Goal: Information Seeking & Learning: Compare options

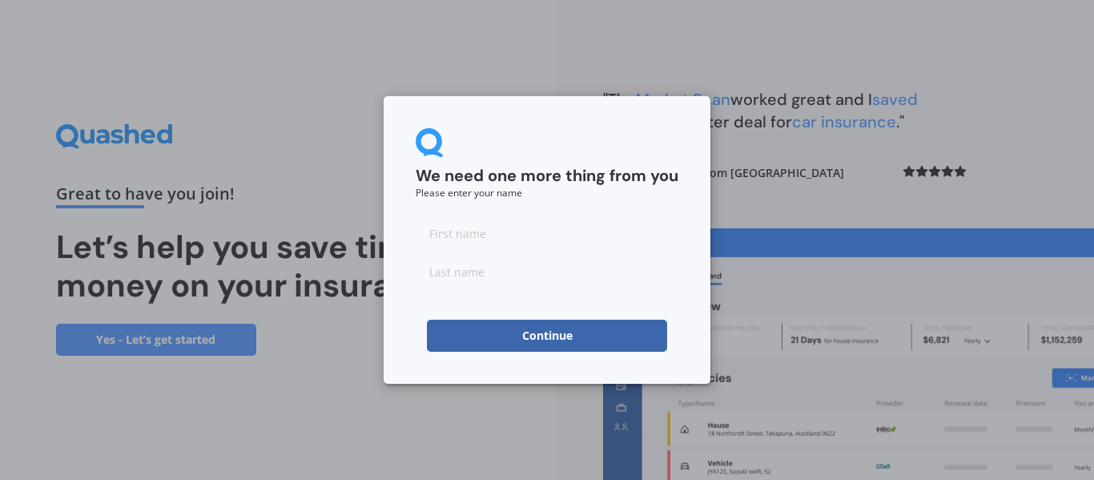
click at [482, 232] on input at bounding box center [547, 233] width 263 height 32
type input "[PERSON_NAME]"
click at [458, 273] on input at bounding box center [547, 272] width 263 height 32
type input "[PERSON_NAME]"
click at [494, 344] on button "Continue" at bounding box center [547, 336] width 240 height 32
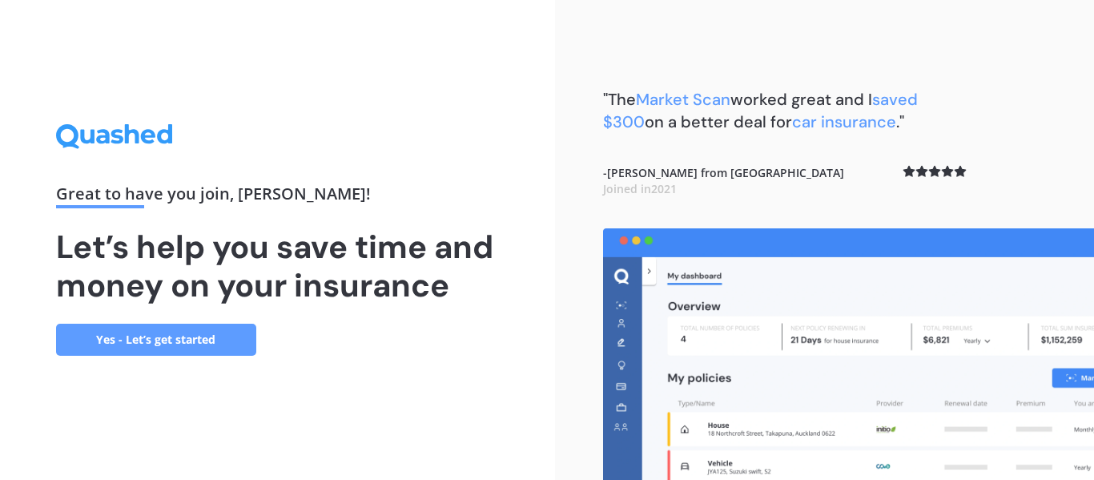
click at [203, 325] on link "Yes - Let’s get started" at bounding box center [156, 340] width 200 height 32
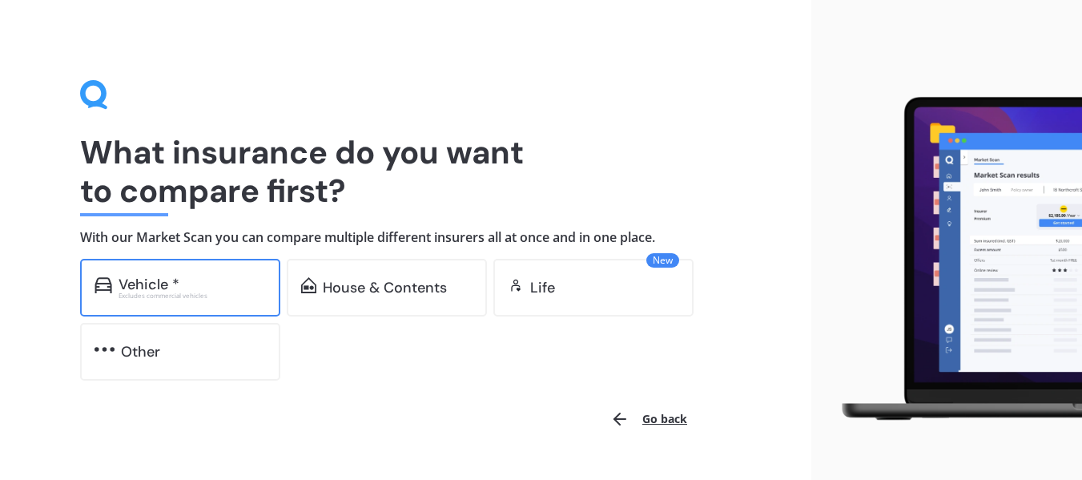
click at [155, 288] on div "Vehicle *" at bounding box center [149, 284] width 61 height 16
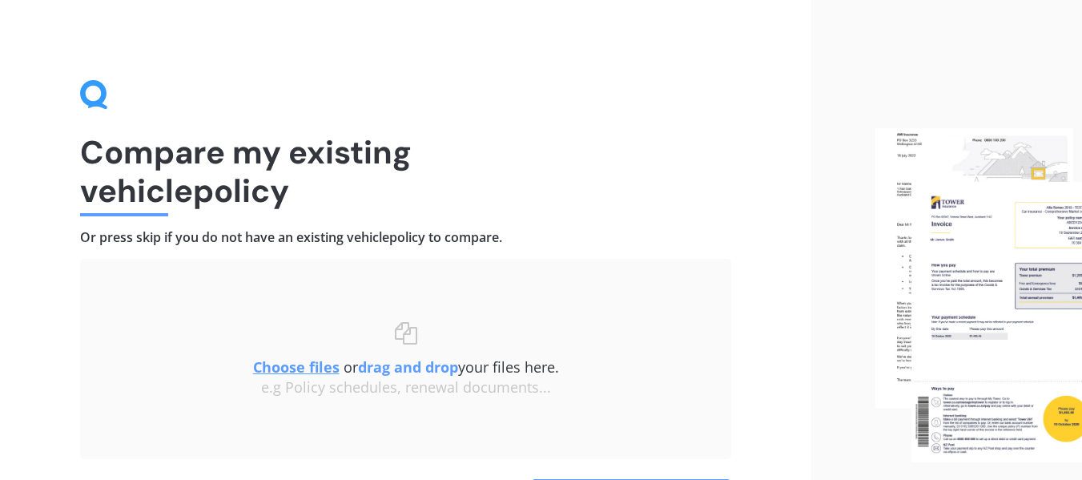
scroll to position [111, 0]
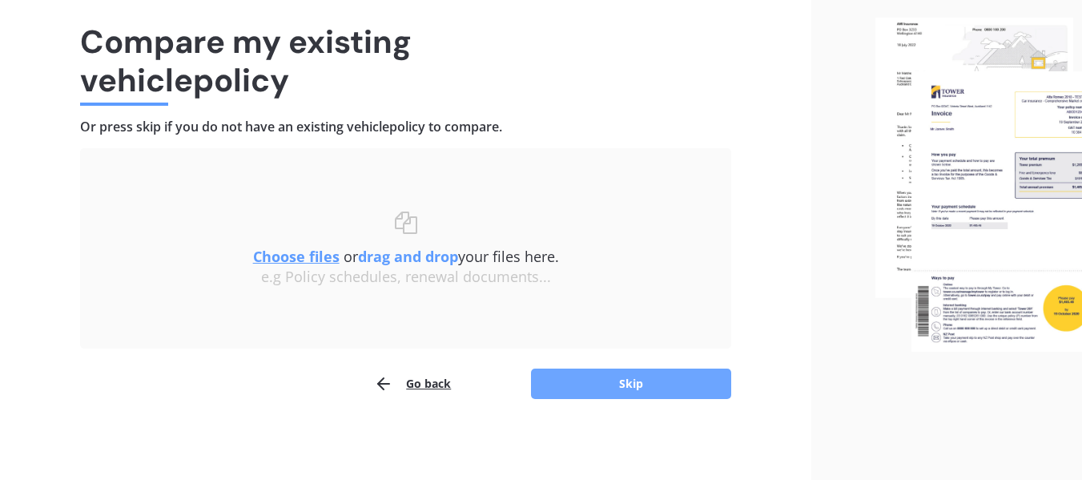
click at [663, 380] on button "Skip" at bounding box center [631, 384] width 200 height 30
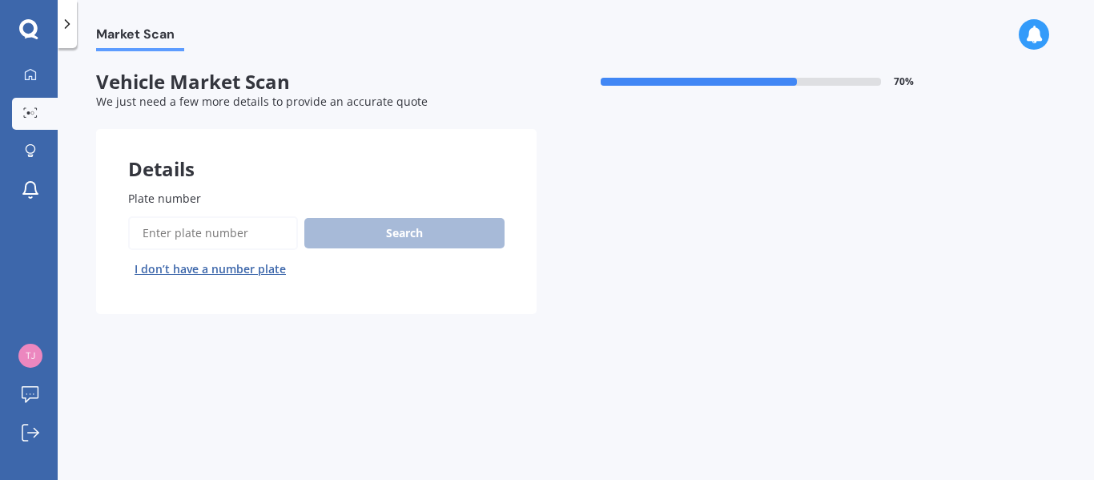
click at [501, 308] on div "Plate number Search I don’t have a number plate" at bounding box center [316, 236] width 441 height 156
click at [244, 238] on input "Plate number" at bounding box center [213, 233] width 170 height 34
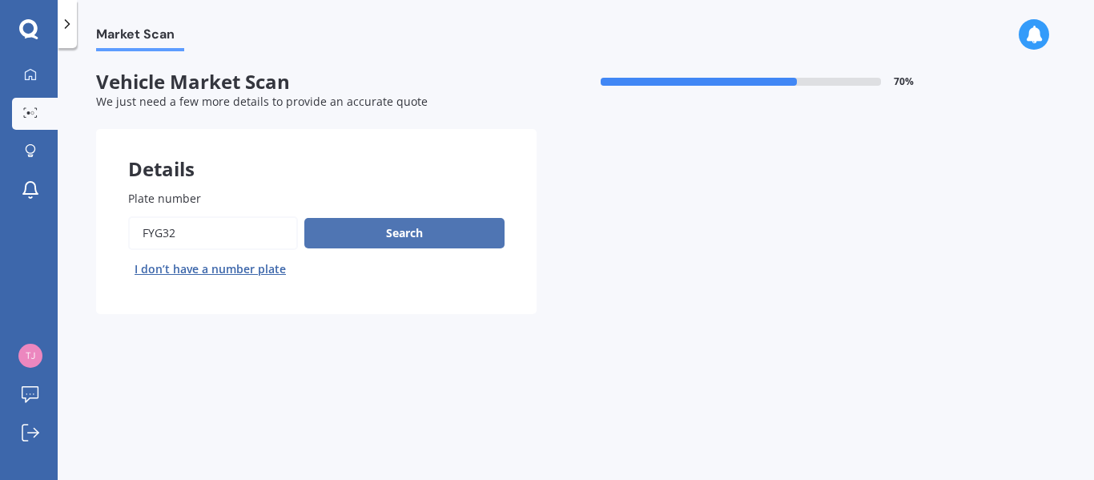
type input "FYG32"
click at [352, 232] on button "Search" at bounding box center [404, 233] width 200 height 30
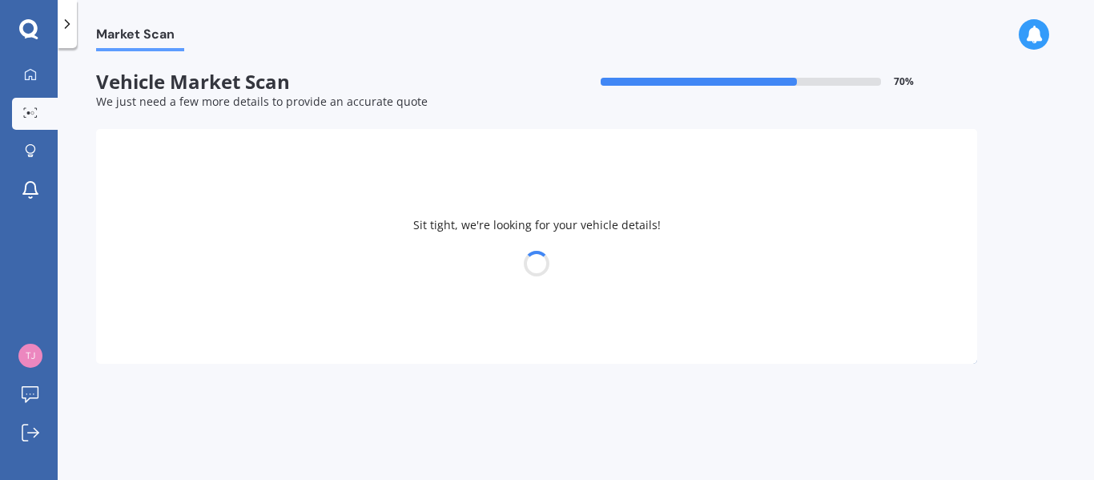
select select "JEEP"
select select "GRAND CHEROKEE"
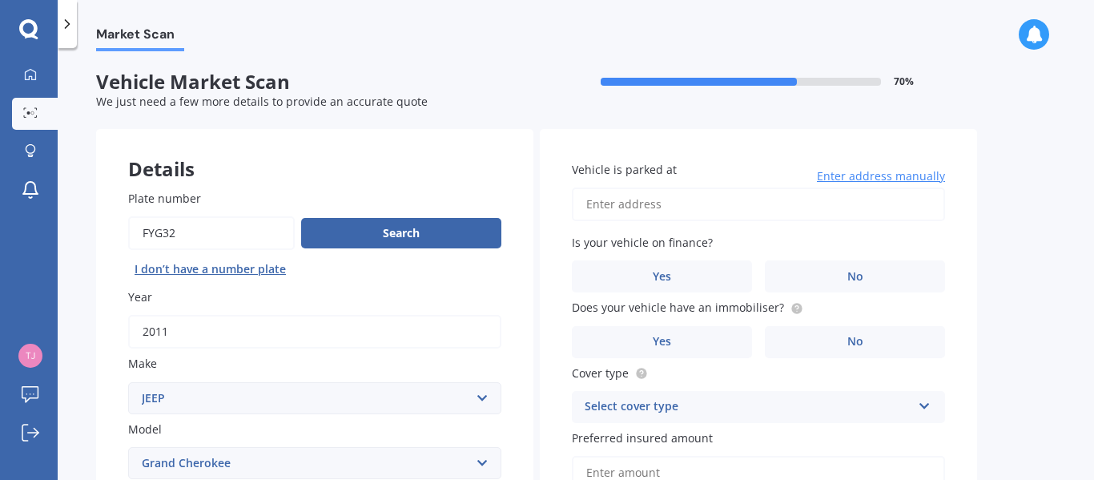
scroll to position [378, 0]
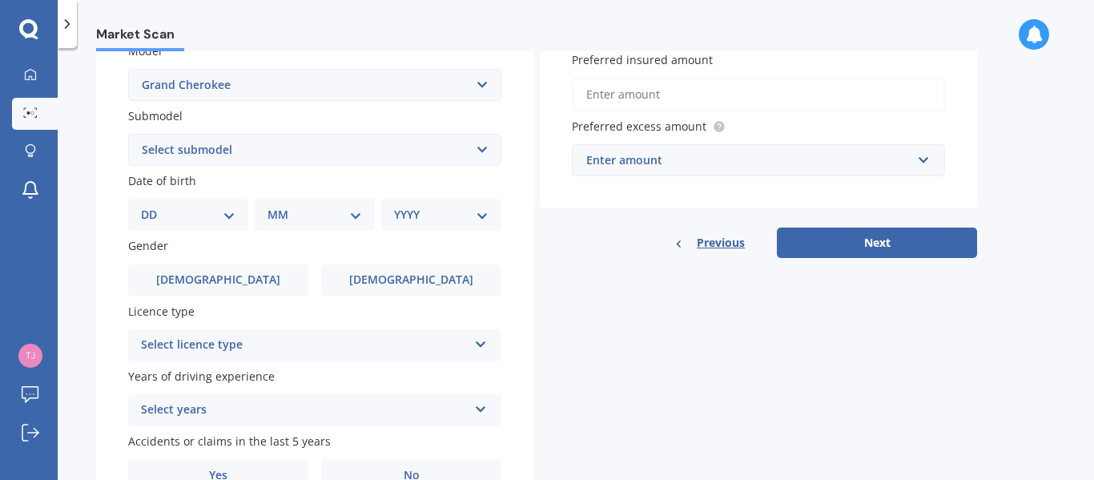
click at [477, 151] on select "Select submodel 6 Cyl Diesel 6 Cyl Petrol LIMITED 3.0L CRD LIMITED 3.6P4WD8A/SW…" at bounding box center [314, 150] width 373 height 32
select select "V8"
click at [128, 134] on select "Select submodel 6 Cyl Diesel 6 Cyl Petrol LIMITED 3.0L CRD LIMITED 3.6P4WD8A/SW…" at bounding box center [314, 150] width 373 height 32
click at [234, 214] on select "DD 01 02 03 04 05 06 07 08 09 10 11 12 13 14 15 16 17 18 19 20 21 22 23 24 25 2…" at bounding box center [188, 215] width 95 height 18
select select "04"
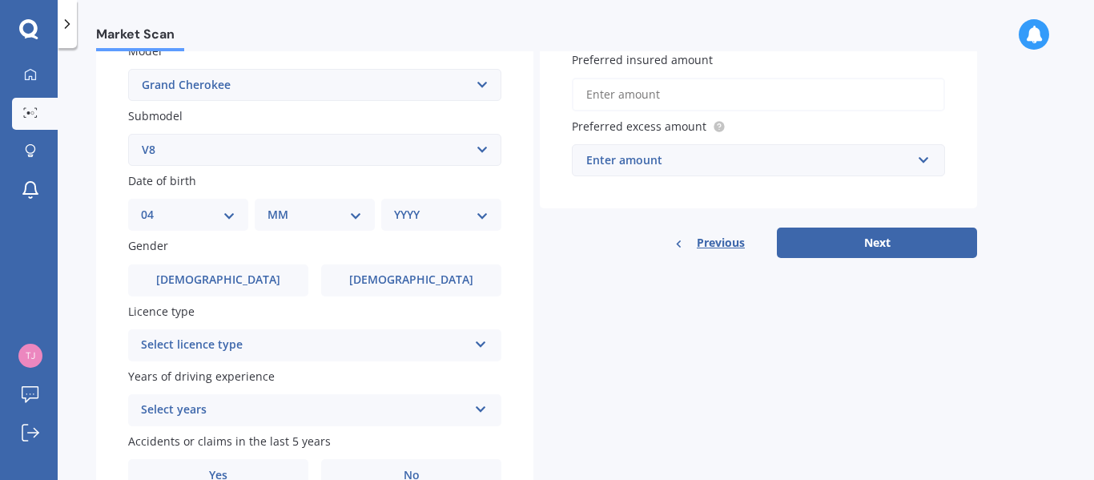
click at [154, 206] on select "DD 01 02 03 04 05 06 07 08 09 10 11 12 13 14 15 16 17 18 19 20 21 22 23 24 25 2…" at bounding box center [188, 215] width 95 height 18
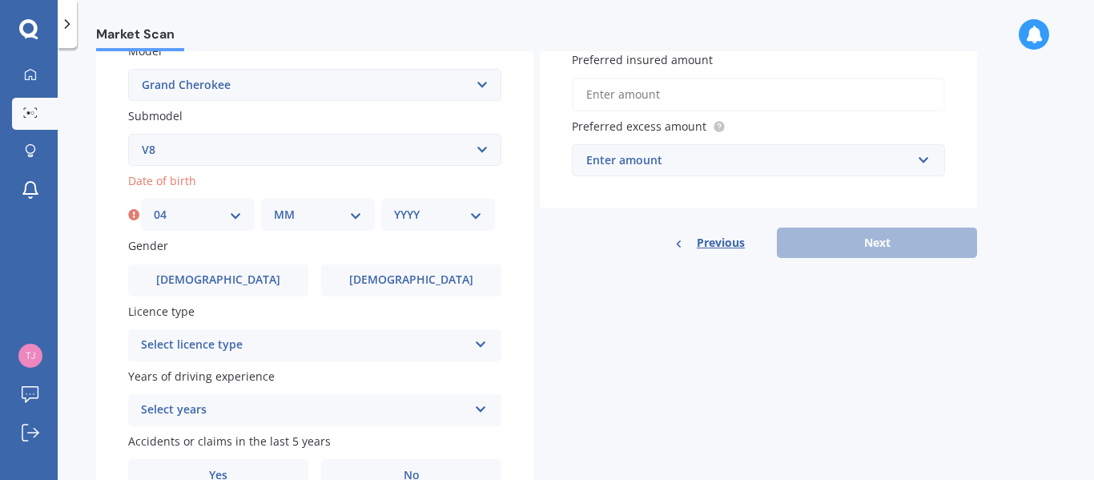
click at [365, 224] on div "MM 01 02 03 04 05 06 07 08 09 10 11 12" at bounding box center [318, 215] width 114 height 32
click at [344, 211] on select "MM 01 02 03 04 05 06 07 08 09 10 11 12" at bounding box center [318, 215] width 88 height 18
select select "02"
click at [274, 206] on select "MM 01 02 03 04 05 06 07 08 09 10 11 12" at bounding box center [318, 215] width 88 height 18
click at [473, 221] on select "YYYY 2025 2024 2023 2022 2021 2020 2019 2018 2017 2016 2015 2014 2013 2012 2011…" at bounding box center [438, 215] width 88 height 18
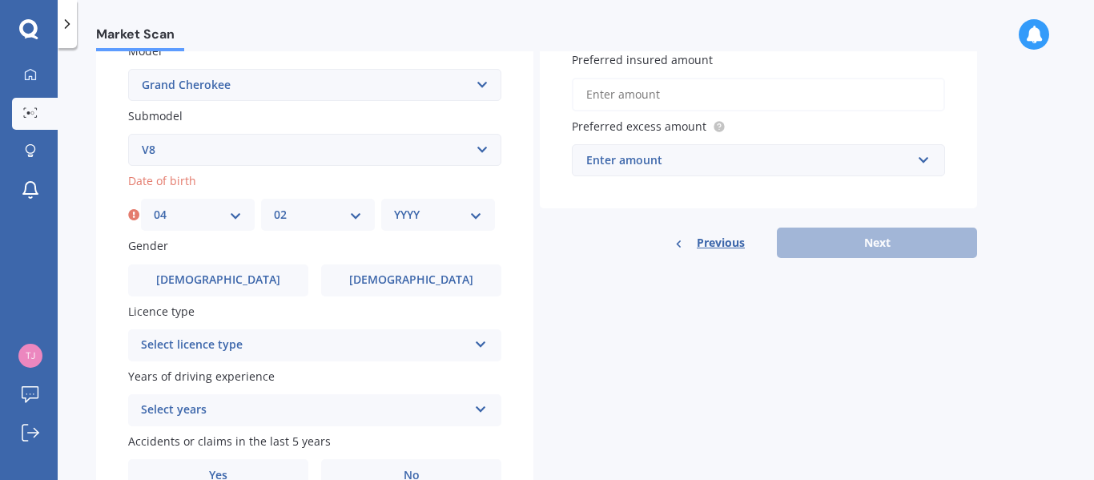
select select "1964"
click at [394, 206] on select "YYYY 2025 2024 2023 2022 2021 2020 2019 2018 2017 2016 2015 2014 2013 2012 2011…" at bounding box center [438, 215] width 88 height 18
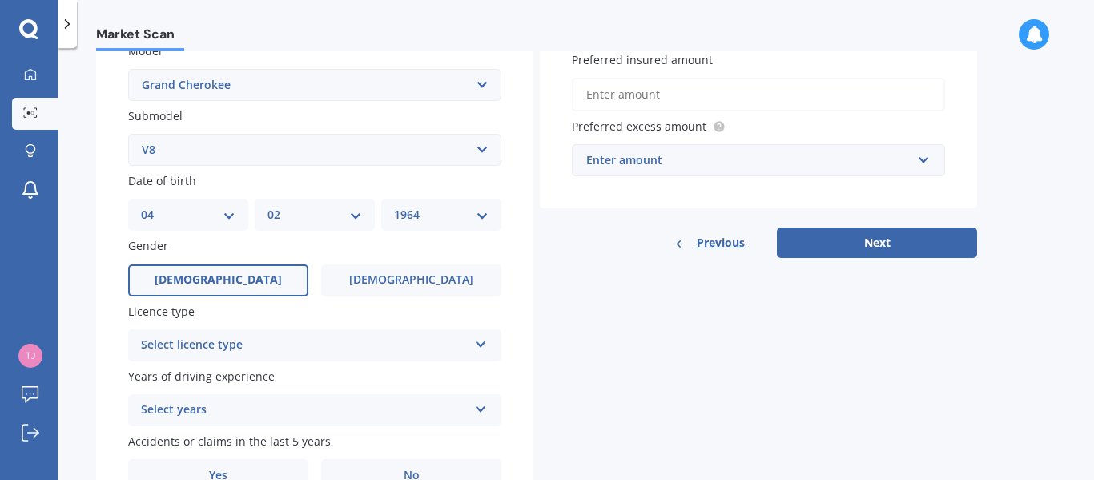
click at [259, 276] on label "[DEMOGRAPHIC_DATA]" at bounding box center [218, 280] width 180 height 32
click at [0, 0] on input "[DEMOGRAPHIC_DATA]" at bounding box center [0, 0] width 0 height 0
click at [420, 344] on div "Select licence type" at bounding box center [304, 345] width 327 height 19
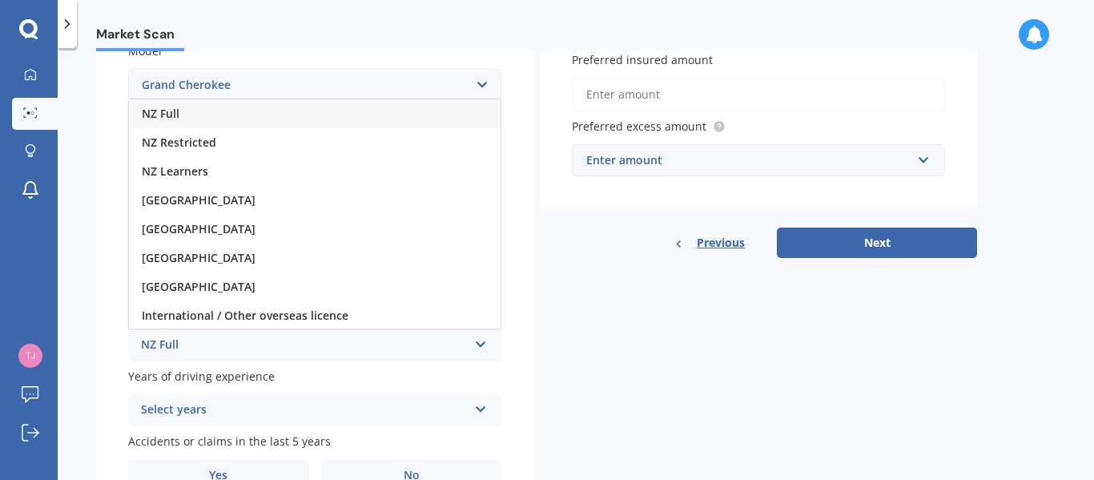
click at [406, 110] on div "NZ Full" at bounding box center [315, 113] width 372 height 29
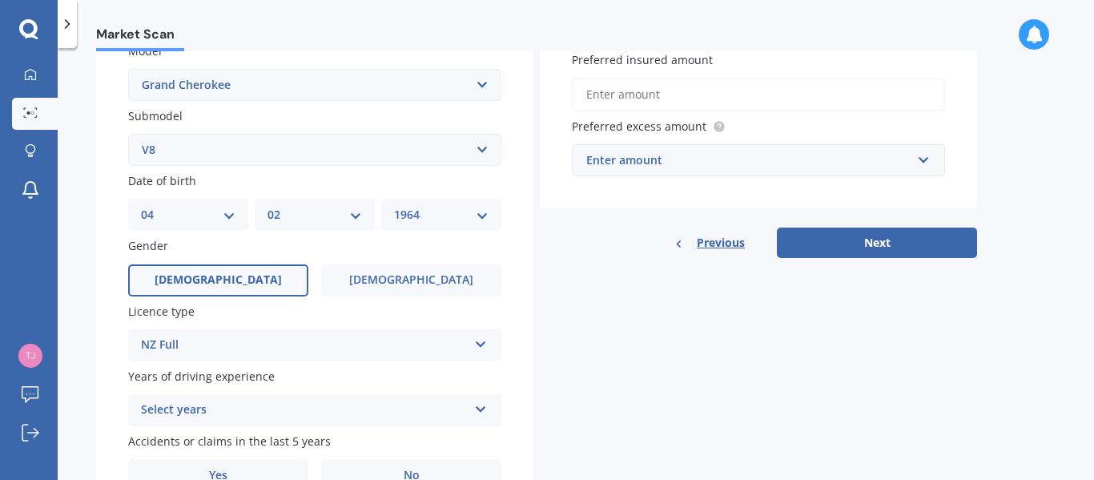
click at [480, 410] on icon at bounding box center [481, 406] width 14 height 11
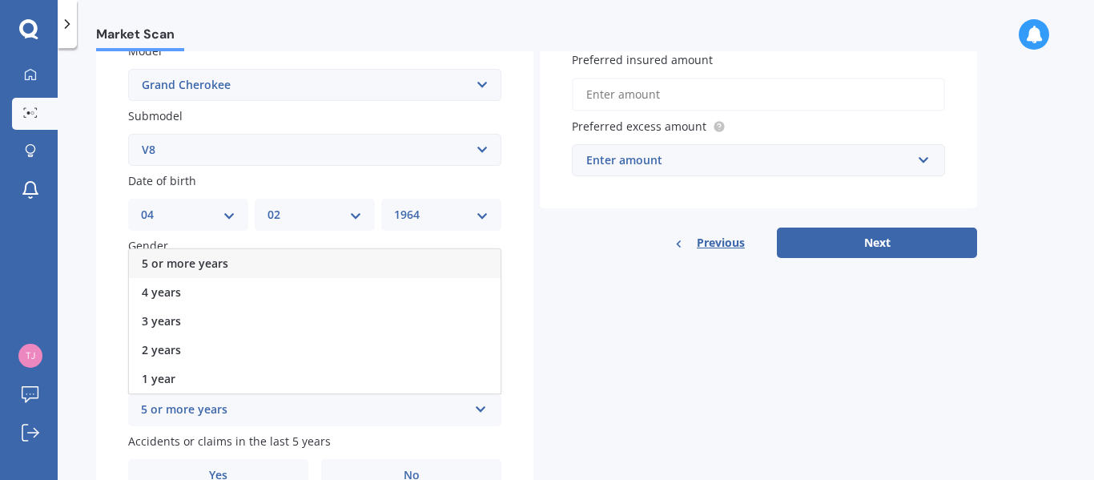
click at [470, 253] on div "5 or more years" at bounding box center [315, 263] width 372 height 29
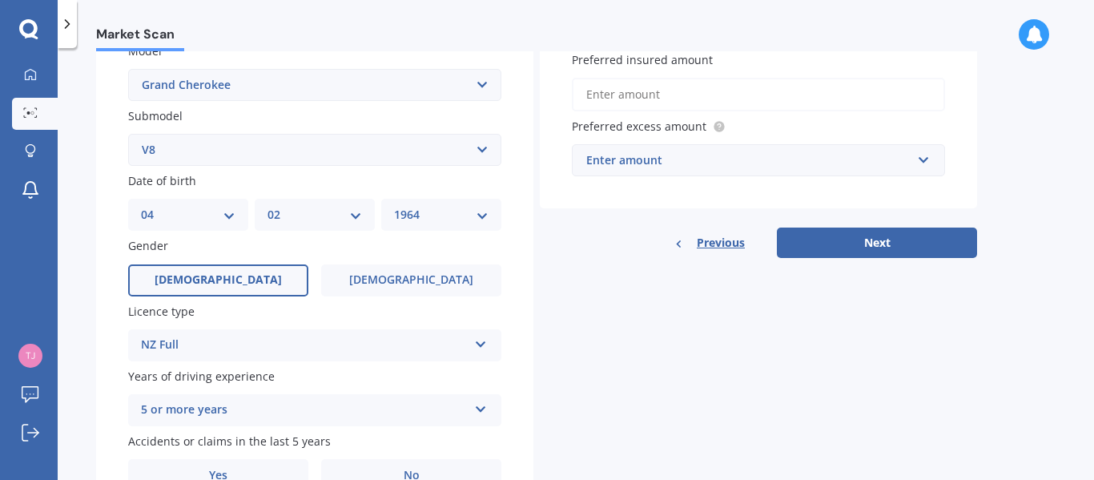
scroll to position [463, 0]
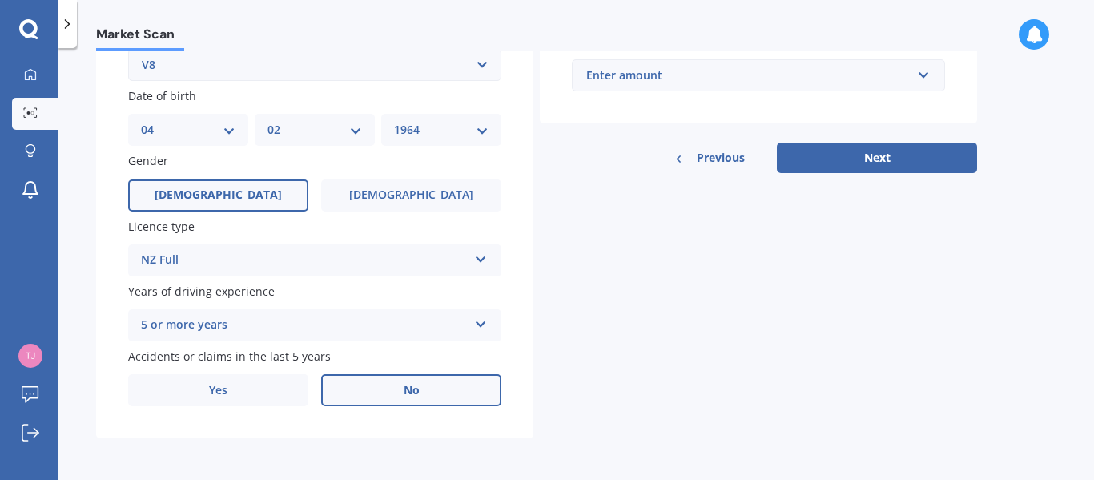
click at [407, 386] on span "No" at bounding box center [412, 391] width 16 height 14
click at [0, 0] on input "No" at bounding box center [0, 0] width 0 height 0
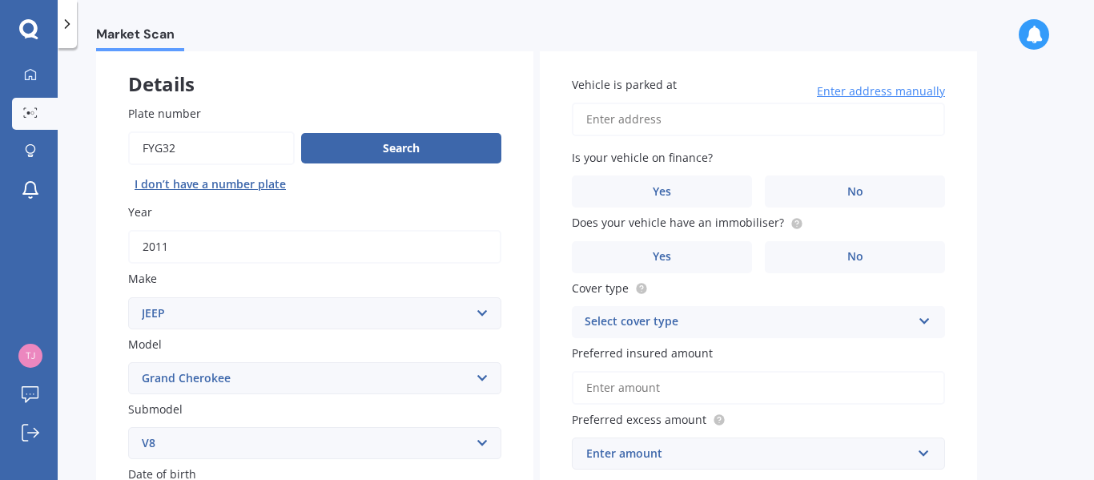
click at [845, 112] on input "Vehicle is parked at" at bounding box center [758, 120] width 373 height 34
type input "[STREET_ADDRESS]"
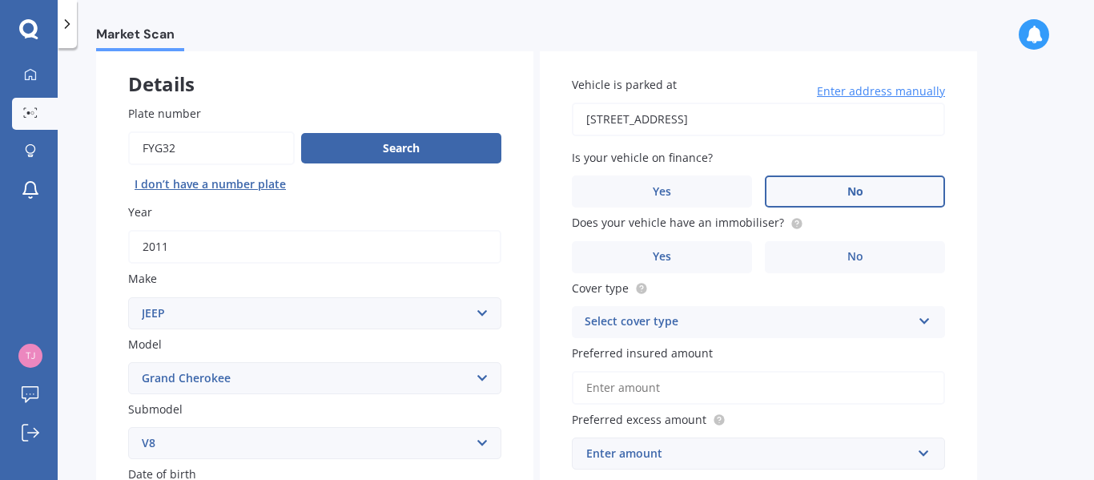
click at [810, 204] on label "No" at bounding box center [855, 191] width 180 height 32
click at [0, 0] on input "No" at bounding box center [0, 0] width 0 height 0
click at [790, 251] on label "No" at bounding box center [855, 257] width 180 height 32
click at [0, 0] on input "No" at bounding box center [0, 0] width 0 height 0
click at [916, 317] on div "Select cover type Comprehensive Third Party, Fire & Theft Third Party" at bounding box center [758, 322] width 373 height 32
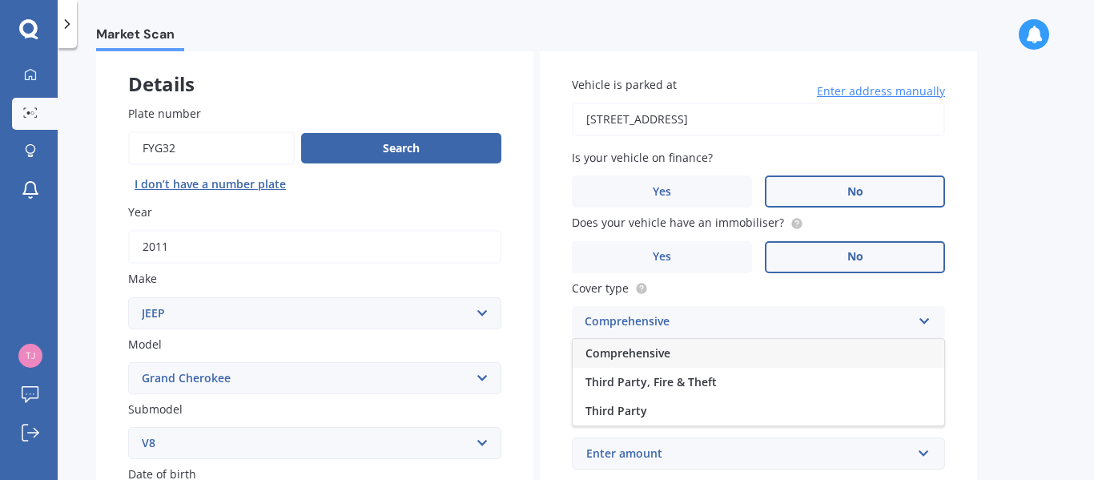
click at [878, 347] on div "Comprehensive" at bounding box center [759, 353] width 372 height 29
click at [716, 381] on input "Preferred insured amount" at bounding box center [758, 388] width 373 height 34
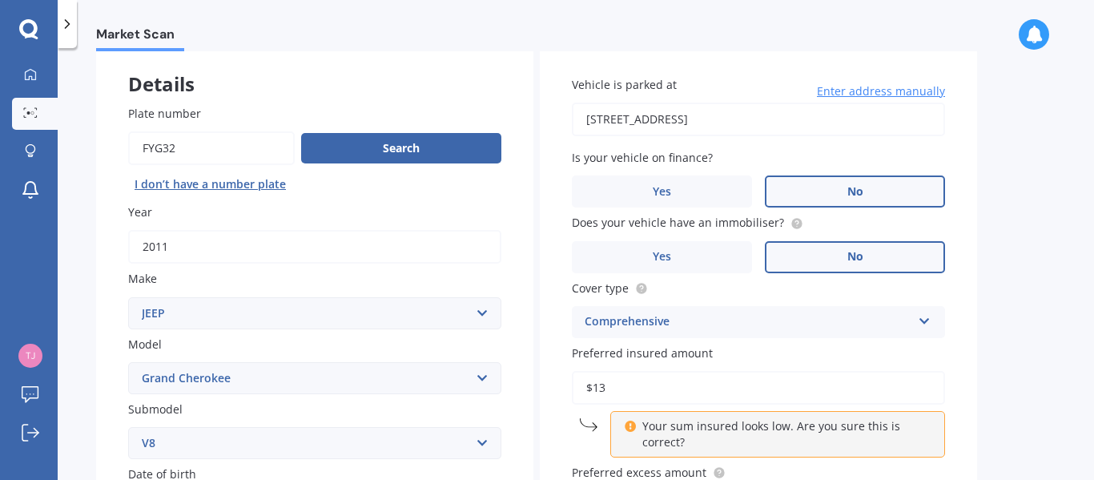
type input "$1"
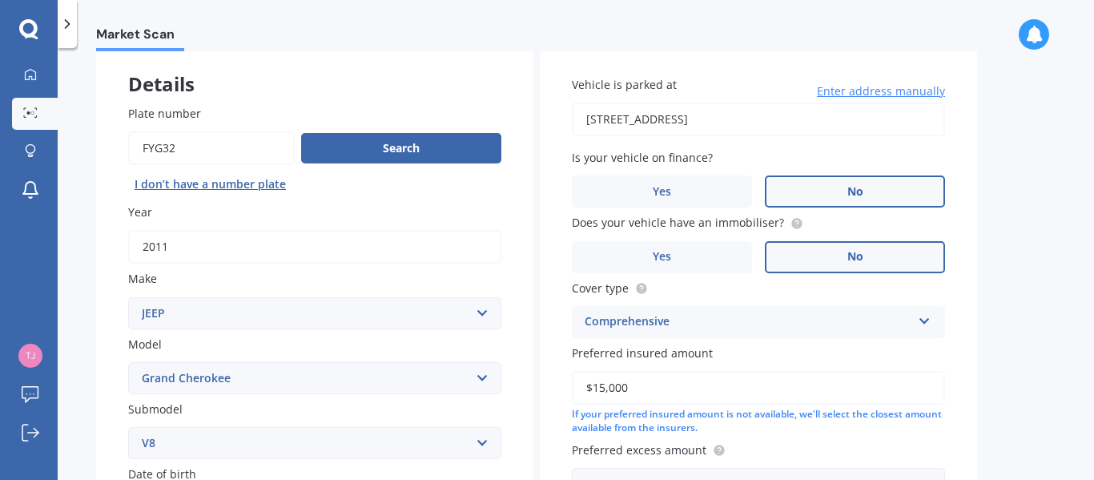
scroll to position [463, 0]
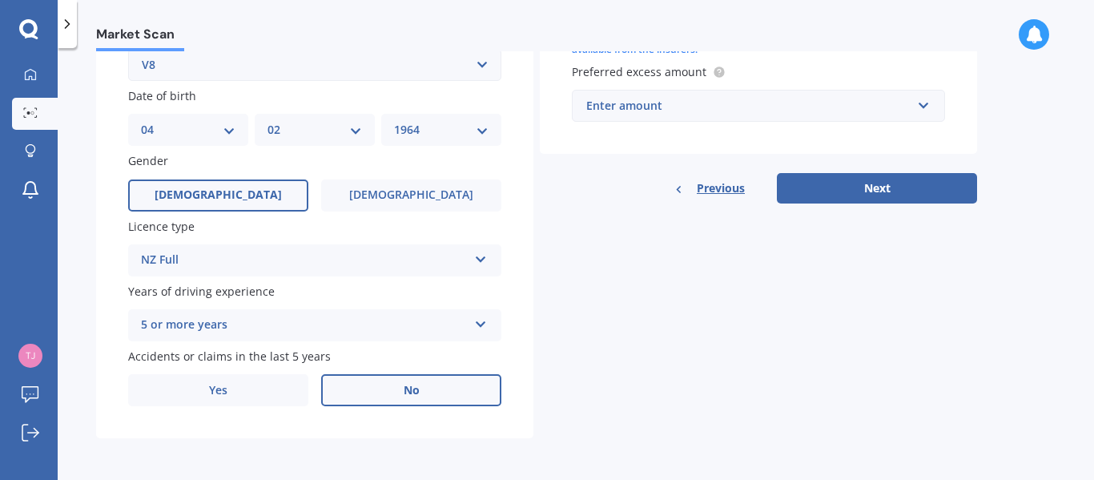
type input "$15,000"
click at [927, 104] on input "text" at bounding box center [753, 106] width 359 height 30
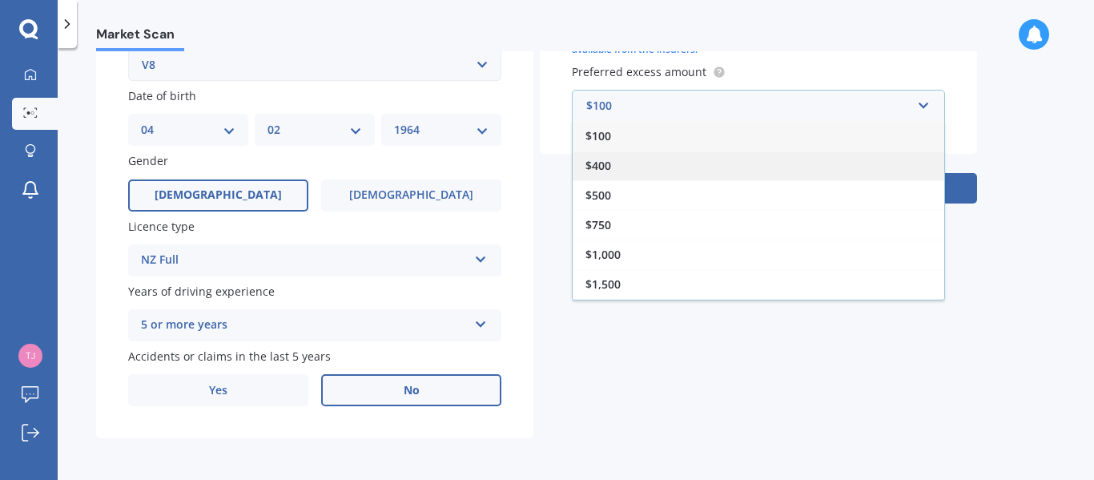
click at [740, 157] on div "$400" at bounding box center [759, 166] width 372 height 30
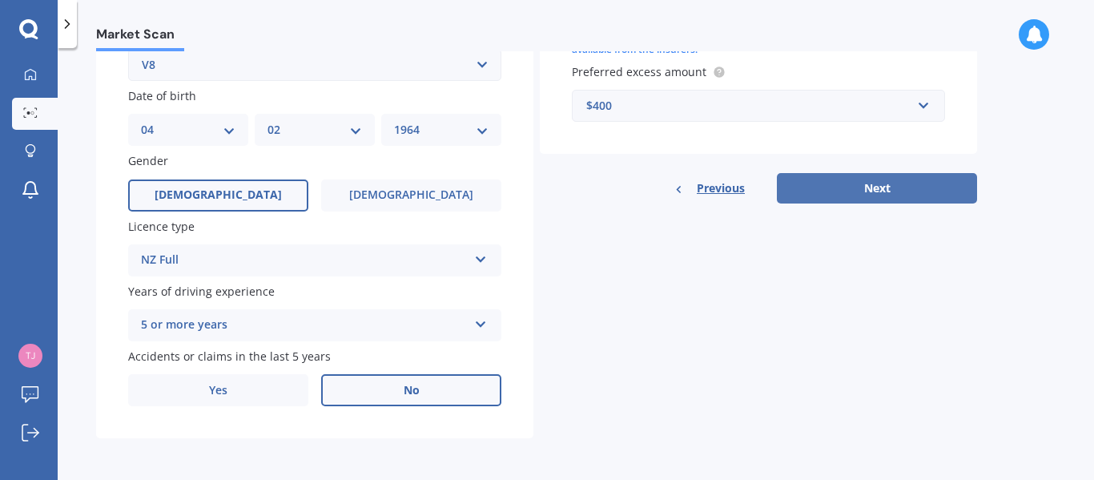
click at [881, 193] on button "Next" at bounding box center [877, 188] width 200 height 30
select select "04"
select select "02"
select select "1964"
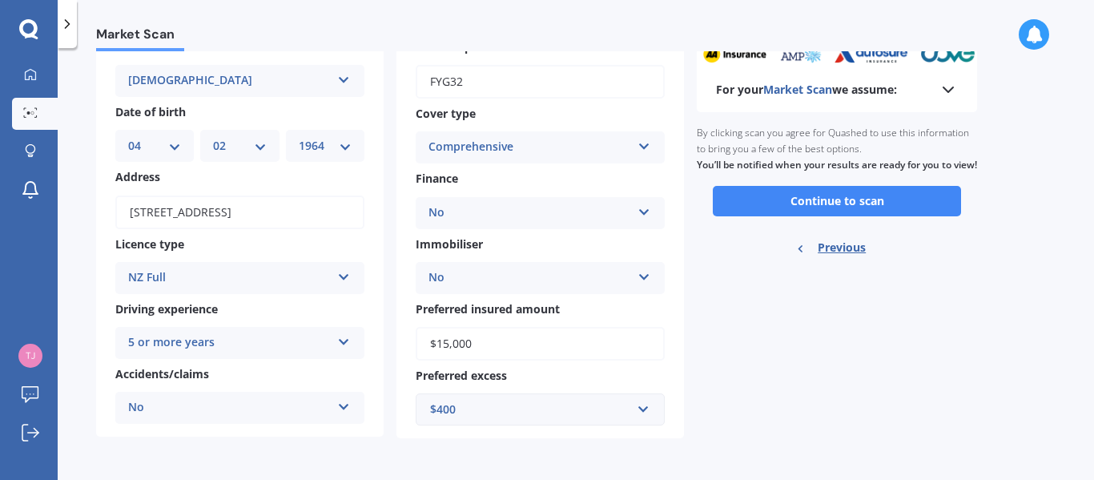
scroll to position [0, 0]
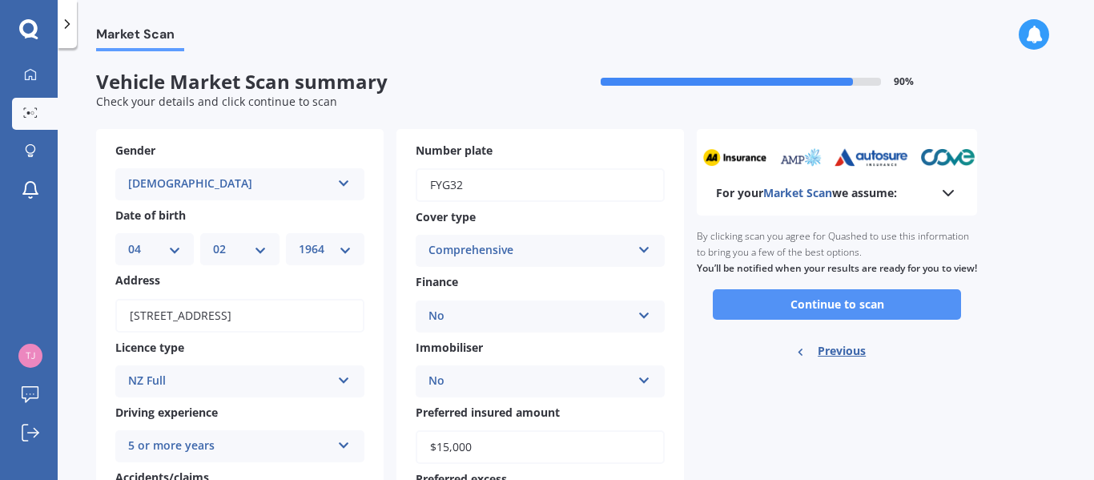
click at [902, 311] on button "Continue to scan" at bounding box center [837, 304] width 248 height 30
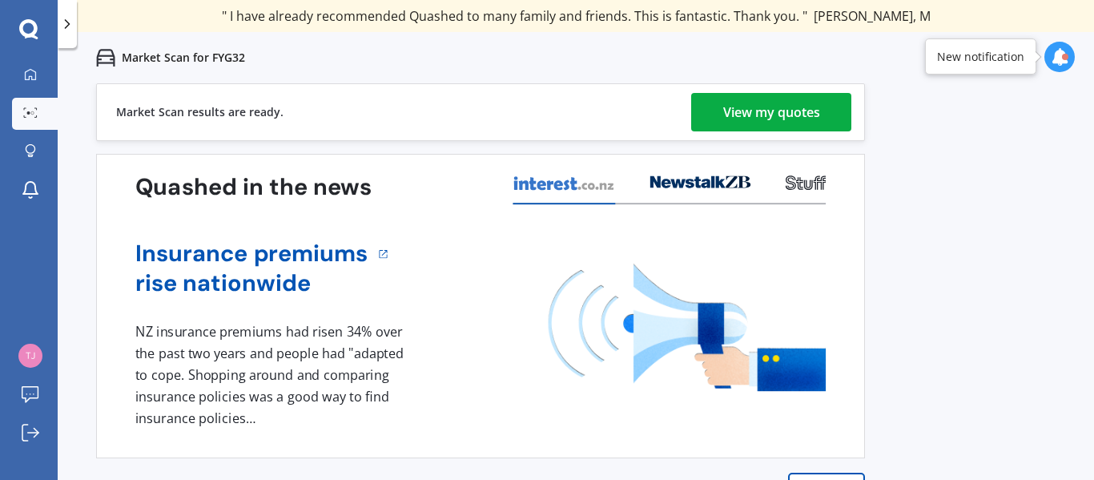
click at [808, 111] on div "View my quotes" at bounding box center [772, 112] width 97 height 38
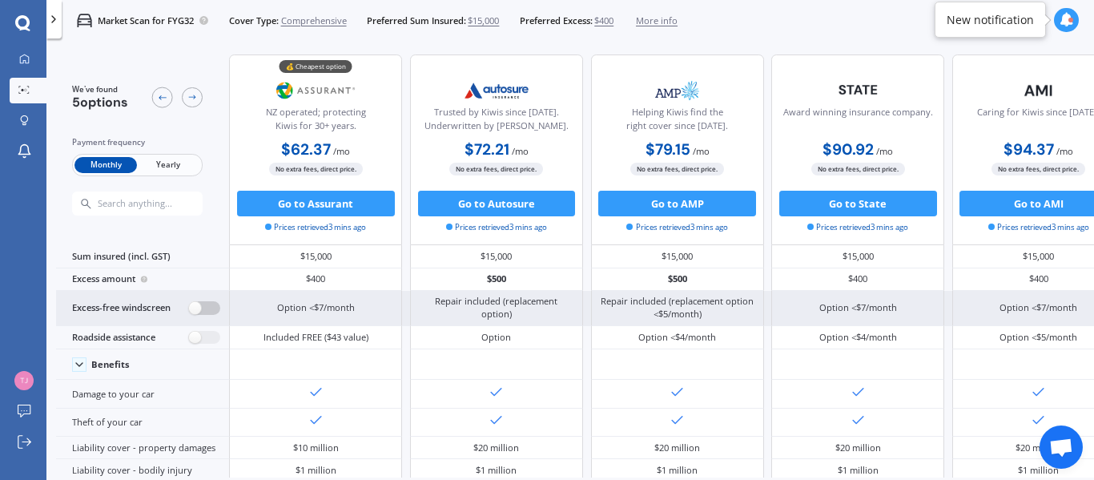
click at [216, 306] on label at bounding box center [204, 308] width 31 height 14
radio input "true"
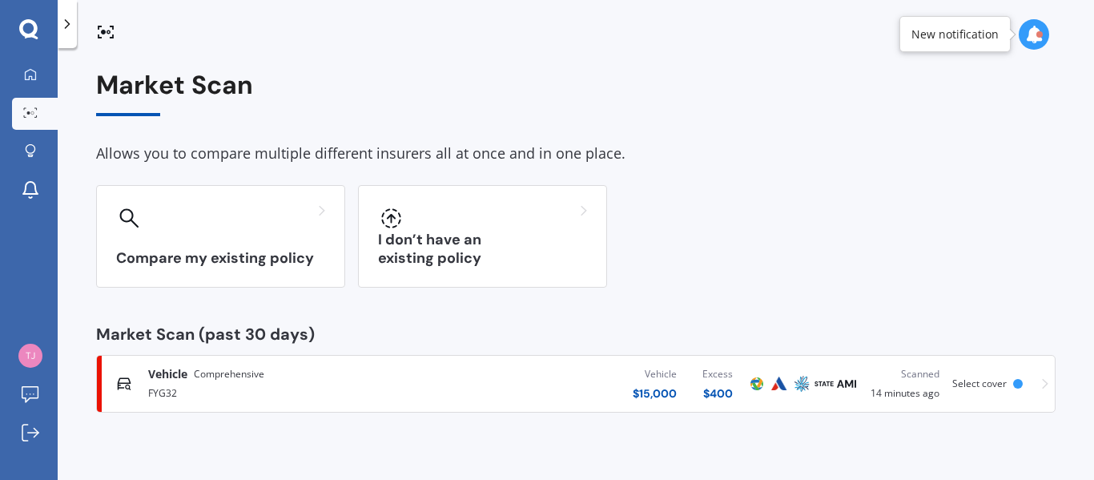
click at [1058, 284] on div "Market Scan Allows you to compare multiple different insurers all at once and i…" at bounding box center [576, 267] width 1037 height 432
click at [69, 26] on icon at bounding box center [67, 24] width 16 height 16
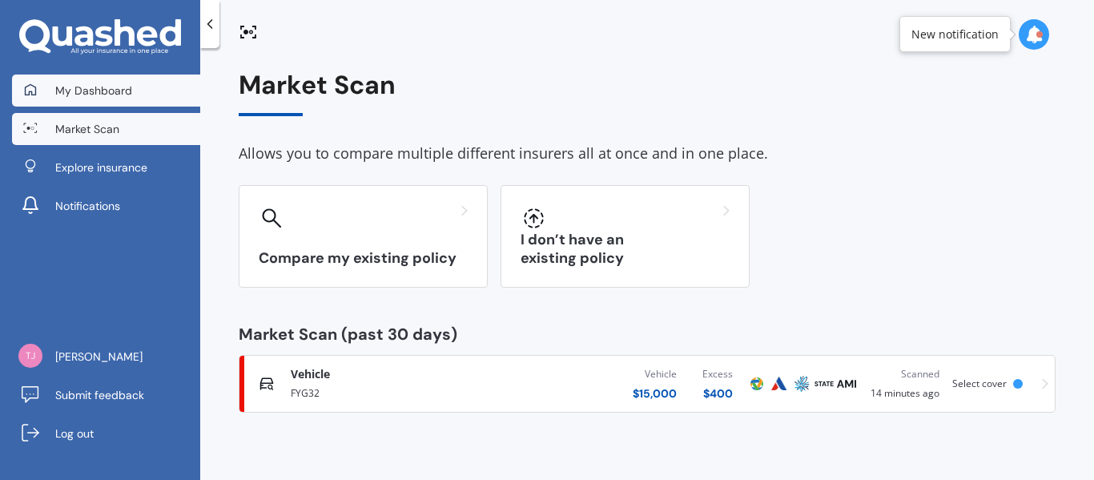
click at [88, 90] on span "My Dashboard" at bounding box center [93, 91] width 77 height 16
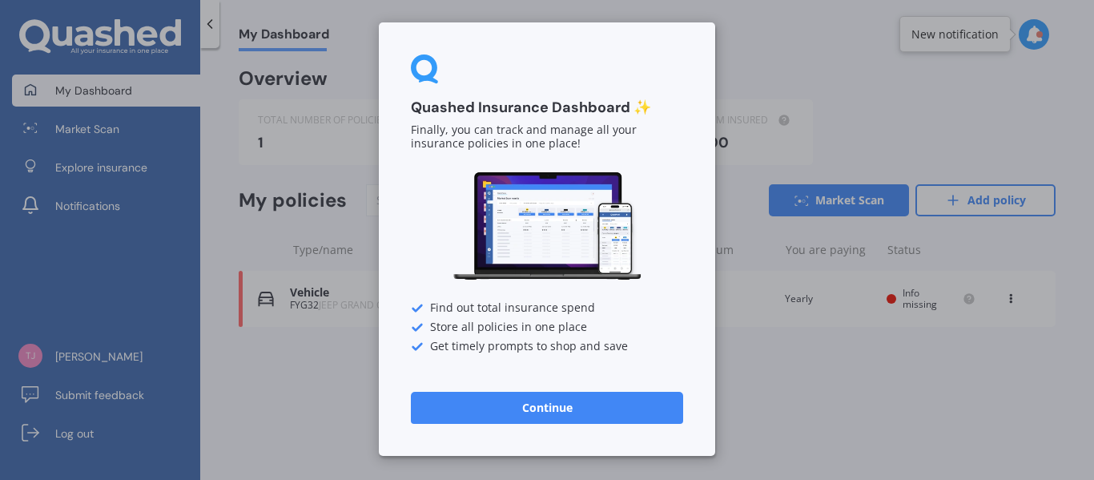
click at [582, 405] on button "Continue" at bounding box center [547, 408] width 272 height 32
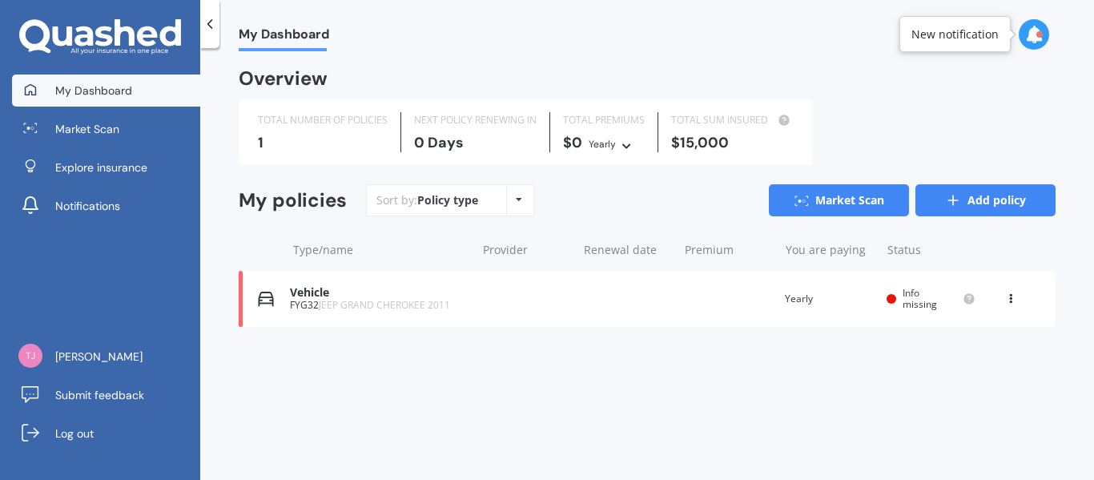
click at [947, 206] on icon at bounding box center [953, 200] width 16 height 16
click at [522, 198] on div "Policy type Alphabetical Date added Renewing next" at bounding box center [518, 200] width 25 height 29
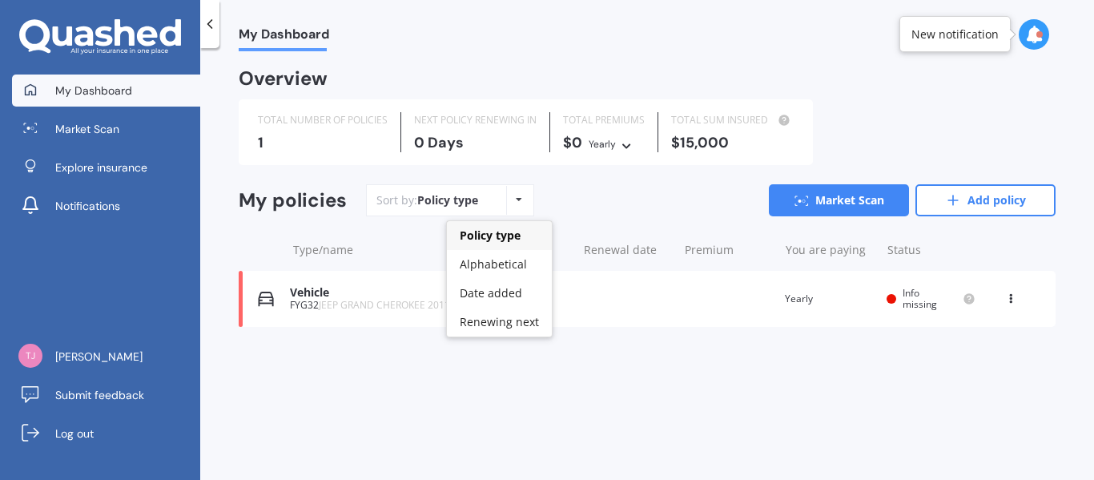
click at [522, 198] on div "Policy type Alphabetical Date added Renewing next" at bounding box center [518, 200] width 25 height 29
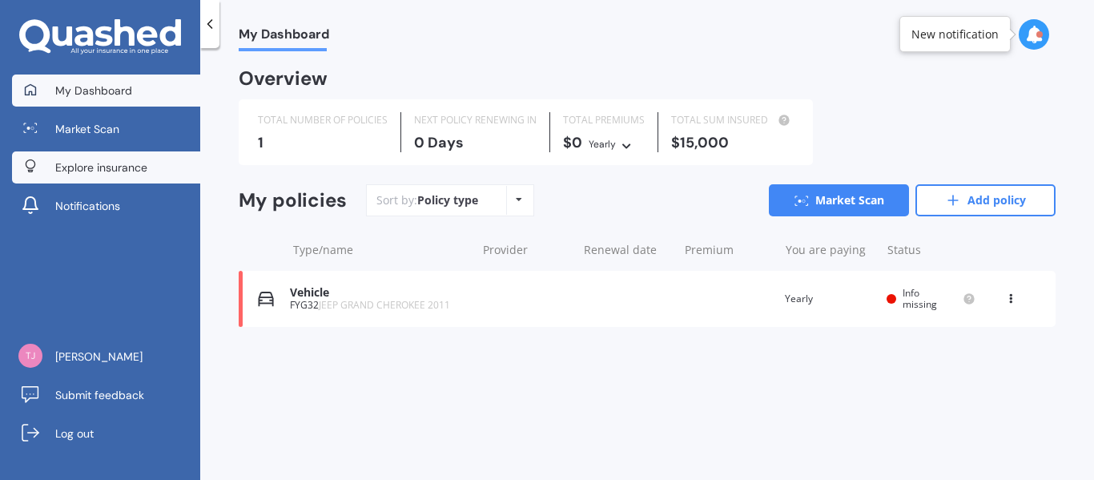
click at [95, 172] on span "Explore insurance" at bounding box center [101, 167] width 92 height 16
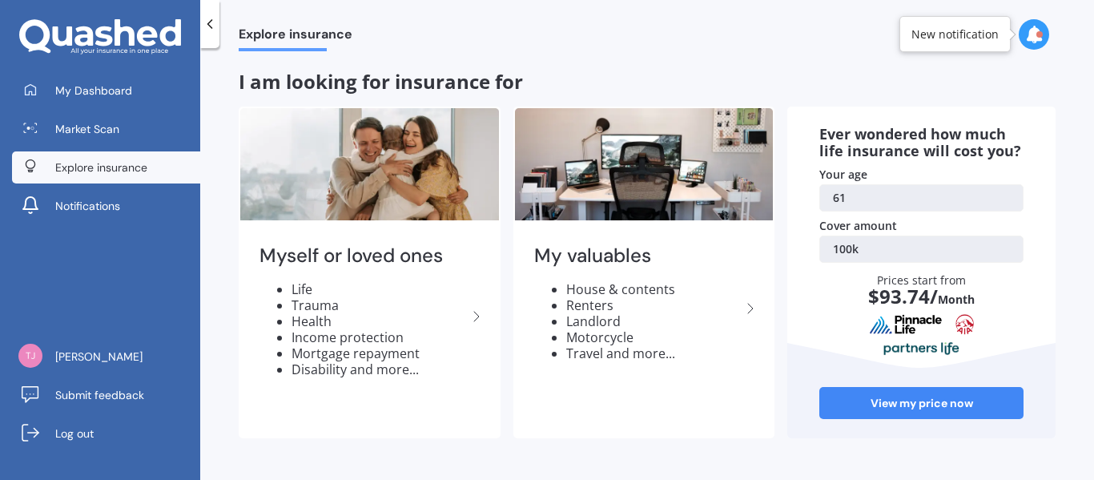
click at [861, 245] on link "100k" at bounding box center [922, 249] width 204 height 27
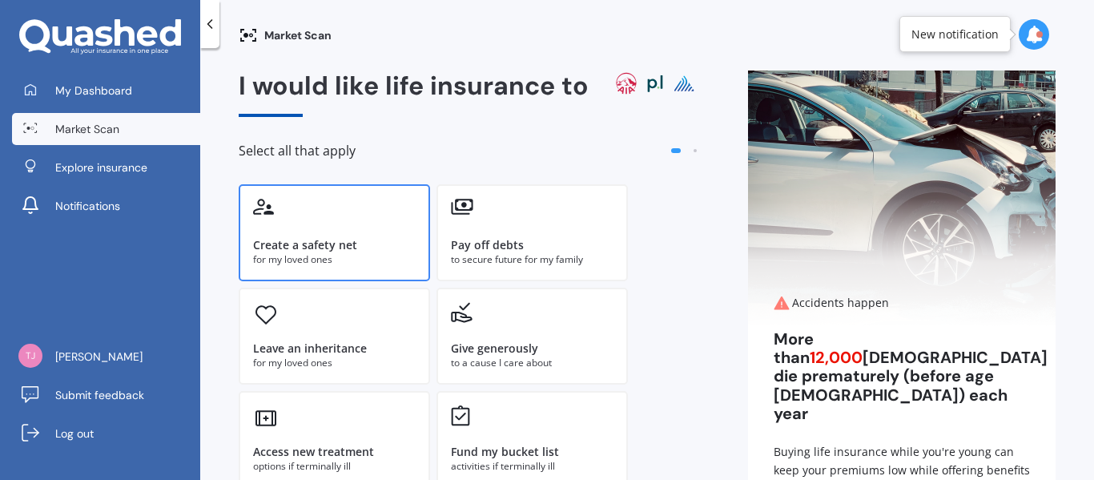
click at [385, 223] on div "Create a safety net for my loved ones" at bounding box center [334, 232] width 191 height 97
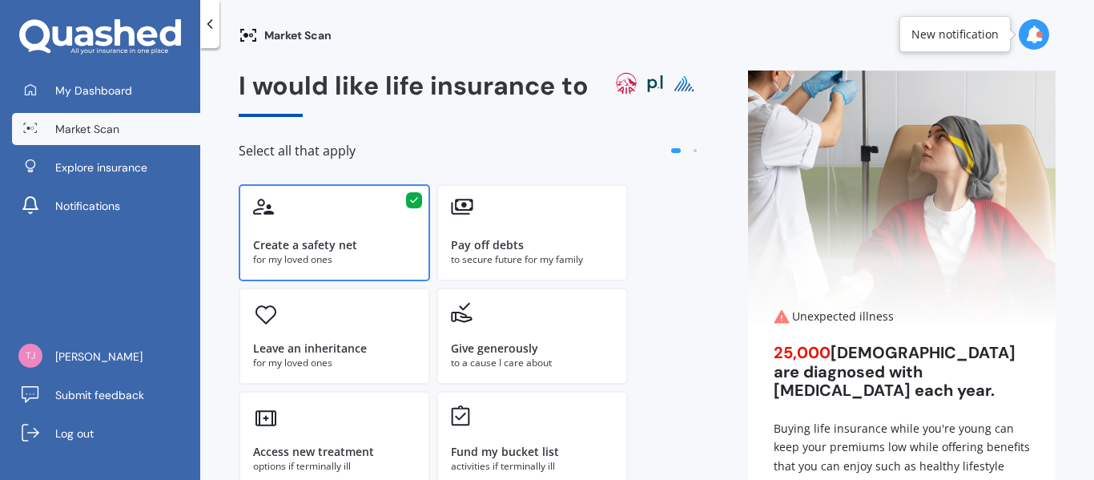
scroll to position [148, 0]
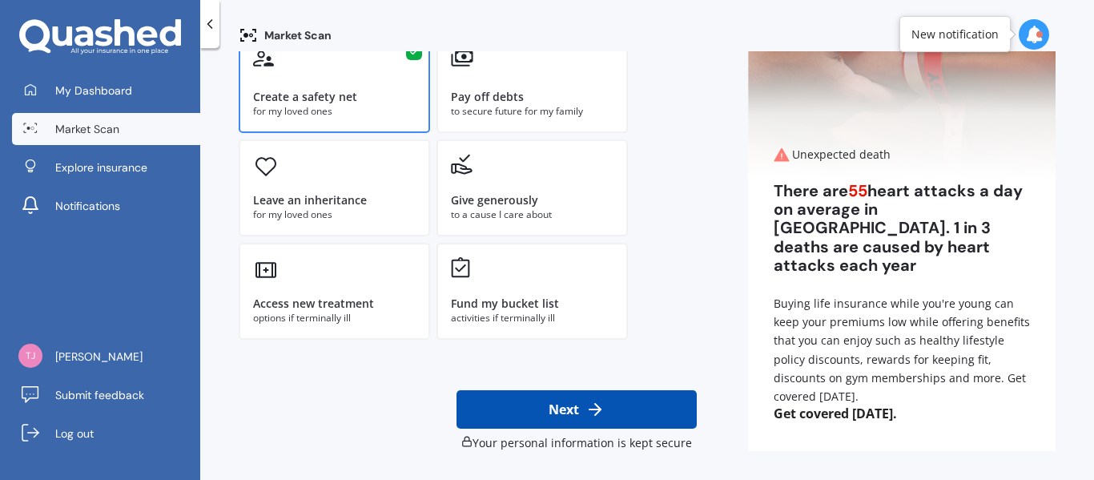
click at [574, 402] on button "Next" at bounding box center [577, 409] width 240 height 38
select select "04"
select select "02"
select select "1964"
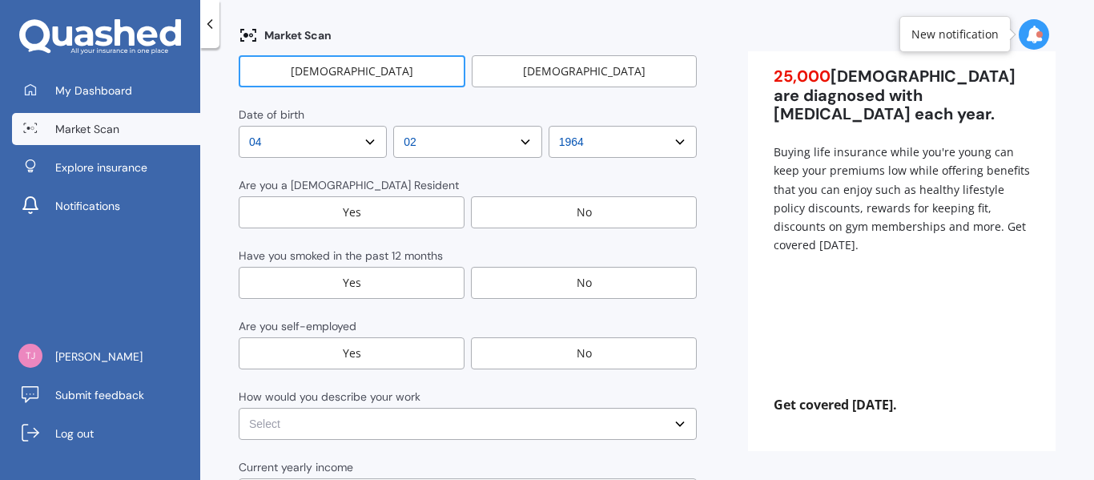
scroll to position [0, 0]
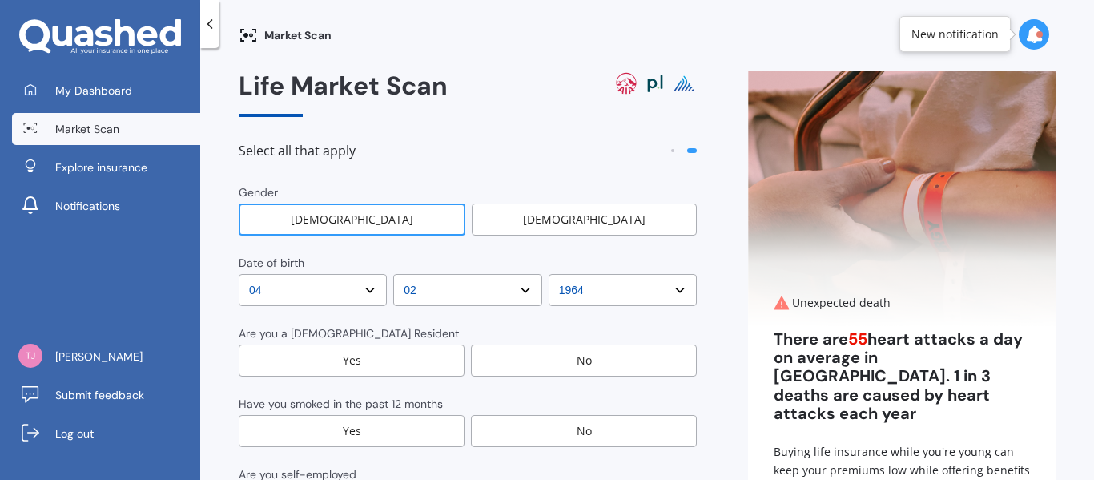
click at [641, 426] on div "No" at bounding box center [584, 431] width 226 height 32
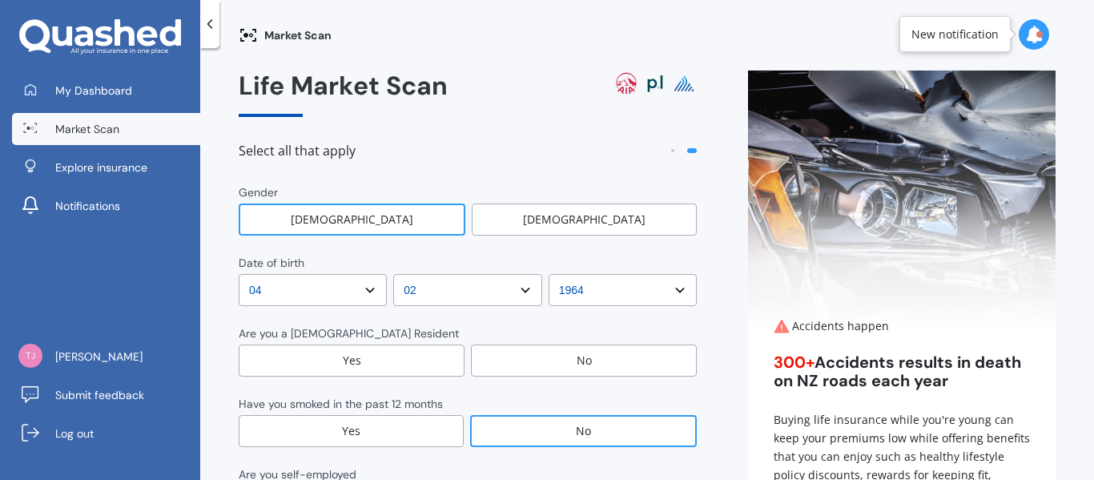
click at [433, 349] on div "Yes" at bounding box center [352, 361] width 226 height 32
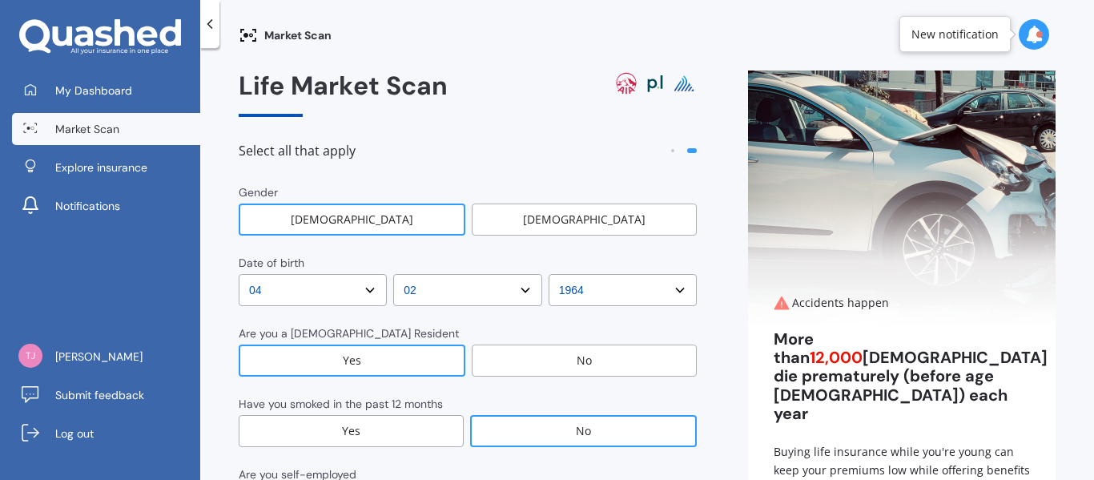
scroll to position [348, 0]
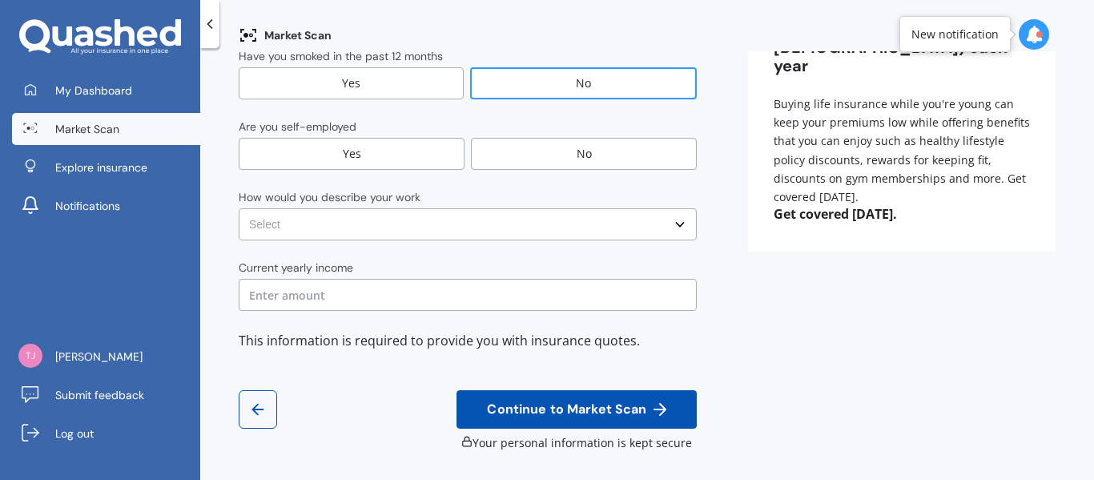
click at [526, 148] on div "No" at bounding box center [584, 154] width 226 height 32
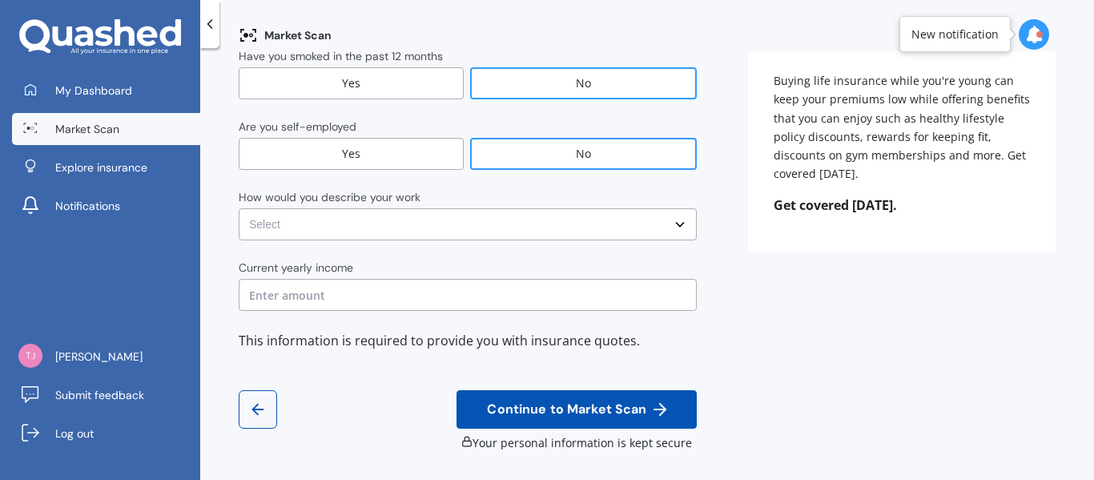
click at [626, 219] on select "Select No manual work e.g. lawyer, consultant, engineer Light manual work e.g. …" at bounding box center [468, 224] width 458 height 32
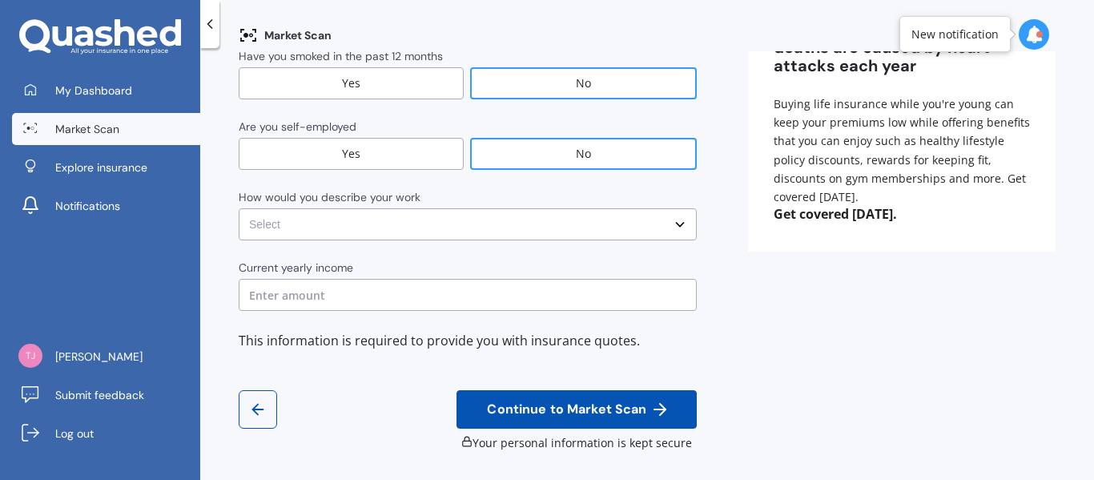
select select "No manual work e.g. lawyer, consultant, engineer"
click at [239, 208] on select "Select No manual work e.g. lawyer, consultant, engineer Light manual work e.g. …" at bounding box center [468, 224] width 458 height 32
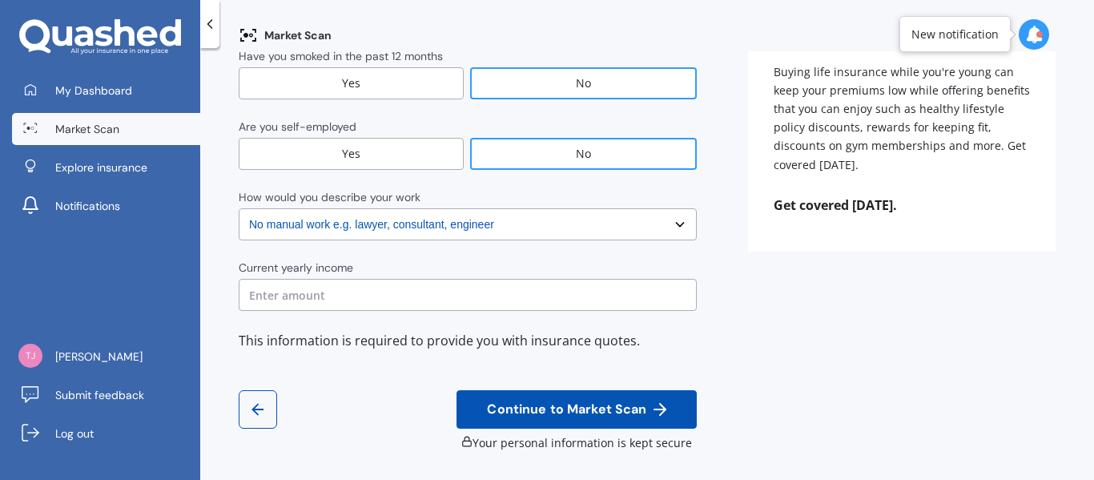
click at [528, 289] on input "text" at bounding box center [468, 295] width 458 height 32
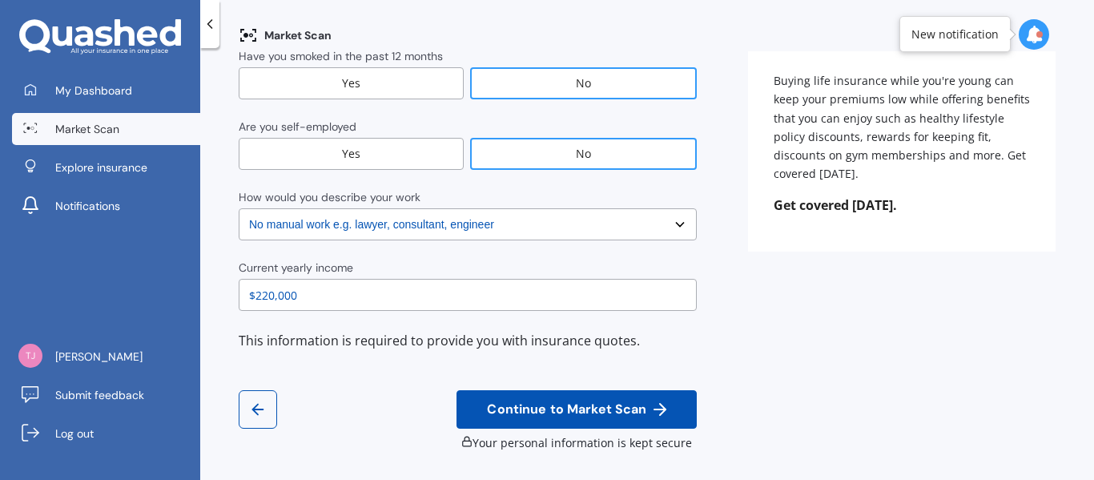
type input "$220,000"
click at [603, 405] on span "Continue to Market Scan" at bounding box center [567, 409] width 166 height 15
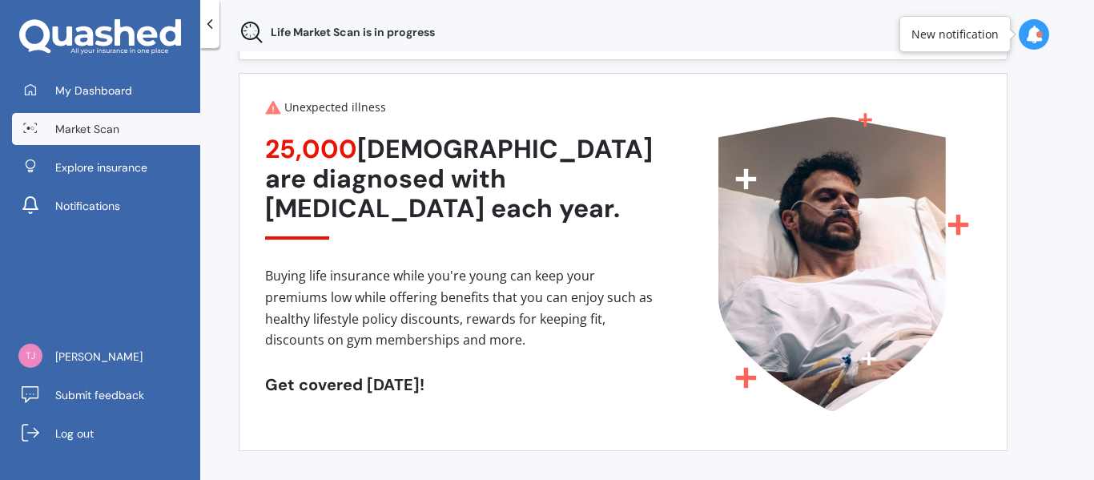
scroll to position [0, 0]
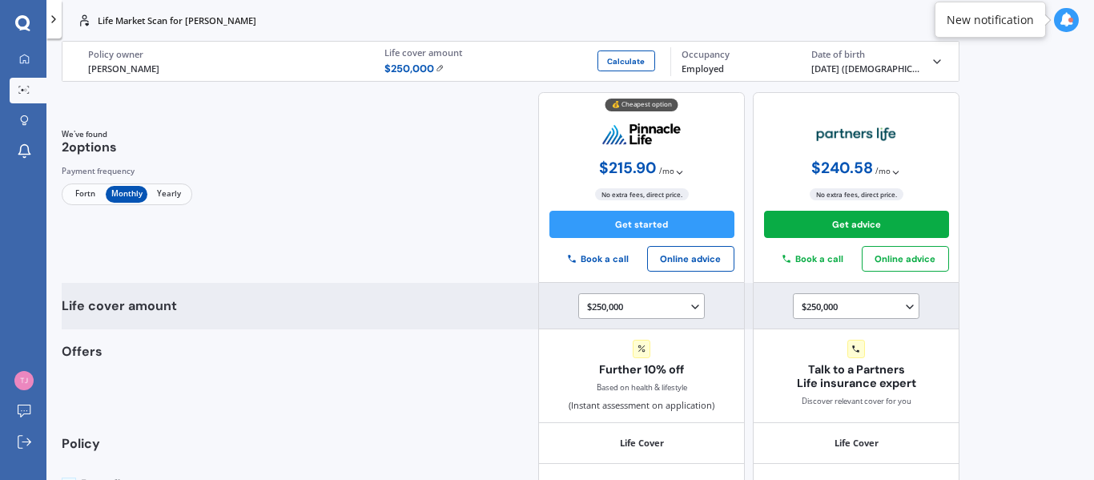
click at [689, 308] on icon at bounding box center [695, 306] width 13 height 13
click at [623, 372] on div "$500,000" at bounding box center [644, 381] width 113 height 23
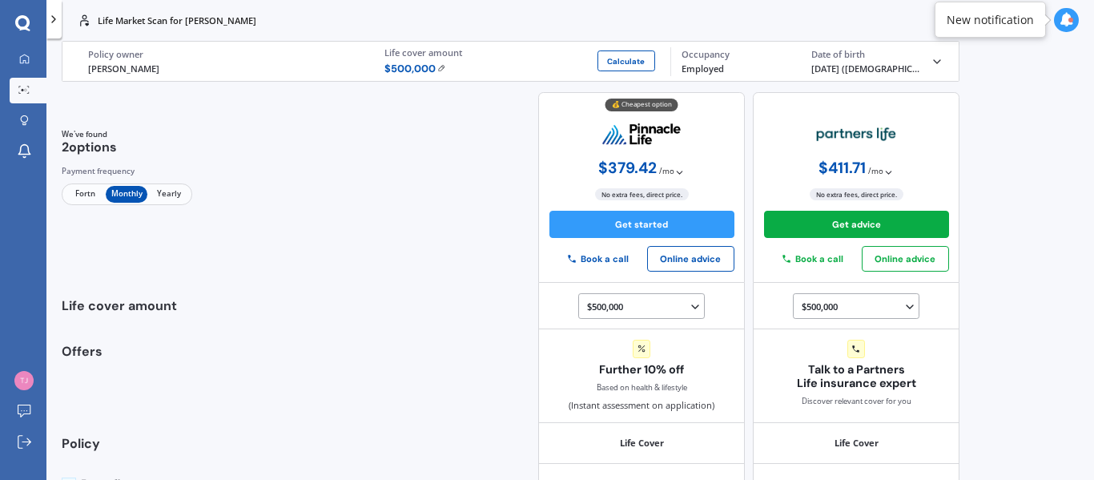
click at [1078, 397] on div "Life Market Scan for Tom Coughlan Life Market Scan for Tom Coughlan Life Tom Co…" at bounding box center [570, 240] width 1048 height 480
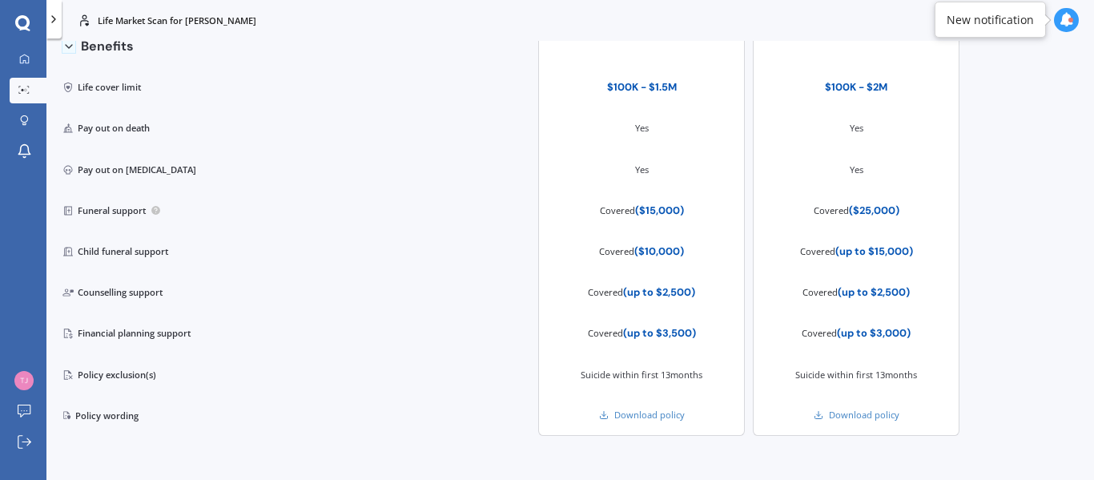
scroll to position [65, 0]
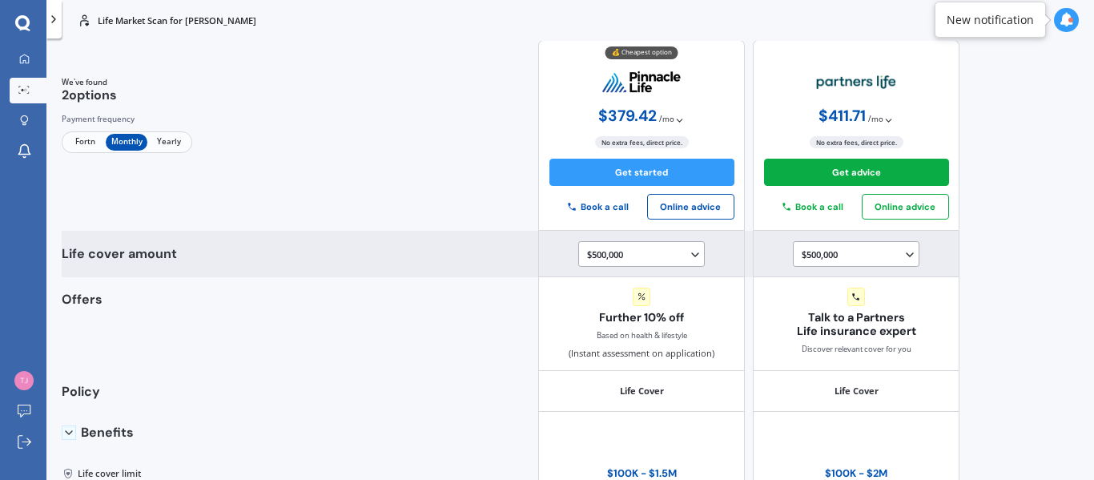
click at [689, 258] on icon at bounding box center [695, 254] width 13 height 13
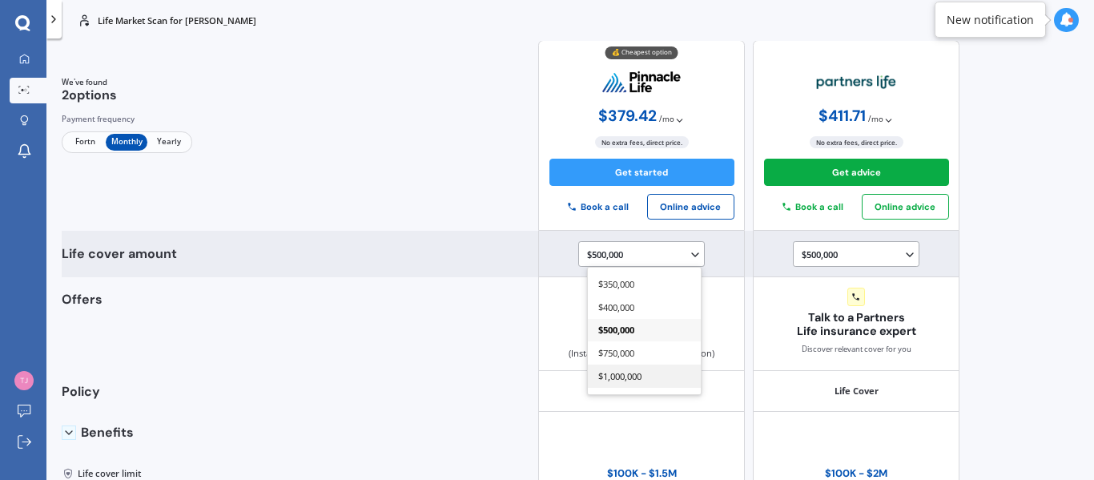
click at [645, 373] on div "$1,000,000" at bounding box center [644, 376] width 113 height 23
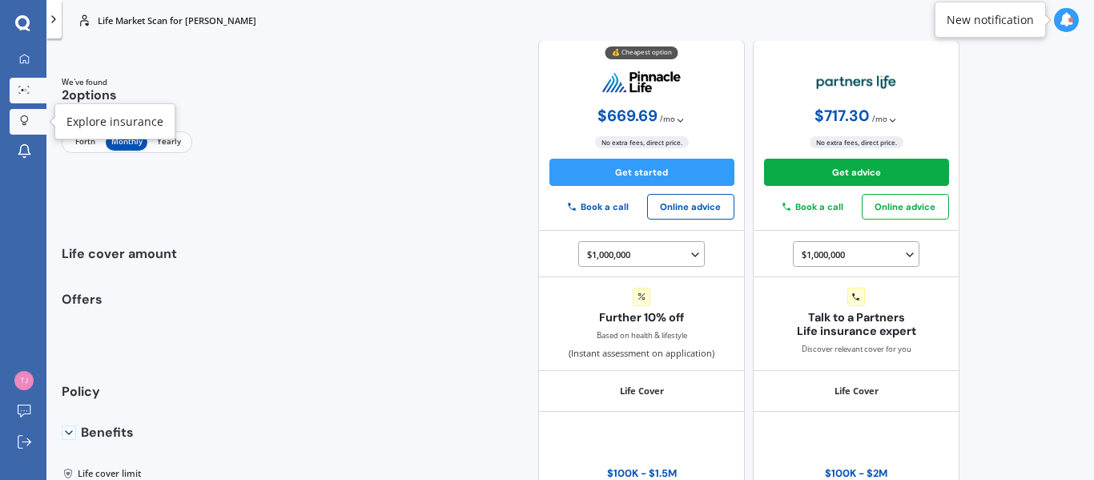
click at [25, 116] on icon at bounding box center [24, 120] width 9 height 11
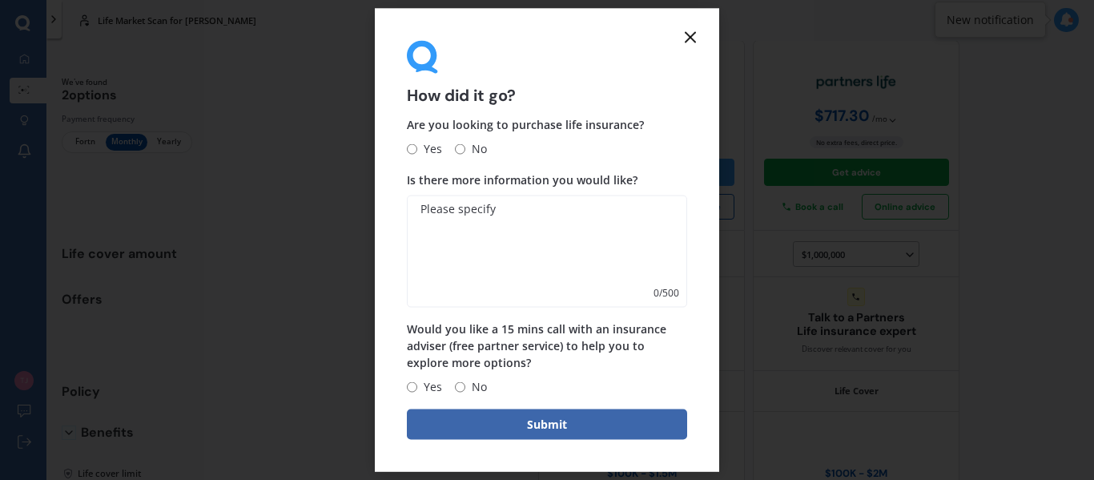
click at [689, 36] on line at bounding box center [691, 37] width 10 height 10
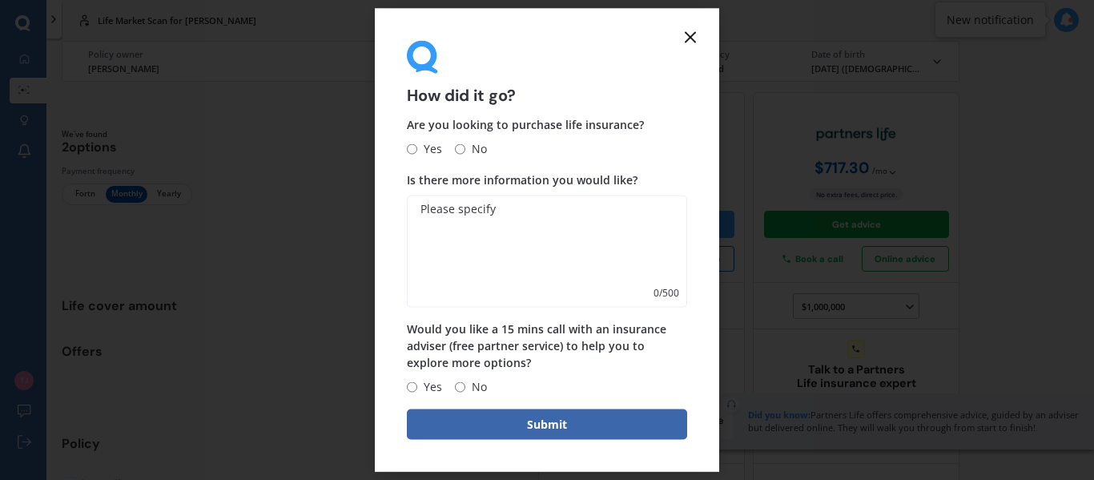
click at [691, 38] on line at bounding box center [691, 37] width 10 height 10
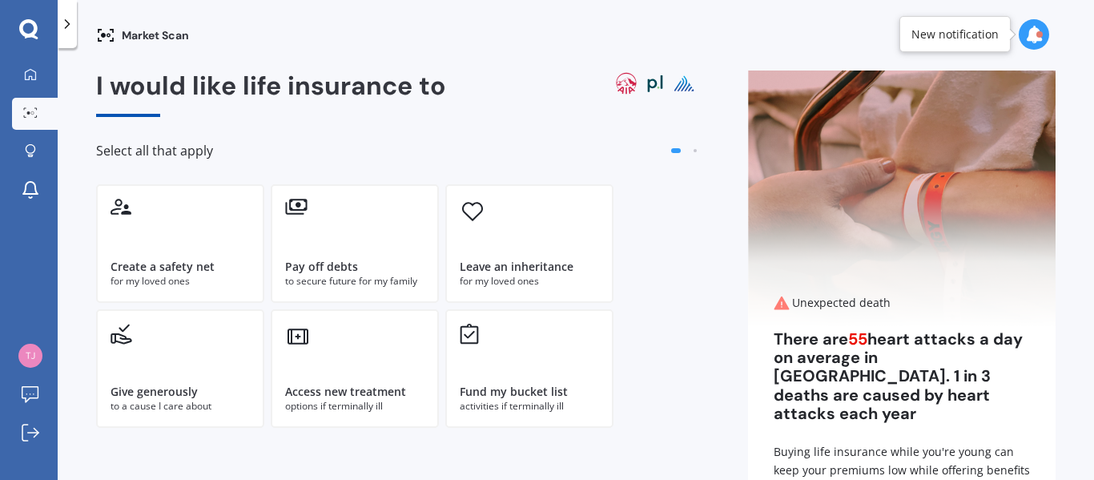
scroll to position [148, 0]
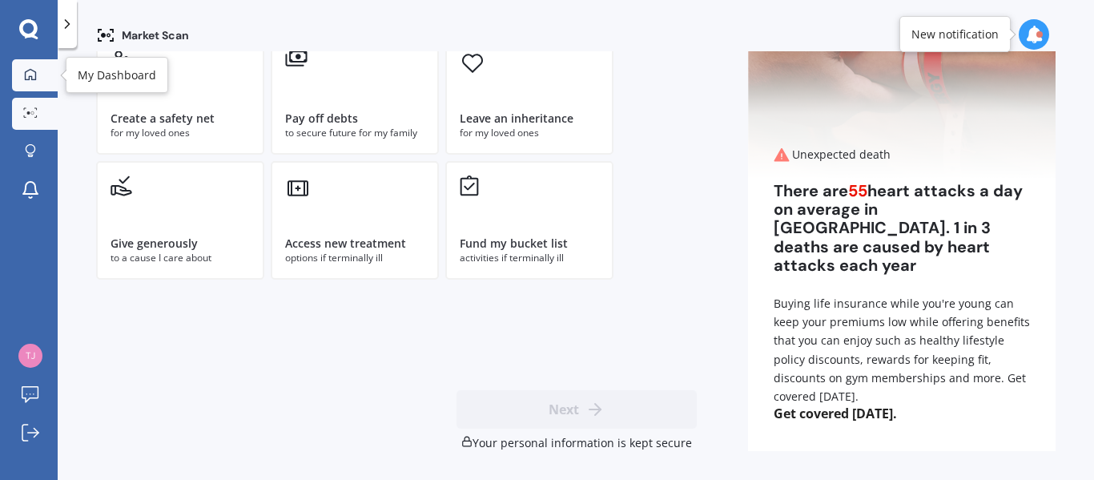
click at [30, 79] on icon at bounding box center [30, 74] width 13 height 13
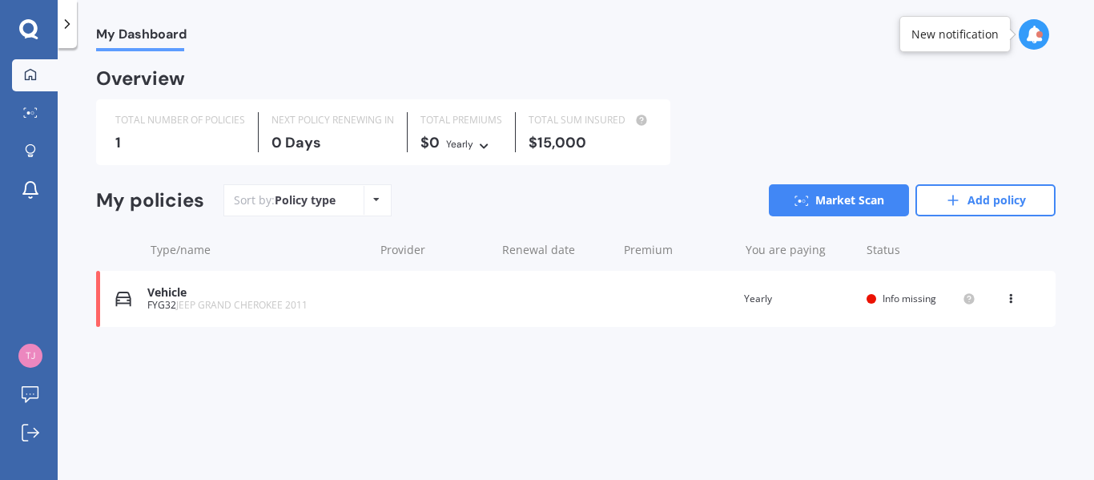
click at [31, 25] on icon at bounding box center [28, 29] width 19 height 21
click at [63, 28] on icon at bounding box center [67, 24] width 16 height 16
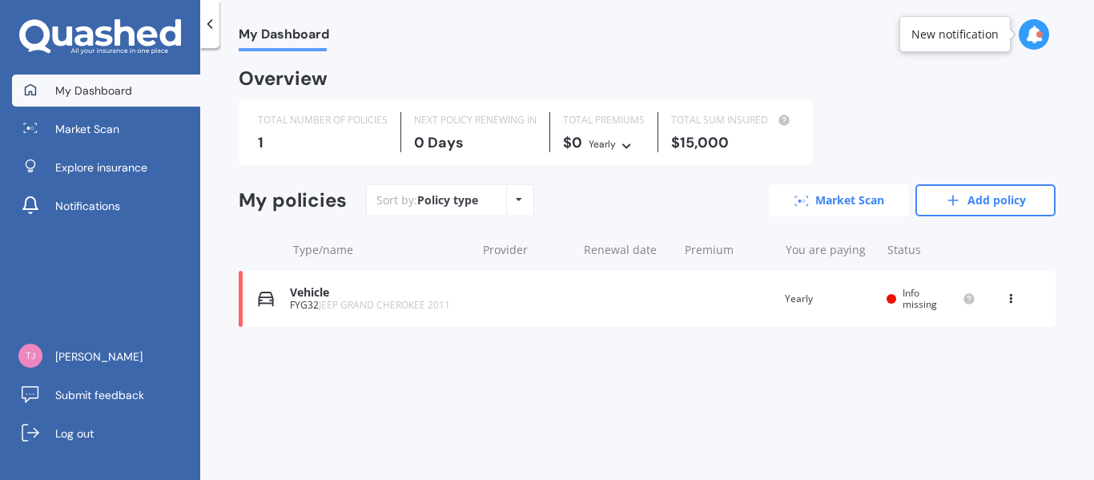
click at [796, 204] on icon at bounding box center [802, 201] width 14 height 10
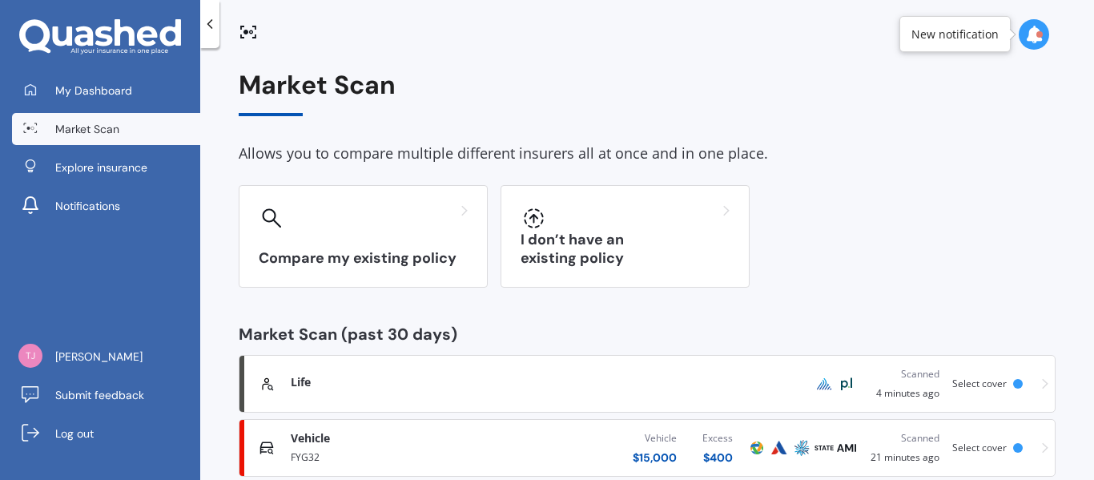
scroll to position [32, 0]
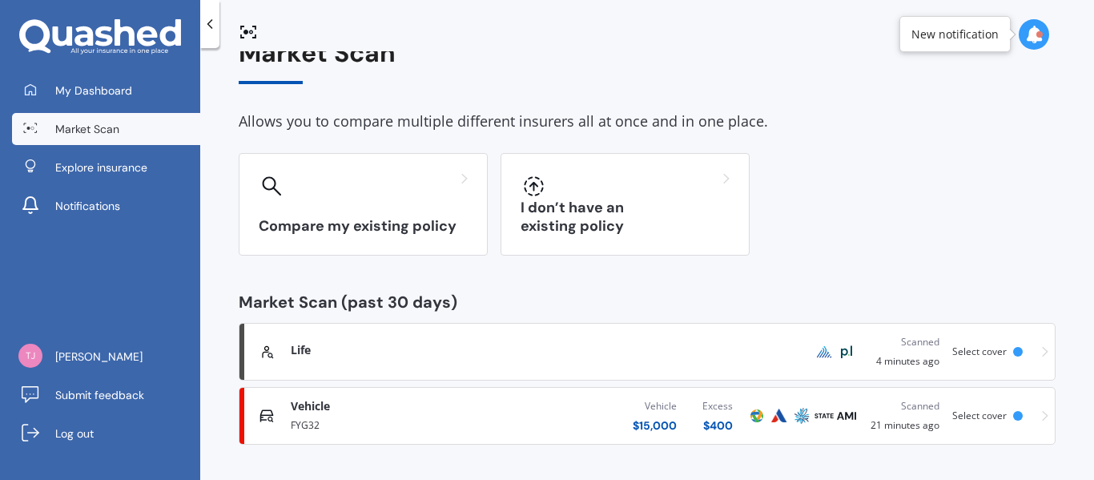
click at [387, 458] on div "Market Scan Allows you to compare multiple different insurers all at once and i…" at bounding box center [647, 267] width 894 height 432
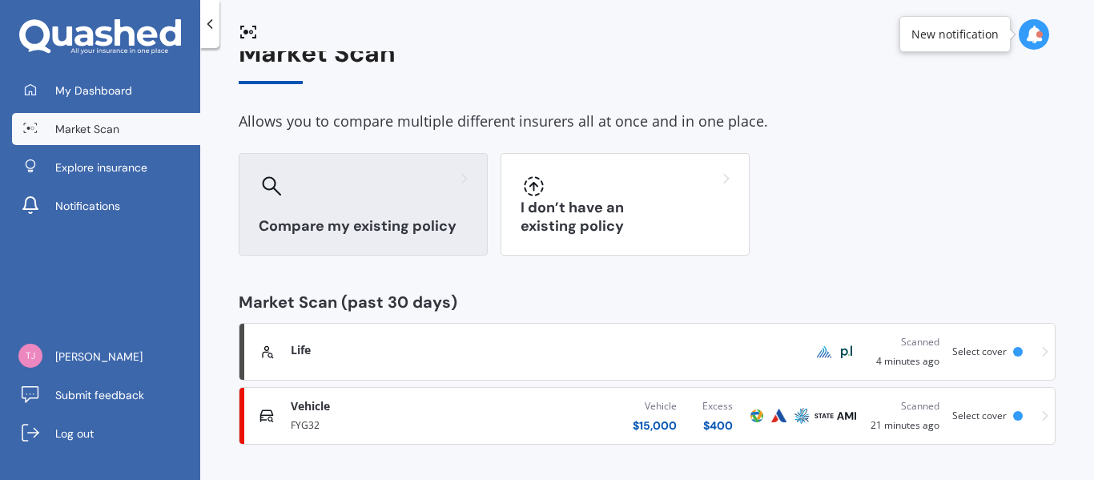
click at [463, 175] on icon at bounding box center [465, 179] width 6 height 10
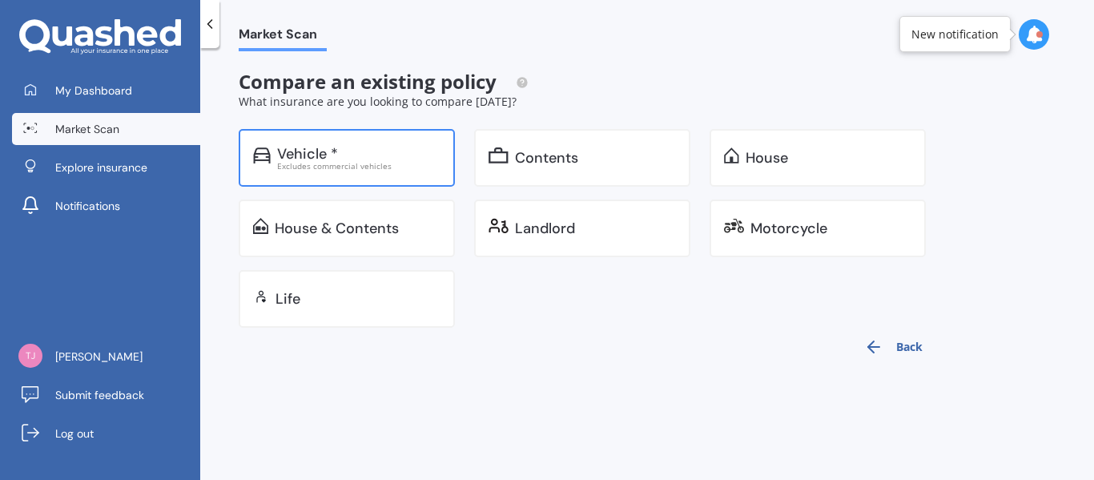
click at [395, 162] on div "Excludes commercial vehicles" at bounding box center [358, 166] width 163 height 8
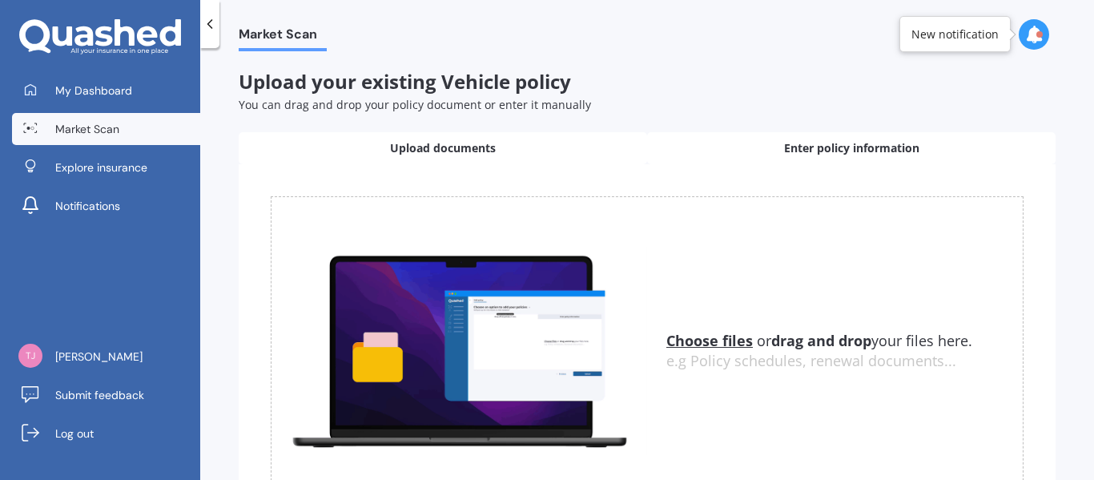
click at [820, 145] on span "Enter policy information" at bounding box center [851, 148] width 135 height 16
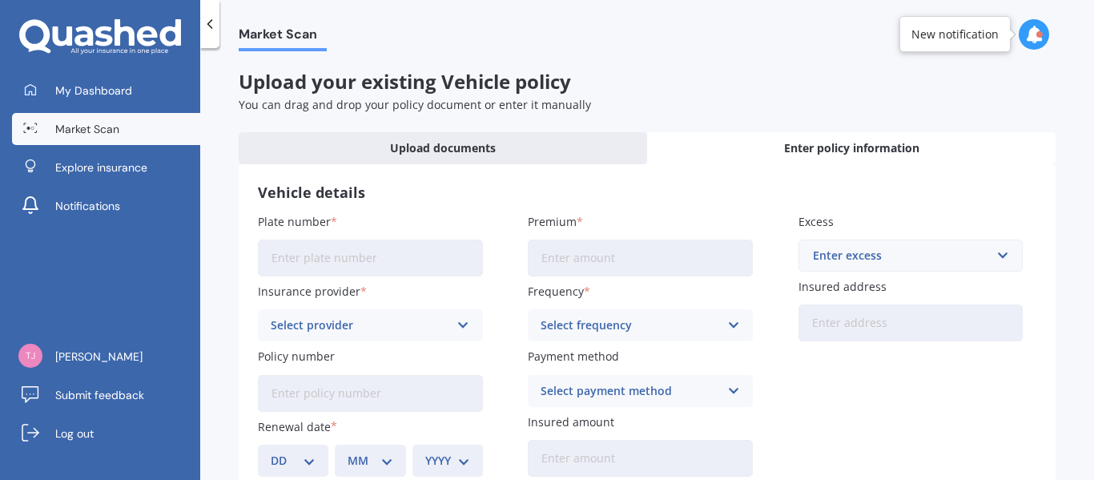
click at [417, 252] on input "Plate number" at bounding box center [370, 258] width 225 height 37
type input "NPD204"
click at [417, 322] on div "Select provider" at bounding box center [360, 325] width 179 height 18
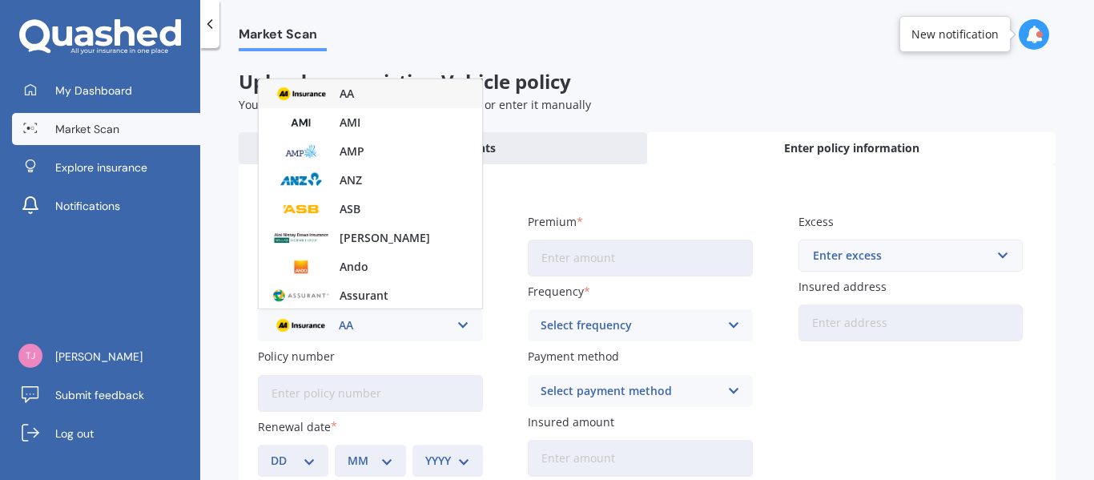
scroll to position [200, 0]
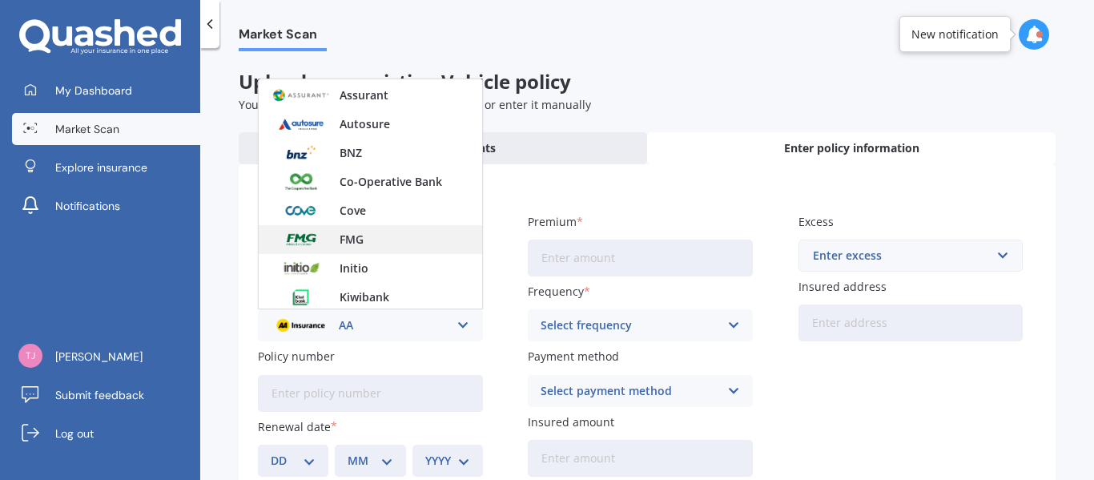
click at [421, 243] on div "FMG" at bounding box center [371, 239] width 224 height 29
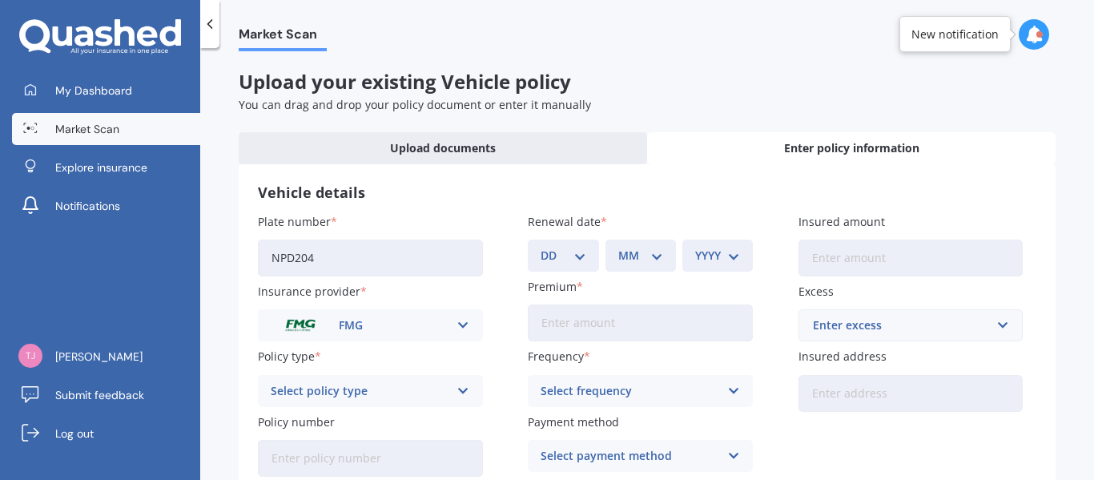
click at [468, 390] on div "Select policy type Essential - Fire Only Essential - Fire and Theft Essential -…" at bounding box center [370, 391] width 225 height 32
click at [645, 122] on div "Market Scan Upload your existing Vehicle policy You can drag and drop your poli…" at bounding box center [647, 267] width 894 height 432
click at [466, 390] on icon at bounding box center [464, 391] width 14 height 18
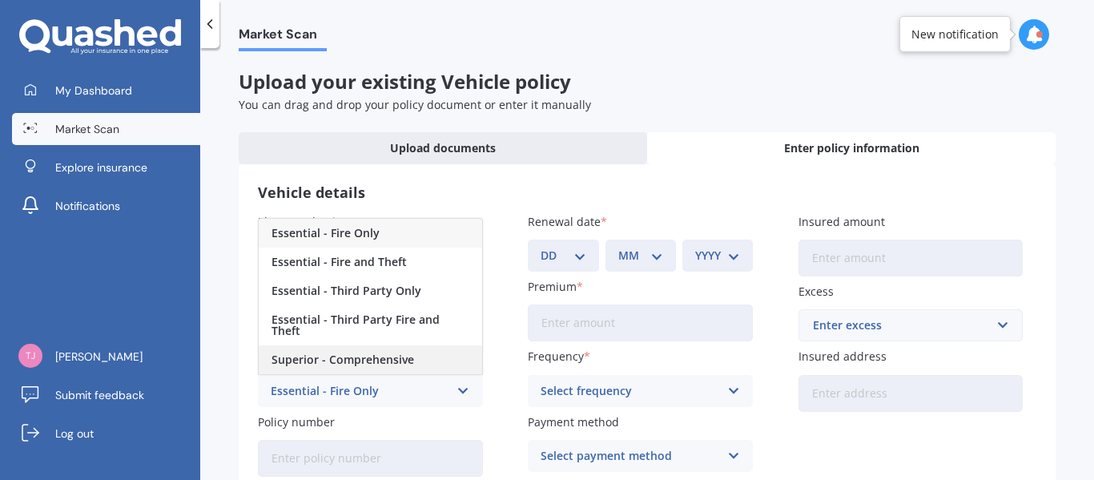
click at [474, 359] on div "Superior - Comprehensive" at bounding box center [371, 359] width 224 height 29
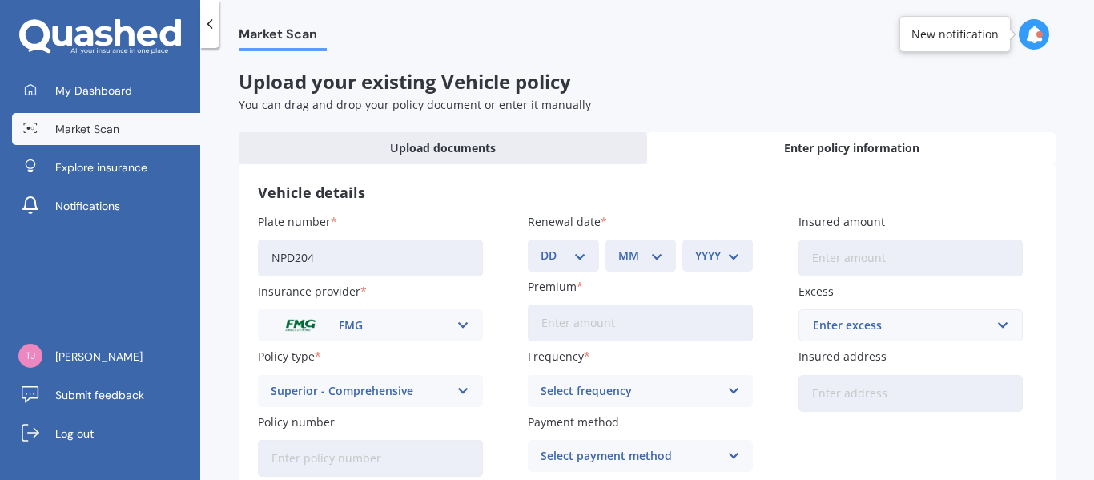
click at [474, 359] on div "Policy type Superior - Comprehensive Essential - Fire Only Essential - Fire and…" at bounding box center [370, 377] width 225 height 58
click at [440, 446] on input "Policy number" at bounding box center [370, 458] width 225 height 37
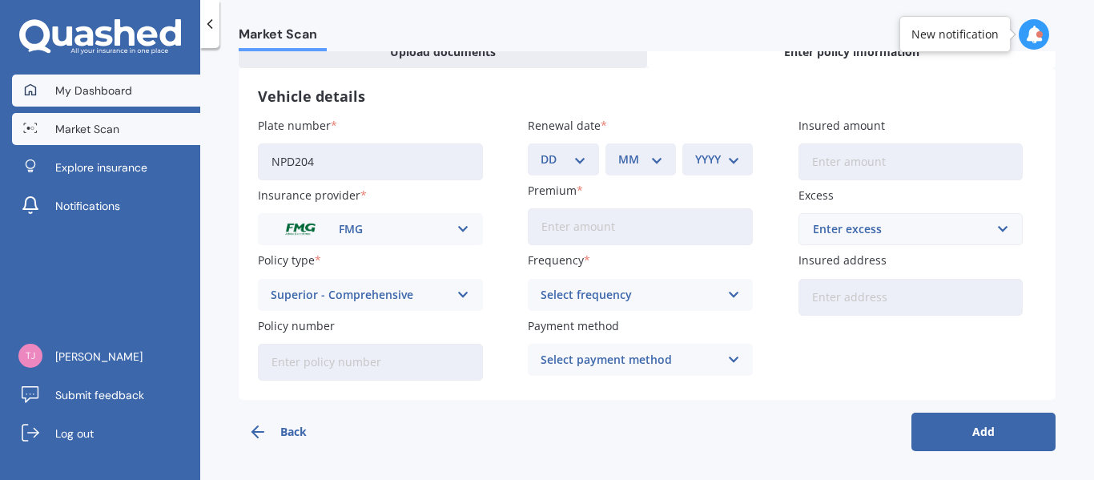
click at [142, 92] on link "My Dashboard" at bounding box center [106, 91] width 188 height 32
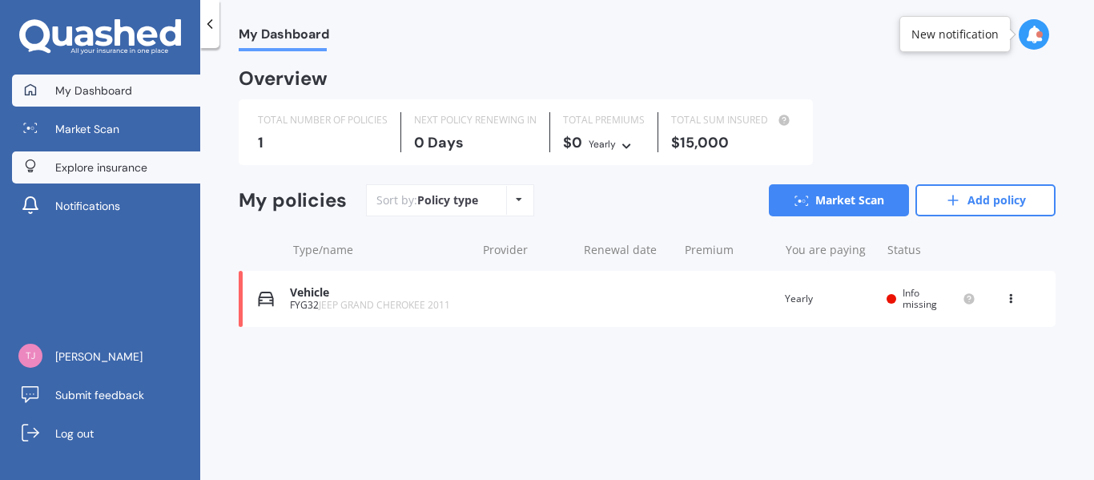
click at [131, 171] on span "Explore insurance" at bounding box center [101, 167] width 92 height 16
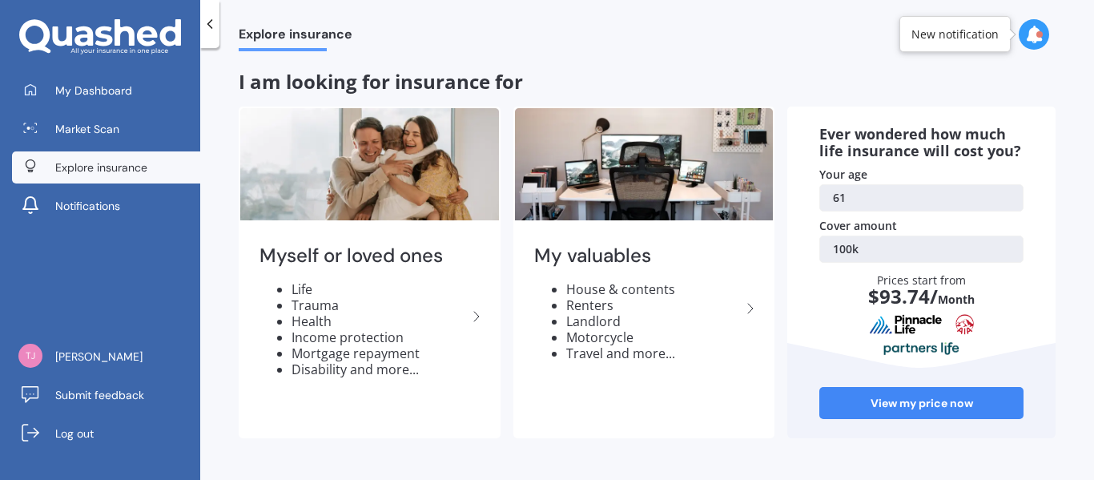
click at [1094, 242] on div "Explore insurance I am looking for insurance for Myself or loved ones Life Trau…" at bounding box center [647, 267] width 894 height 432
click at [1090, 373] on div "Explore insurance I am looking for insurance for Myself or loved ones Life Trau…" at bounding box center [647, 267] width 894 height 432
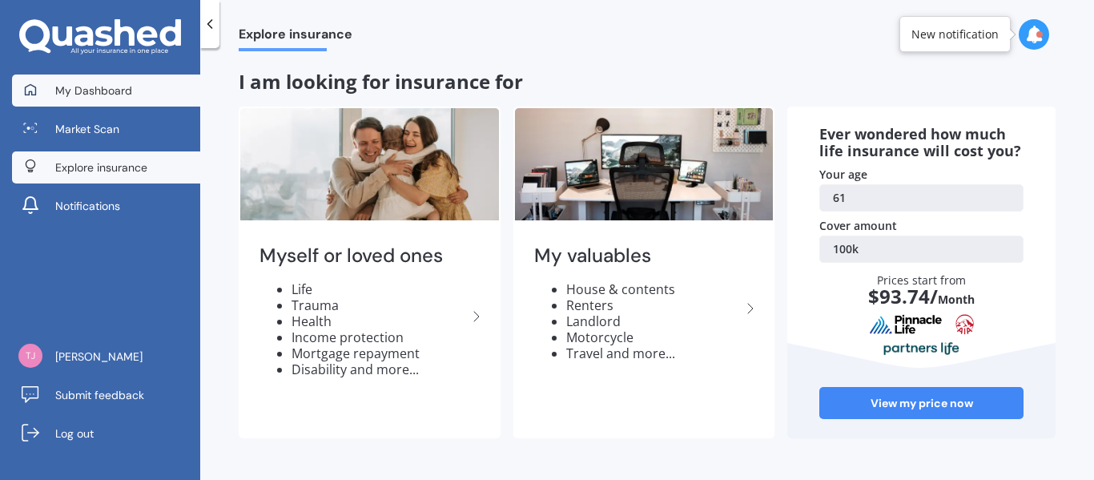
click at [99, 88] on span "My Dashboard" at bounding box center [93, 91] width 77 height 16
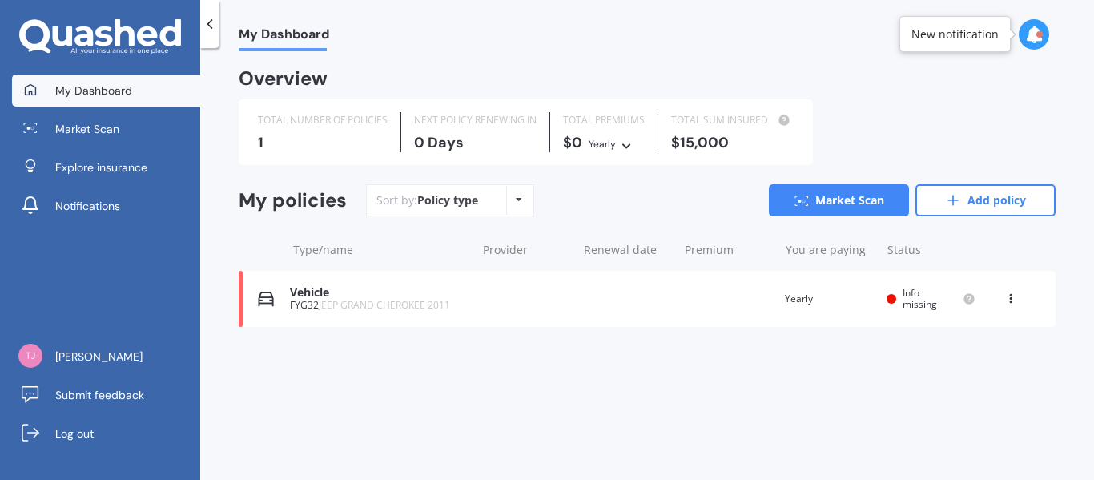
click at [521, 196] on div "Policy type Alphabetical Date added Renewing next" at bounding box center [518, 200] width 25 height 29
click at [966, 200] on link "Add policy" at bounding box center [986, 200] width 140 height 32
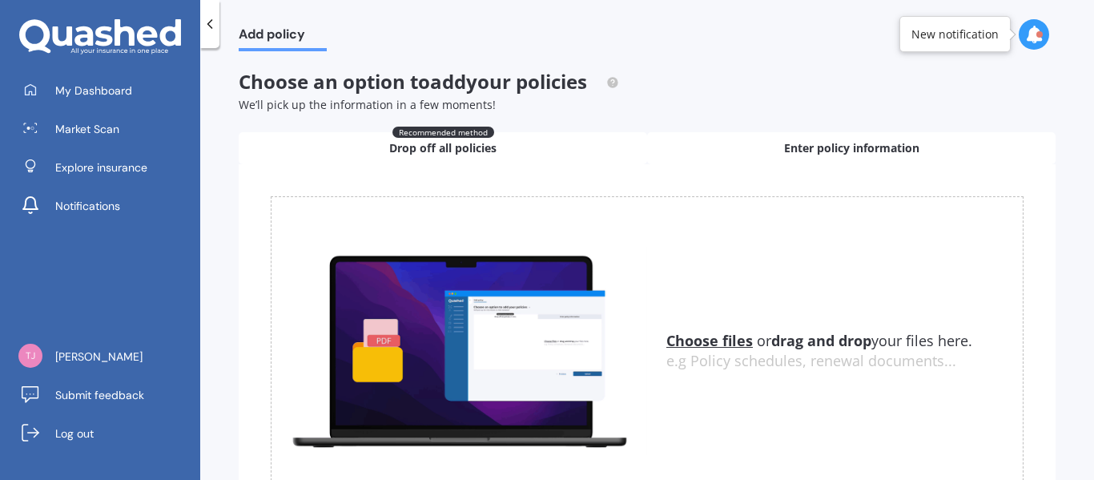
click at [885, 153] on span "Enter policy information" at bounding box center [851, 148] width 135 height 16
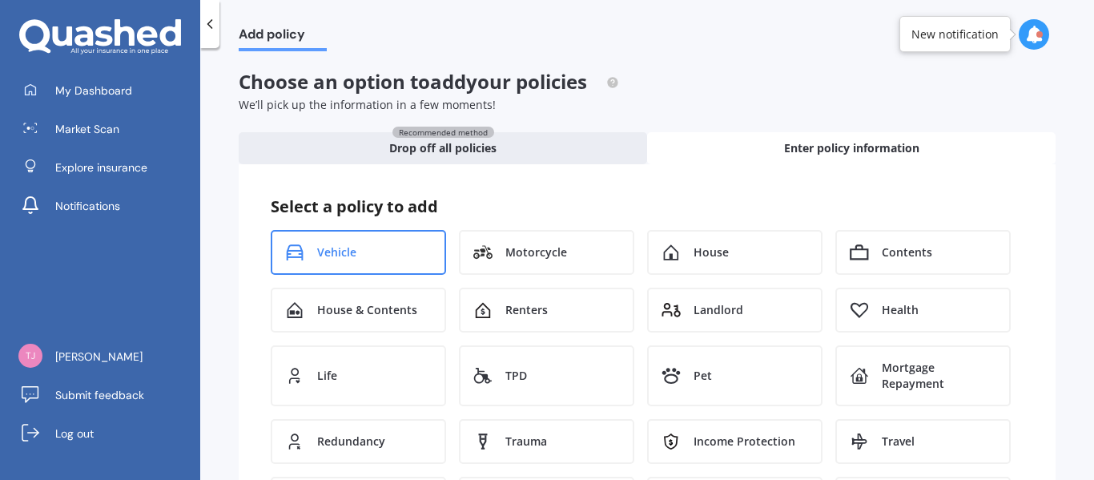
click at [385, 252] on div "Vehicle" at bounding box center [358, 252] width 175 height 45
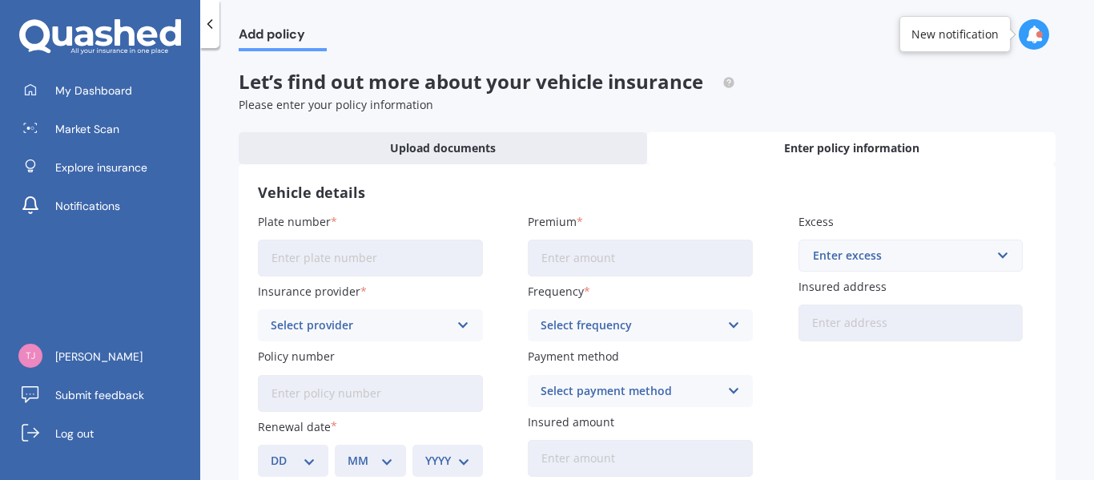
click at [385, 252] on input "Plate number" at bounding box center [370, 258] width 225 height 37
type input "NPD204"
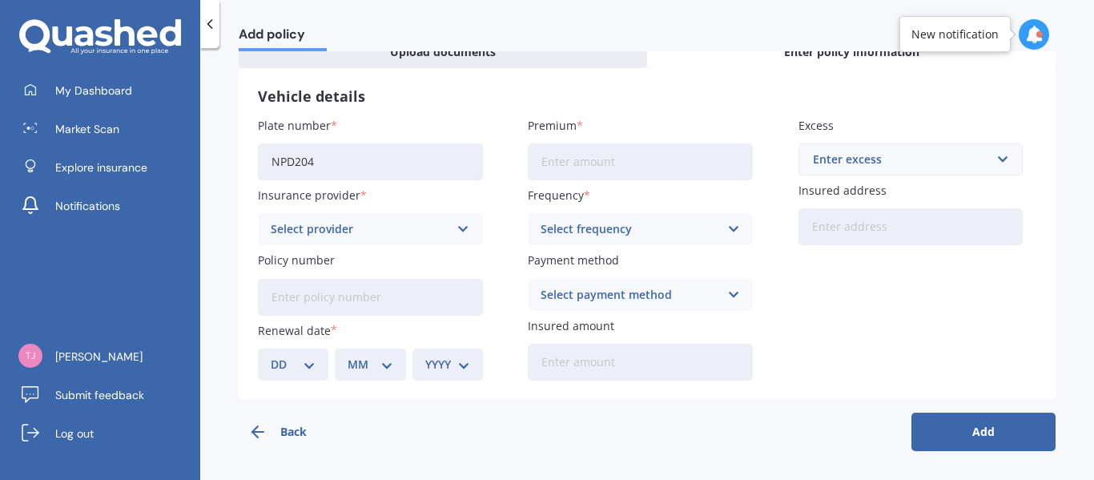
click at [955, 427] on button "Add" at bounding box center [984, 432] width 144 height 38
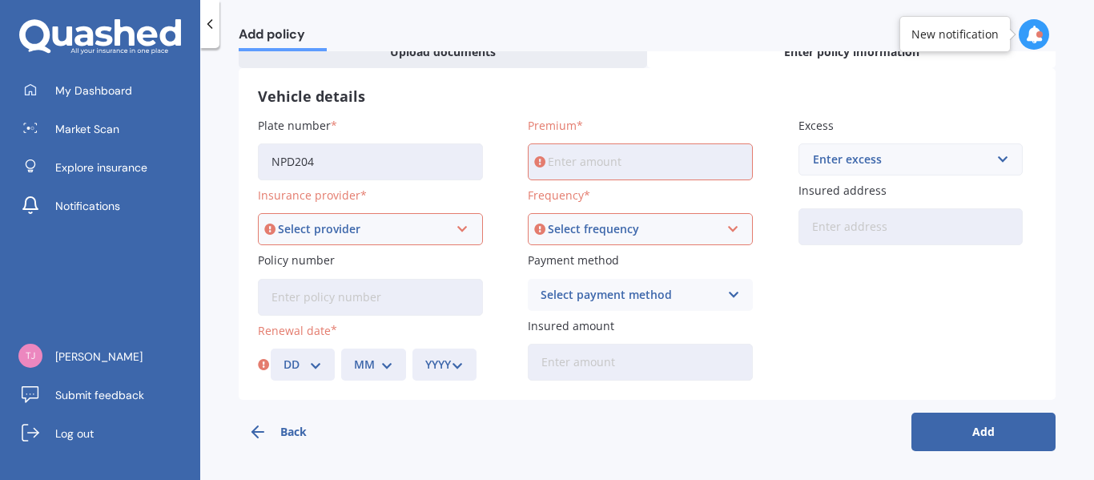
scroll to position [0, 0]
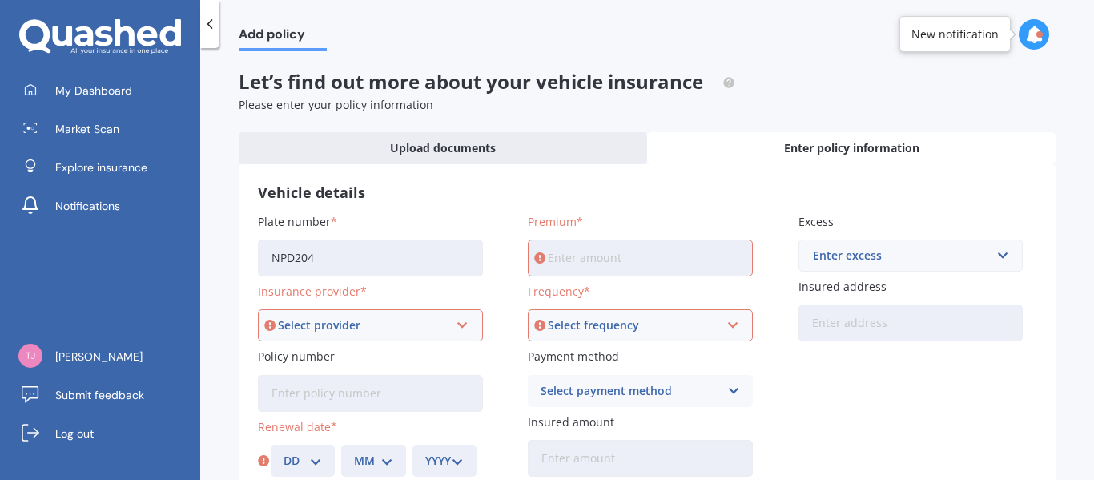
click at [210, 27] on icon at bounding box center [210, 24] width 16 height 16
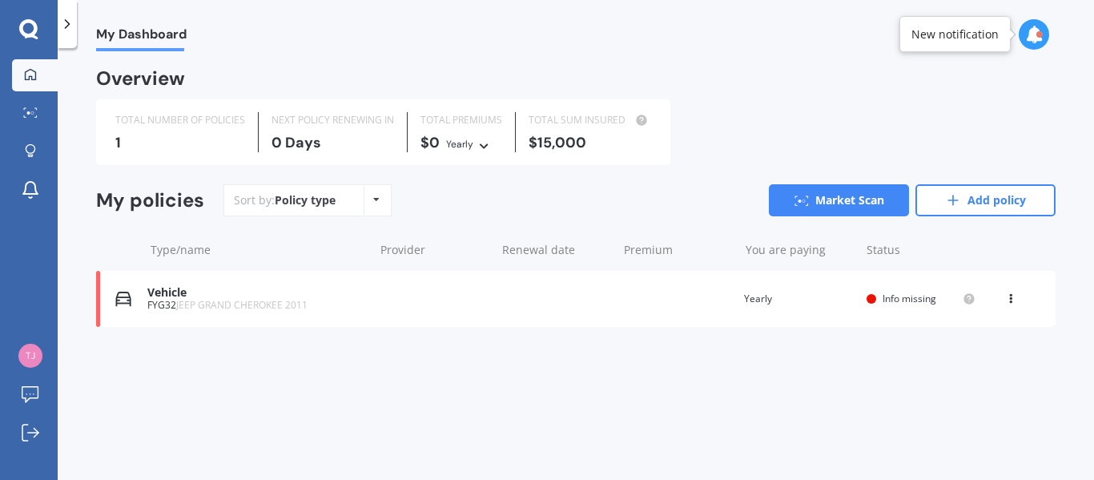
click at [1011, 298] on icon at bounding box center [1011, 296] width 11 height 10
click at [867, 332] on div "My policies Sort by: Policy type Policy type Alphabetical Date added Renewing n…" at bounding box center [576, 258] width 960 height 149
click at [34, 145] on icon at bounding box center [30, 151] width 11 height 14
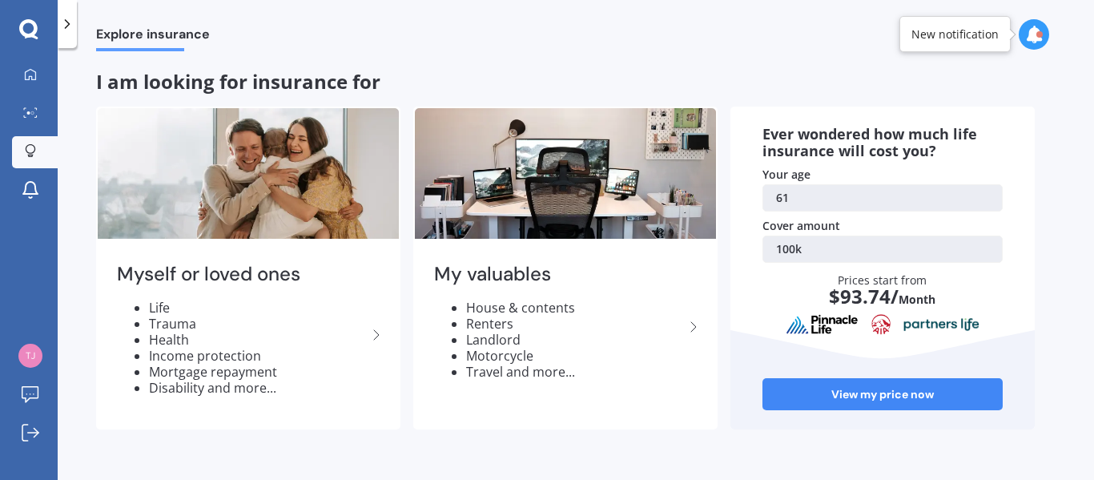
click at [68, 25] on polyline at bounding box center [68, 24] width 4 height 8
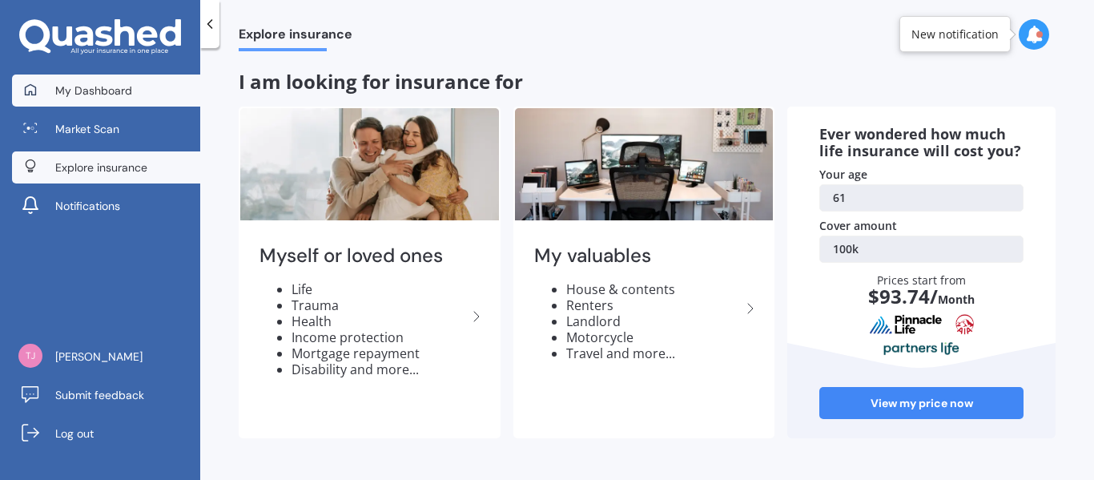
click at [98, 93] on span "My Dashboard" at bounding box center [93, 91] width 77 height 16
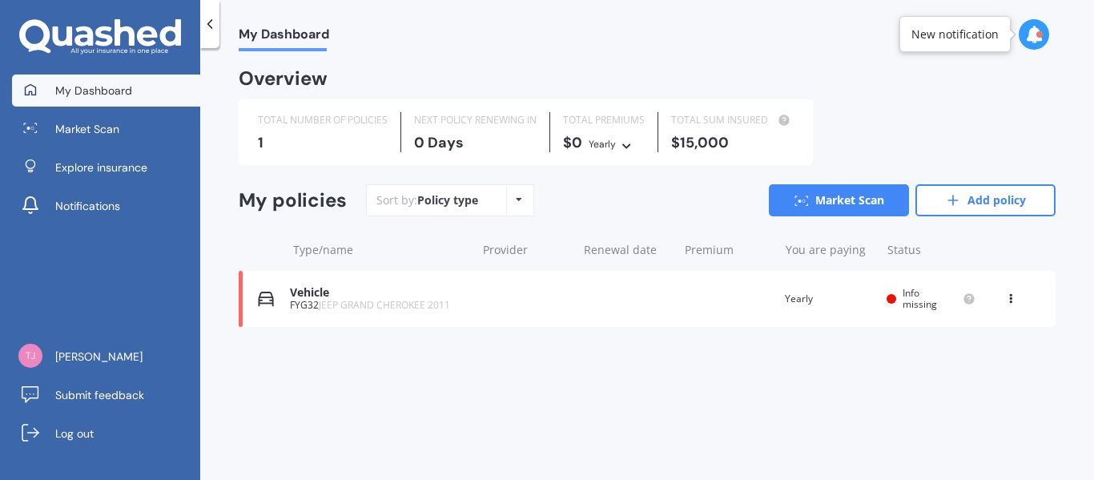
click at [1025, 36] on div at bounding box center [1034, 34] width 30 height 30
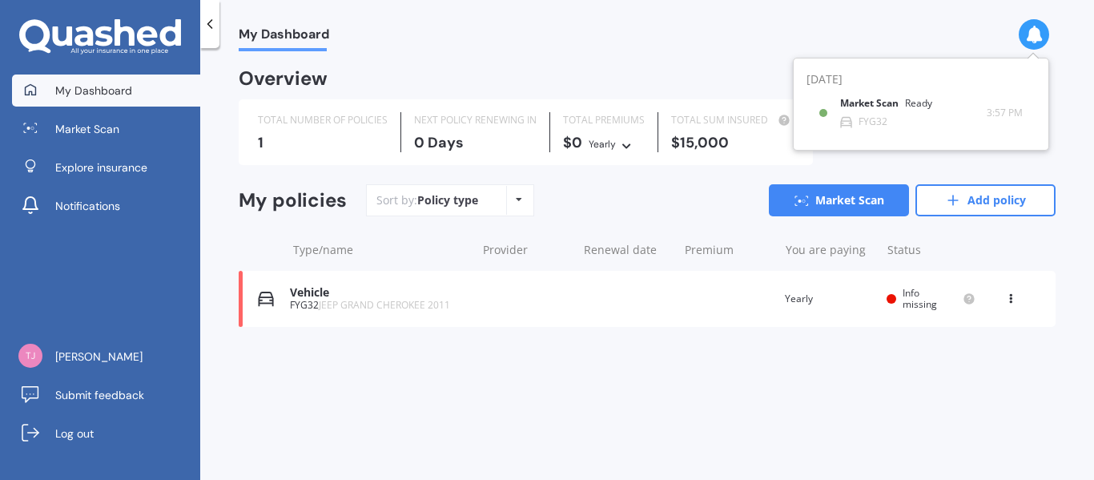
click at [894, 42] on div "My Dashboard" at bounding box center [647, 25] width 894 height 51
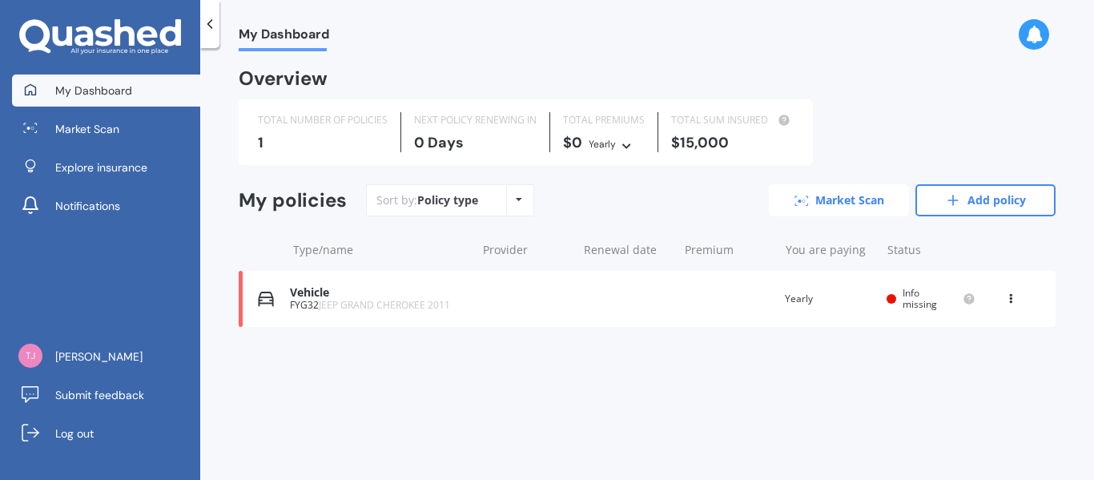
click at [812, 201] on link "Market Scan" at bounding box center [839, 200] width 140 height 32
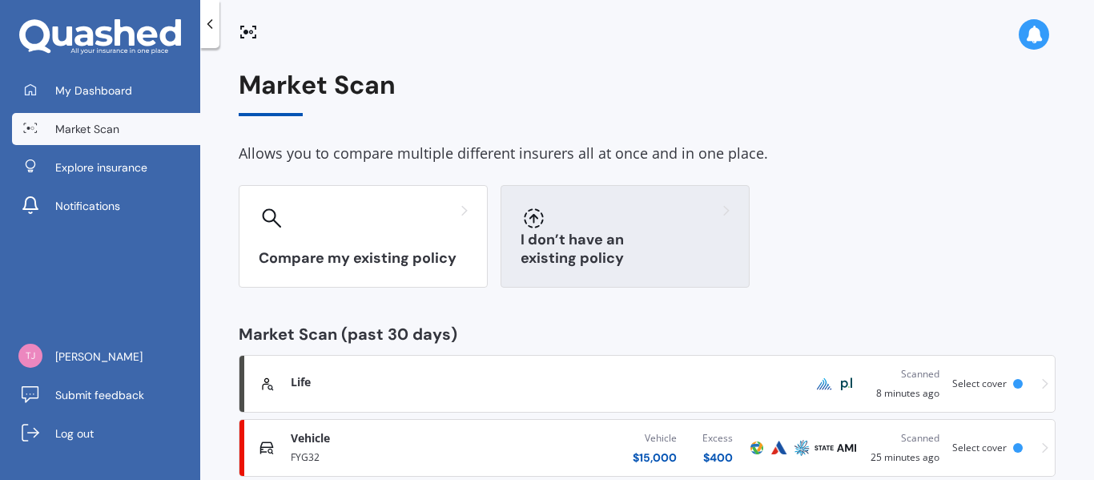
click at [651, 234] on div "I don’t have an existing policy" at bounding box center [625, 236] width 249 height 103
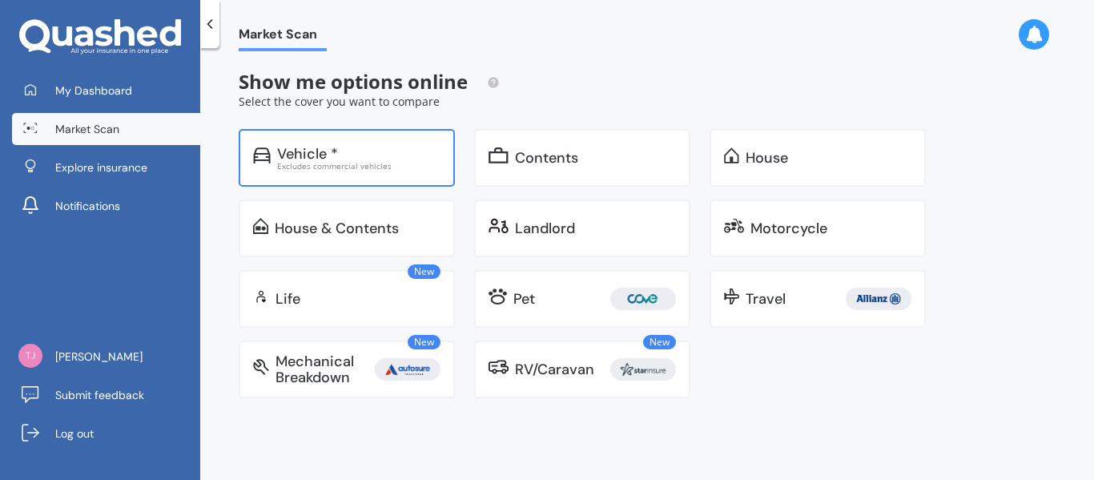
click at [373, 162] on div "Excludes commercial vehicles" at bounding box center [358, 166] width 163 height 8
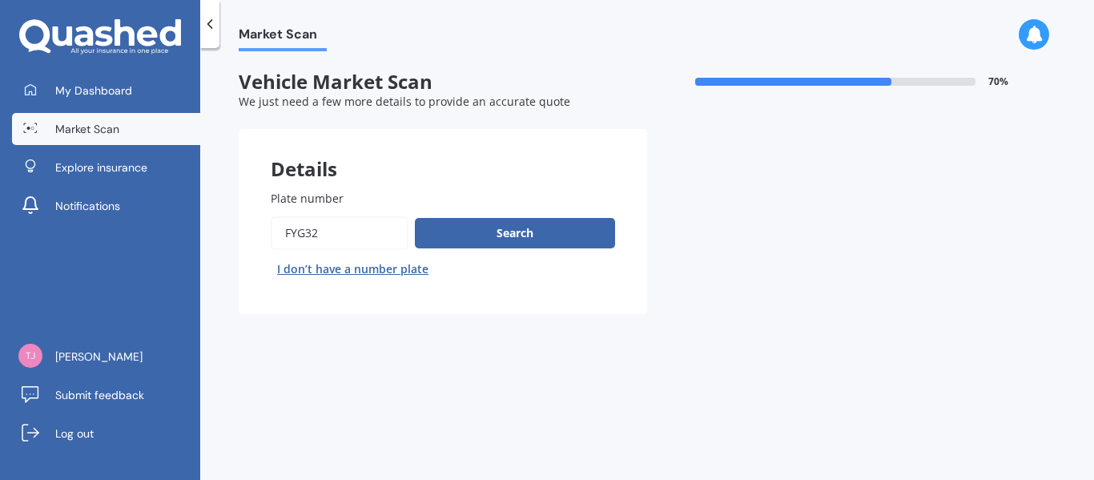
click at [361, 233] on input "Plate number" at bounding box center [340, 233] width 138 height 34
type input "F"
type input "NPD204"
click at [456, 236] on button "Search" at bounding box center [515, 233] width 200 height 30
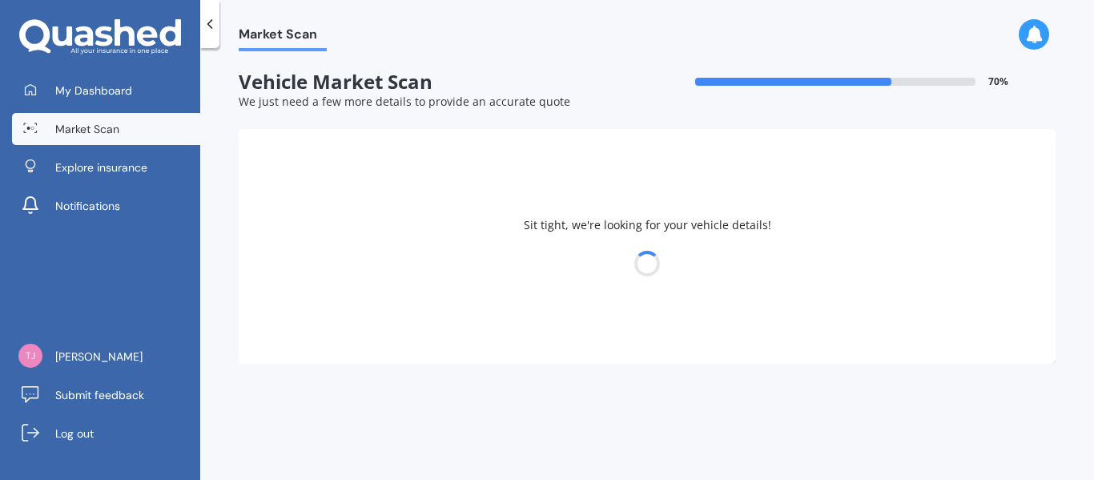
select select "04"
select select "02"
select select "1964"
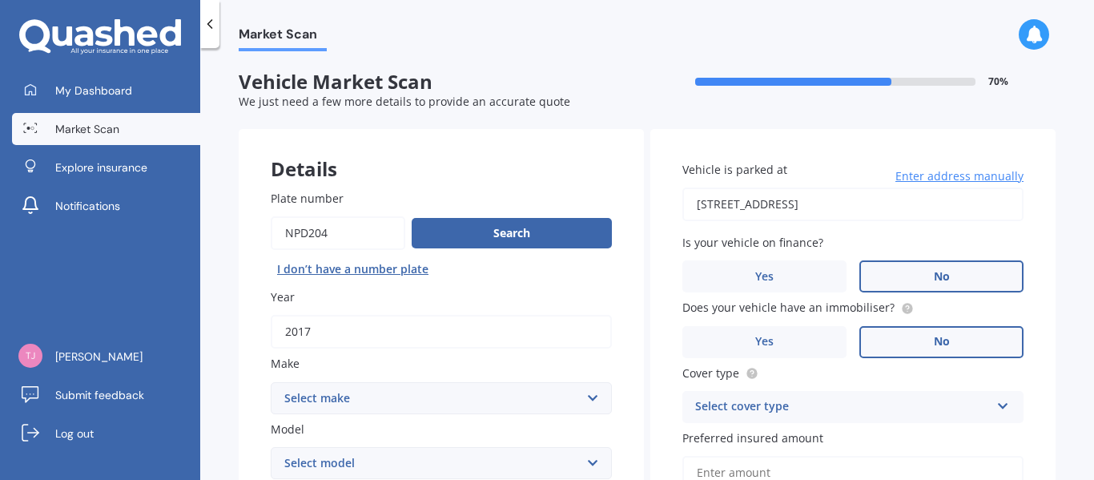
click at [334, 230] on input "Plate number" at bounding box center [338, 233] width 135 height 34
type input "NPD240"
click at [463, 232] on button "Search" at bounding box center [512, 233] width 200 height 30
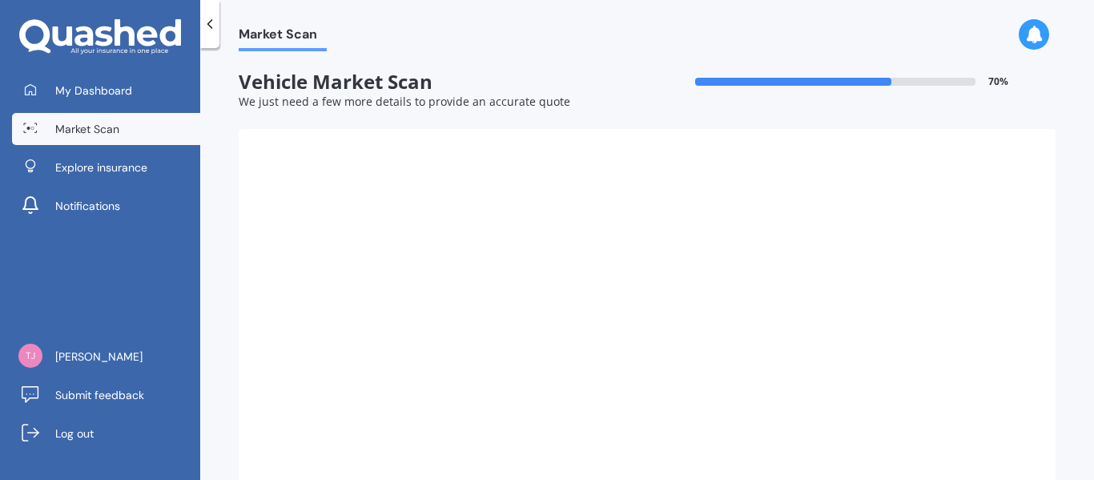
type input "2014"
select select "HONDA"
select select "FIT"
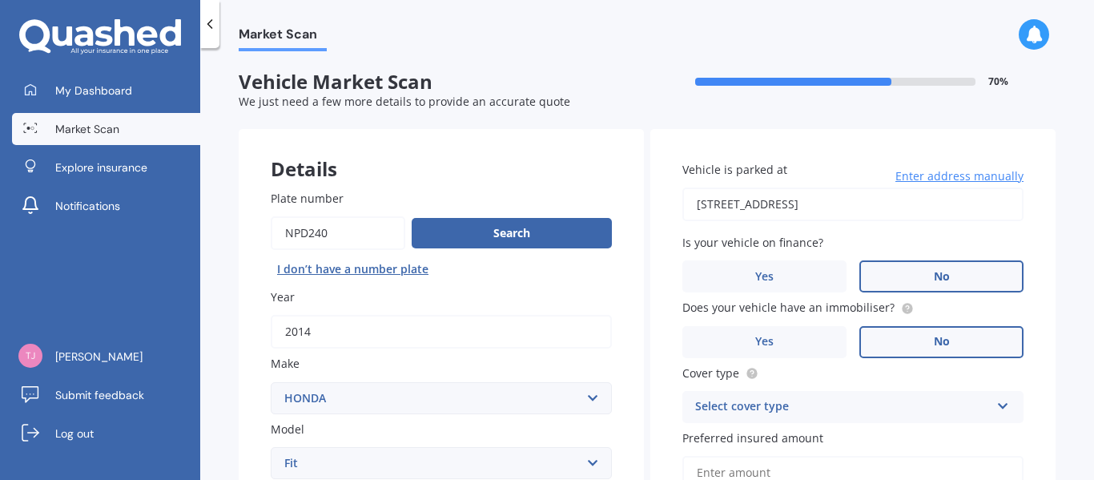
click at [341, 232] on input "Plate number" at bounding box center [338, 233] width 135 height 34
type input "NPD204"
click at [480, 235] on button "Search" at bounding box center [512, 233] width 200 height 30
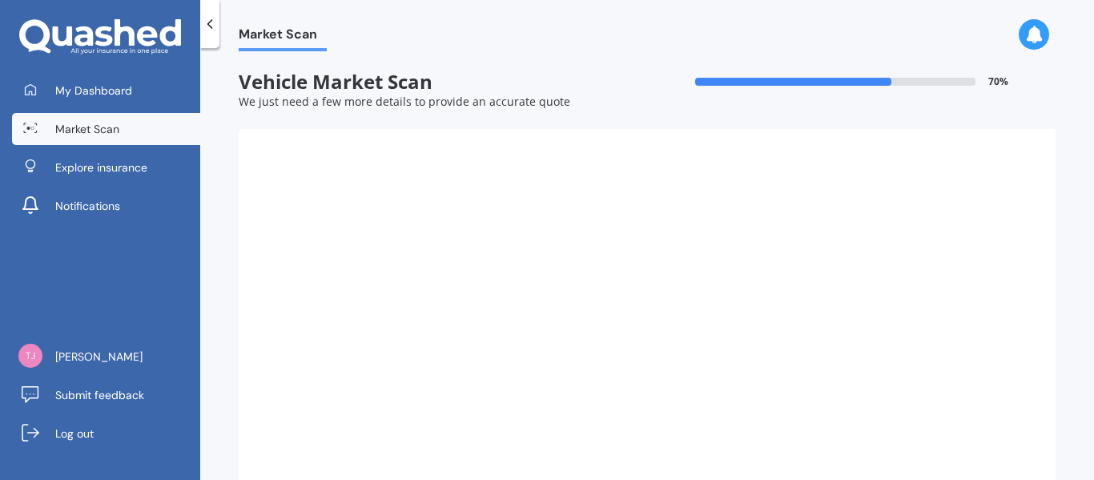
type input "2017"
select select
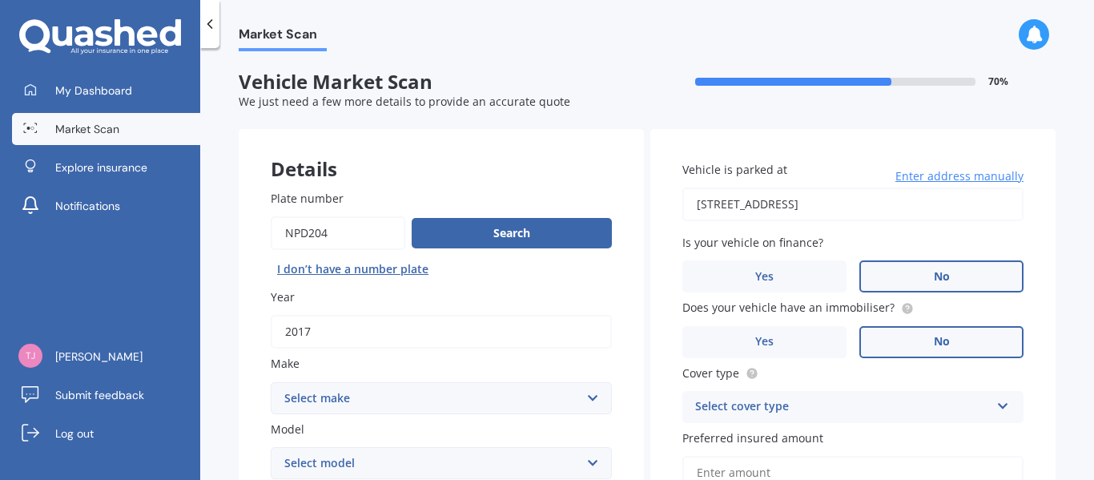
click at [591, 400] on select "Select make AC ALFA ROMEO ASTON MARTIN AUDI AUSTIN BEDFORD Bentley BMW BYD CADI…" at bounding box center [441, 398] width 341 height 32
select select "MERCEDES AMG"
click at [271, 382] on select "Select make AC ALFA ROMEO ASTON MARTIN AUDI AUSTIN BEDFORD Bentley BMW BYD CADI…" at bounding box center [441, 398] width 341 height 32
click at [592, 464] on select "Select model C C63" at bounding box center [441, 463] width 341 height 32
select select "C"
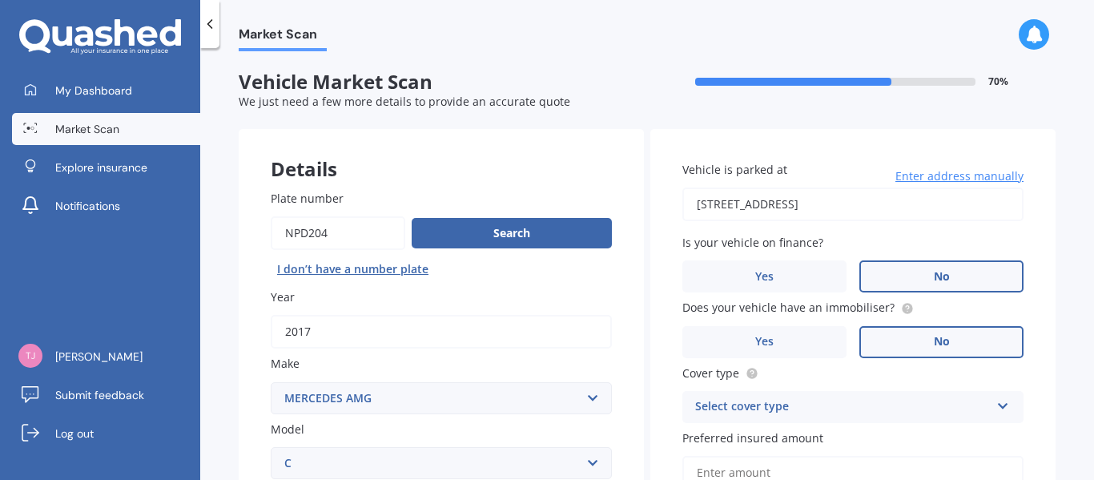
click at [271, 447] on select "Select model C C63" at bounding box center [441, 463] width 341 height 32
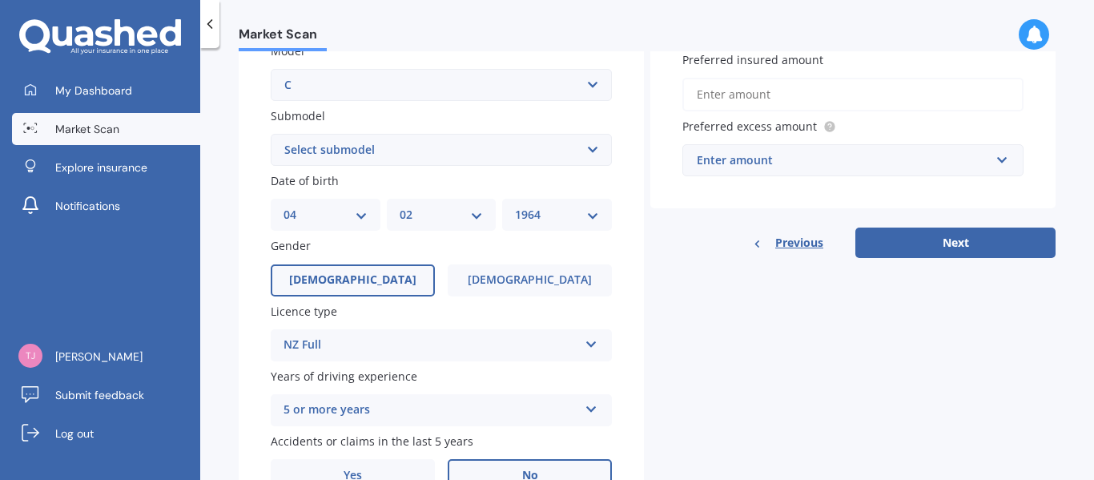
click at [584, 150] on select "Select submodel 43 AMG 55 AMG" at bounding box center [441, 150] width 341 height 32
select select "43 AMG"
click at [271, 134] on select "Select submodel 43 AMG 55 AMG" at bounding box center [441, 150] width 341 height 32
click at [357, 223] on select "DD 01 02 03 04 05 06 07 08 09 10 11 12 13 14 15 16 17 18 19 20 21 22 23 24 25 2…" at bounding box center [326, 215] width 84 height 18
select select "17"
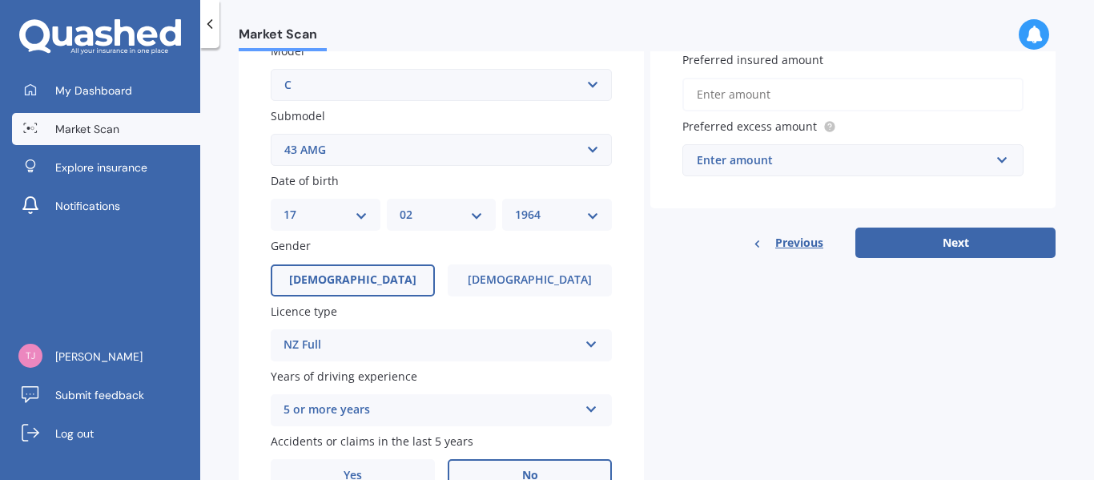
click at [284, 206] on select "DD 01 02 03 04 05 06 07 08 09 10 11 12 13 14 15 16 17 18 19 20 21 22 23 24 25 2…" at bounding box center [326, 215] width 84 height 18
click at [482, 220] on div "MM 01 02 03 04 05 06 07 08 09 10 11 12" at bounding box center [442, 215] width 110 height 32
click at [472, 212] on select "MM 01 02 03 04 05 06 07 08 09 10 11 12" at bounding box center [442, 215] width 84 height 18
select select "09"
click at [400, 206] on select "MM 01 02 03 04 05 06 07 08 09 10 11 12" at bounding box center [442, 215] width 84 height 18
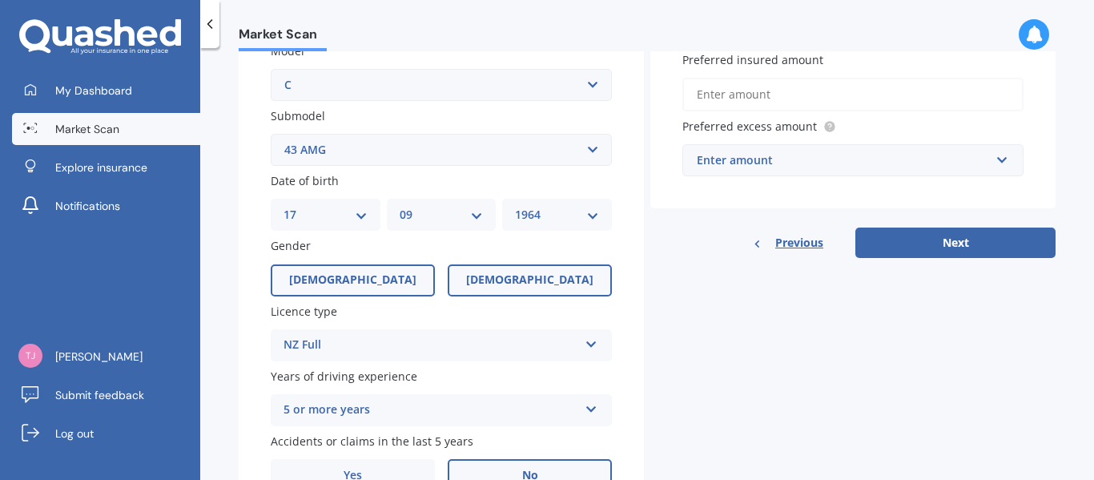
click at [539, 280] on span "[DEMOGRAPHIC_DATA]" at bounding box center [529, 280] width 127 height 14
click at [0, 0] on input "[DEMOGRAPHIC_DATA]" at bounding box center [0, 0] width 0 height 0
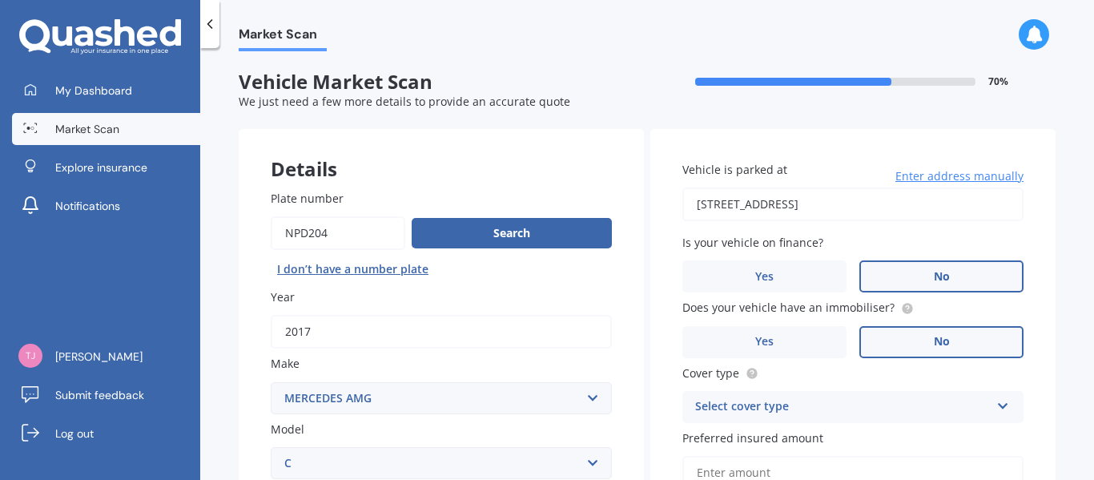
click at [980, 461] on input "Preferred insured amount" at bounding box center [853, 473] width 341 height 34
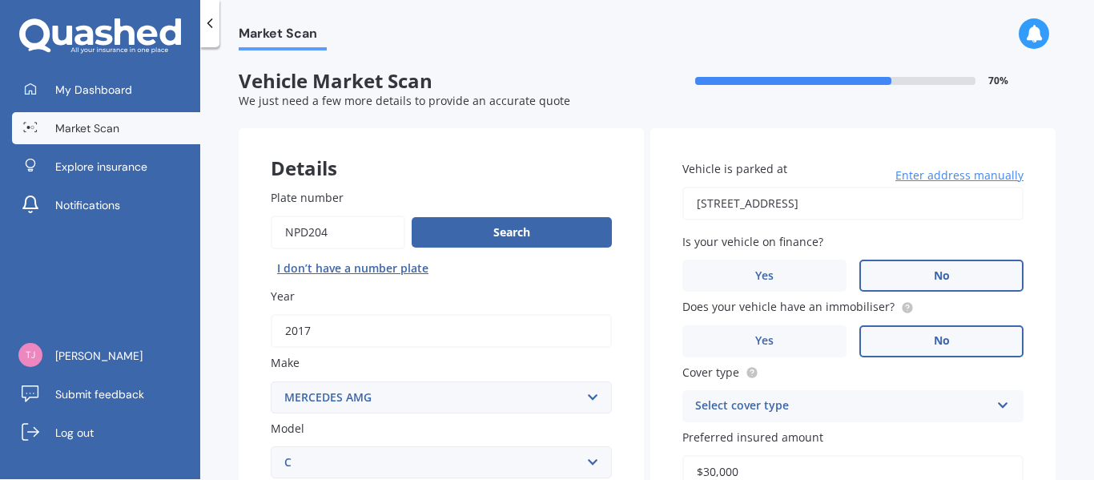
scroll to position [378, 0]
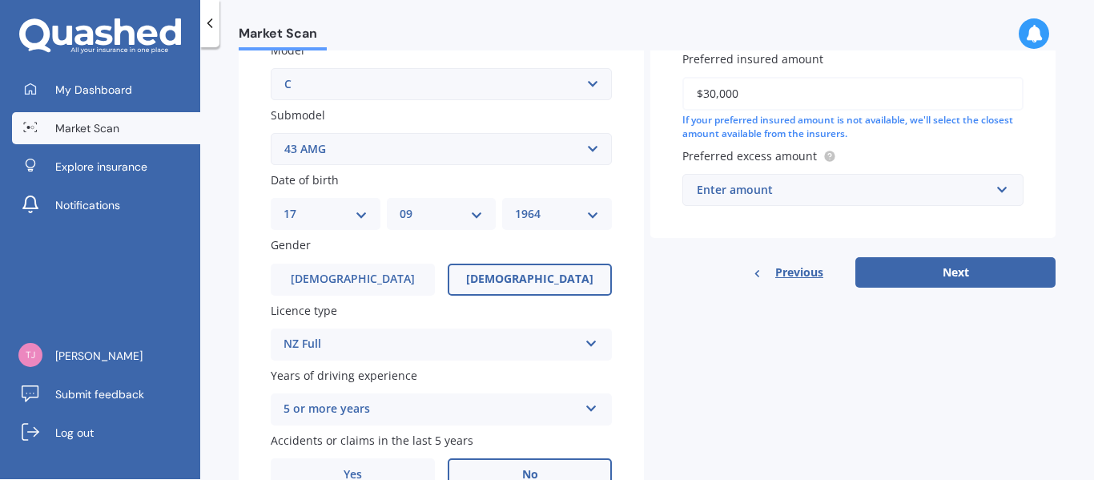
type input "$30,000"
click at [990, 193] on input "text" at bounding box center [847, 190] width 327 height 30
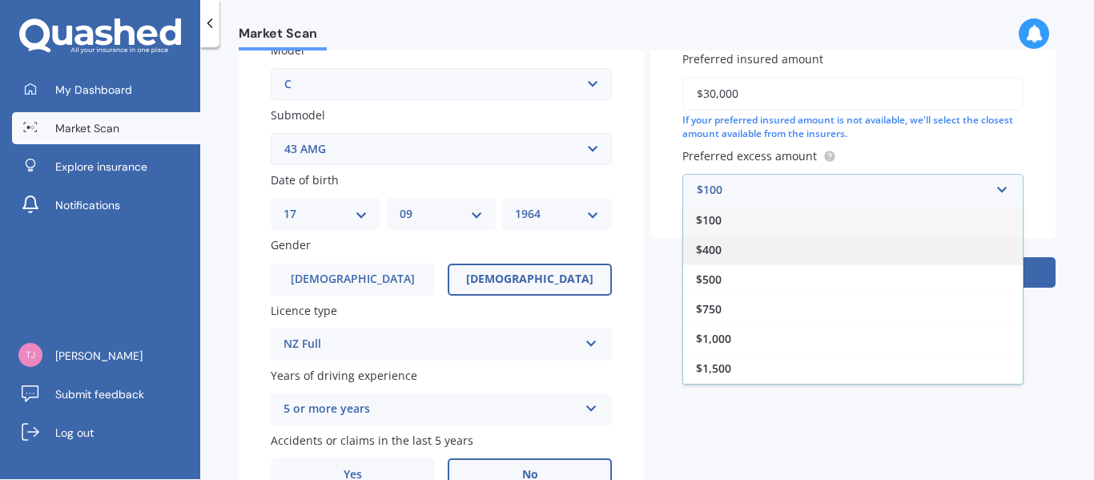
click at [959, 251] on div "$400" at bounding box center [853, 250] width 340 height 30
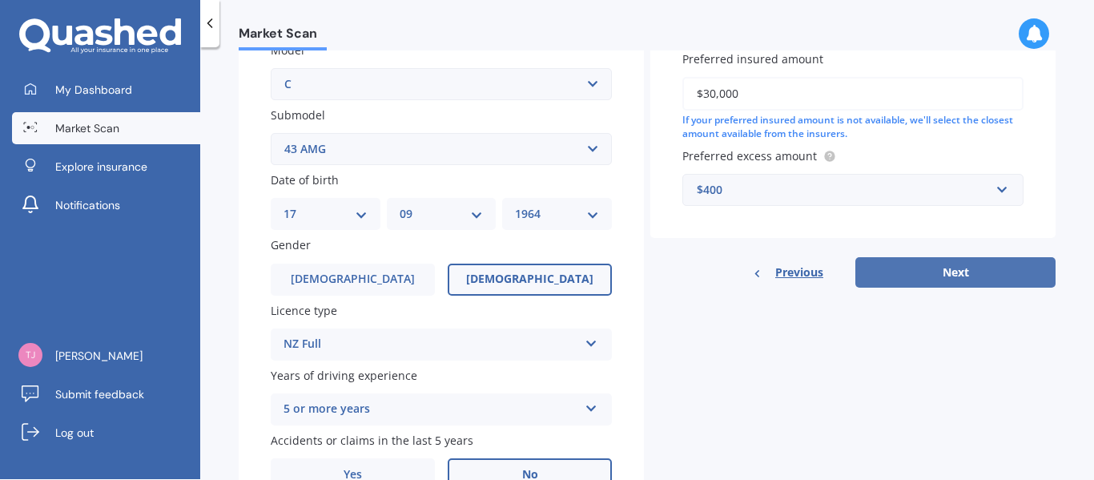
click at [972, 268] on button "Next" at bounding box center [956, 272] width 200 height 30
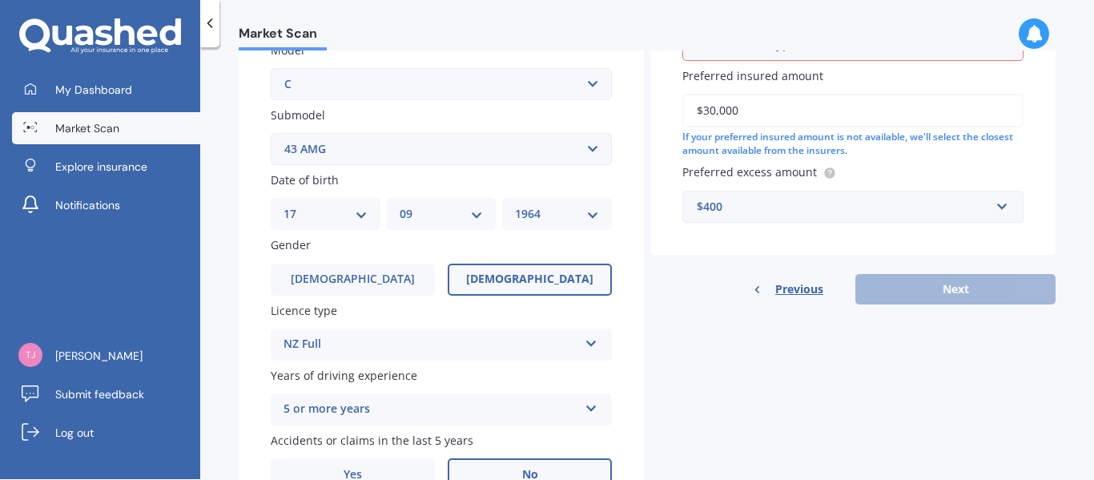
scroll to position [110, 0]
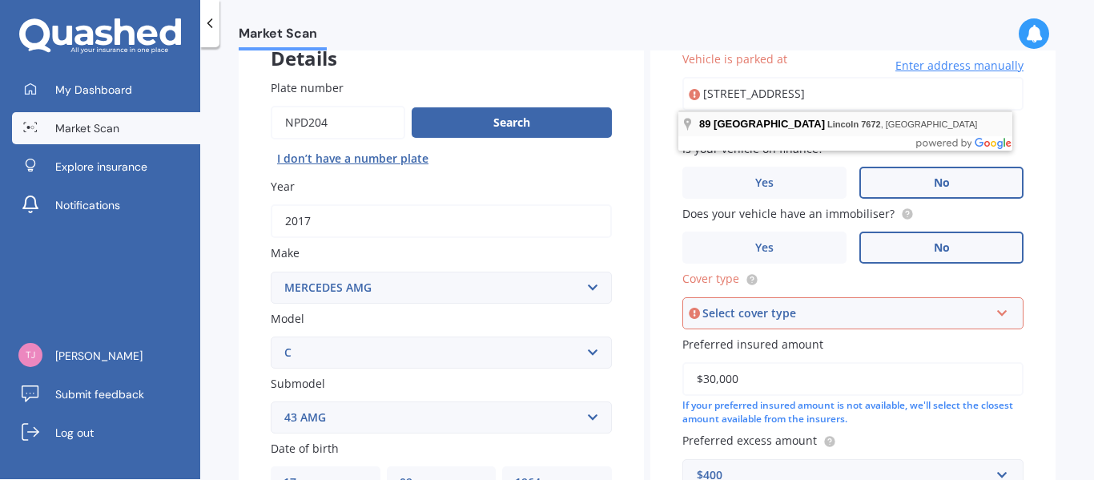
type input "[STREET_ADDRESS]"
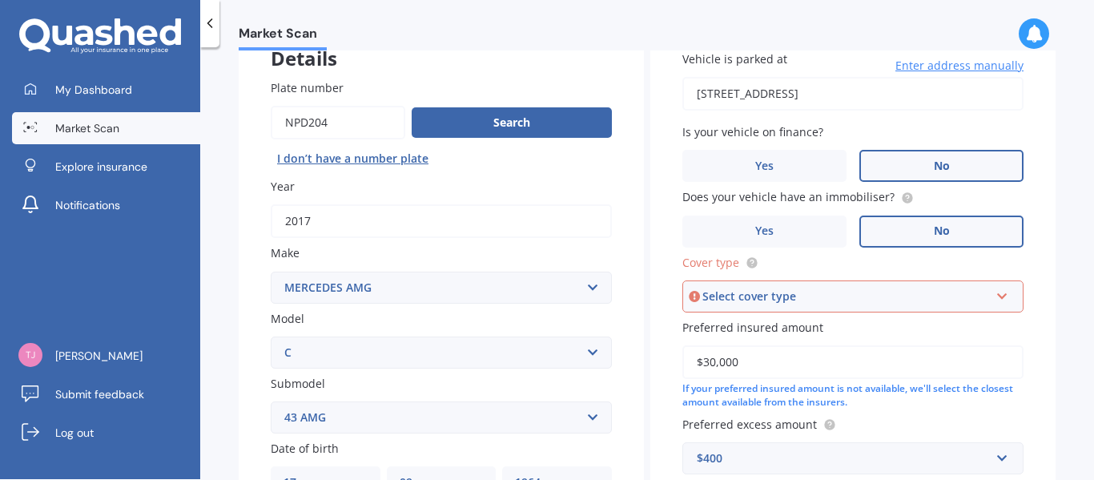
click at [996, 297] on icon at bounding box center [1003, 293] width 14 height 11
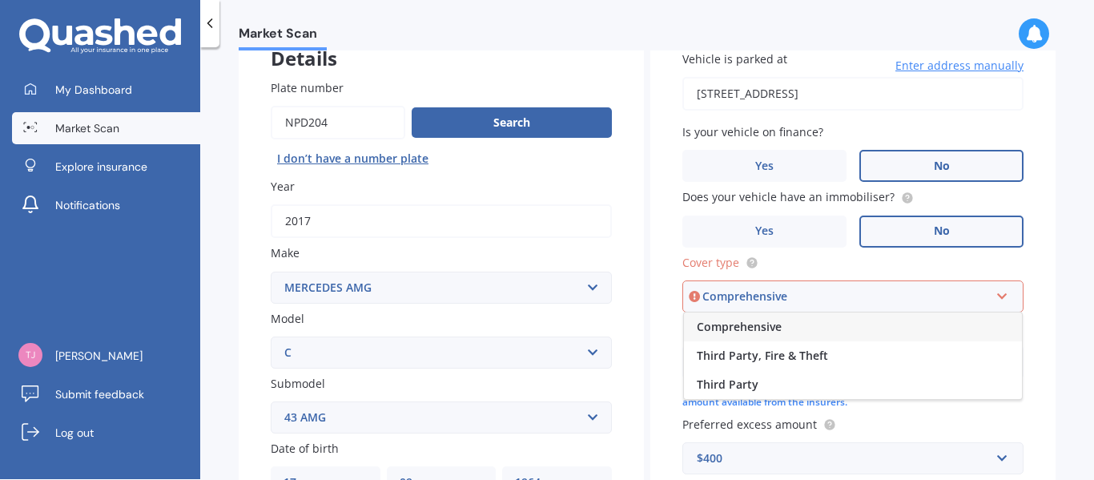
click at [917, 331] on div "Comprehensive" at bounding box center [853, 326] width 338 height 29
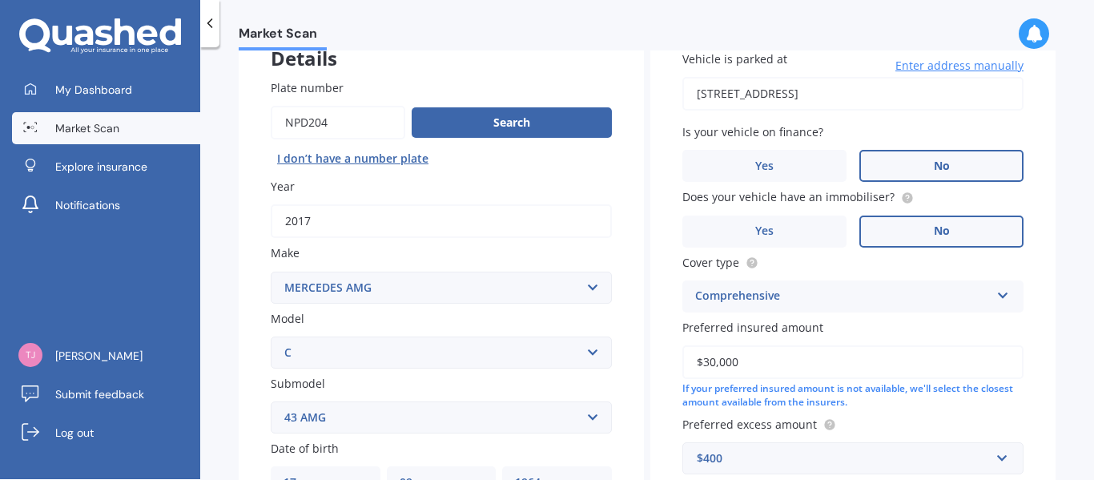
scroll to position [463, 0]
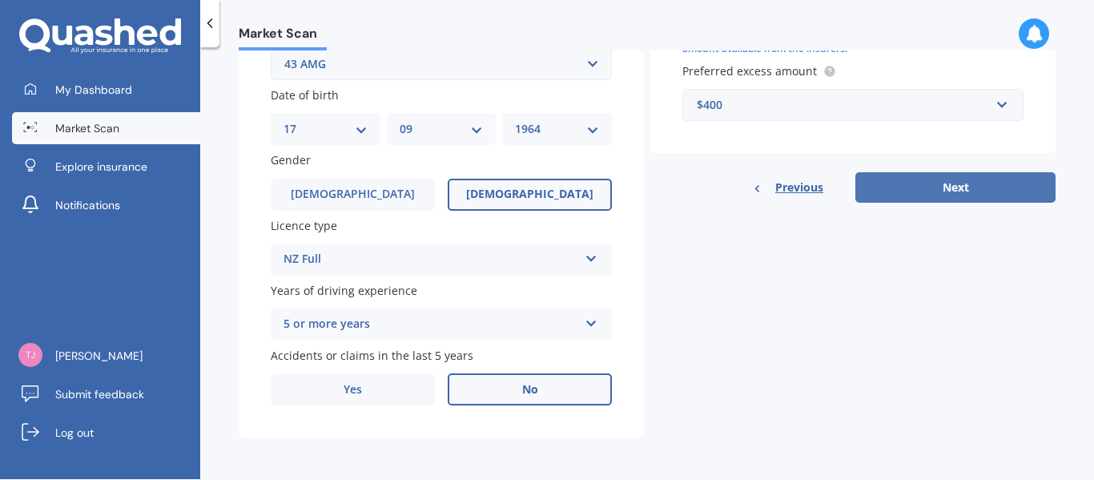
click at [963, 182] on button "Next" at bounding box center [956, 187] width 200 height 30
select select "17"
select select "09"
select select "1964"
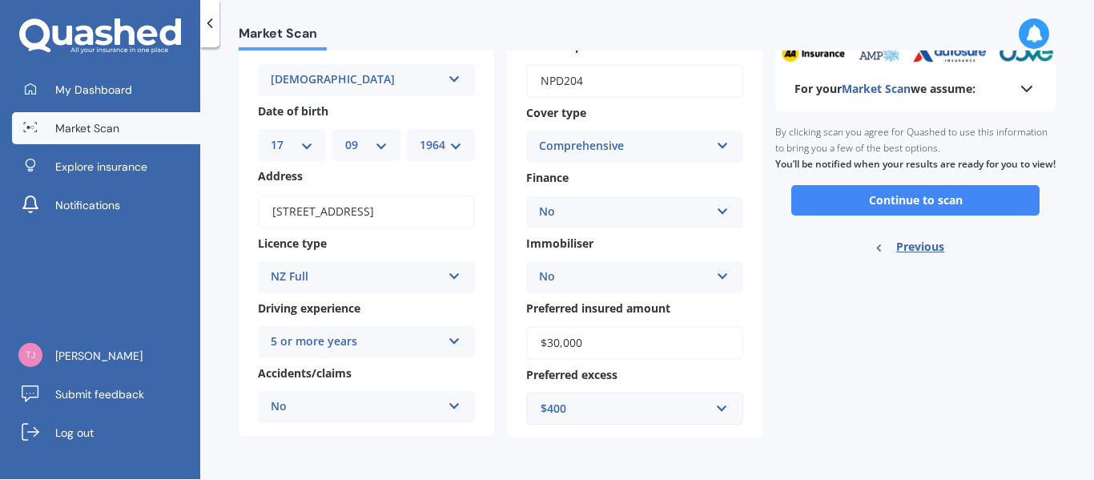
scroll to position [0, 0]
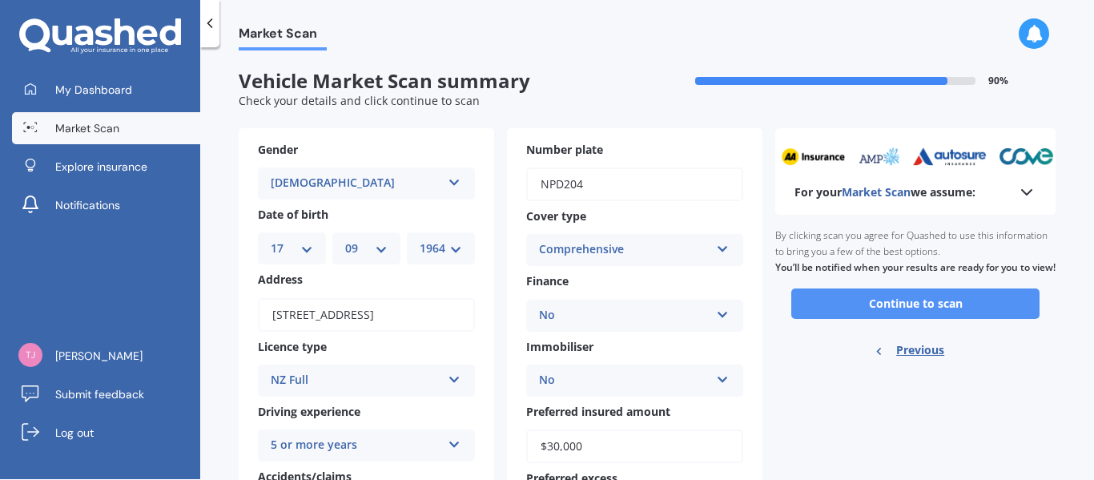
click at [963, 319] on button "Continue to scan" at bounding box center [916, 303] width 248 height 30
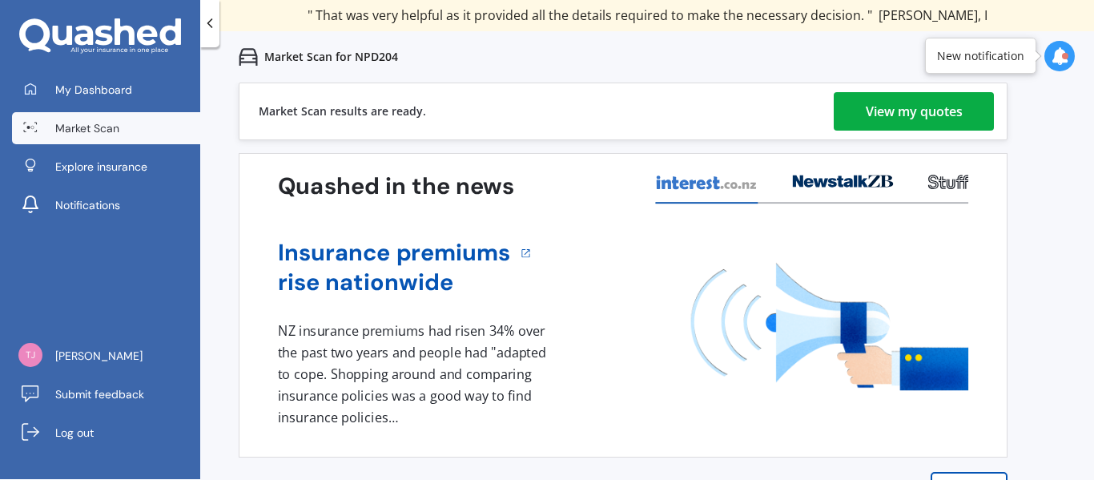
click at [963, 117] on div "View my quotes" at bounding box center [914, 111] width 97 height 38
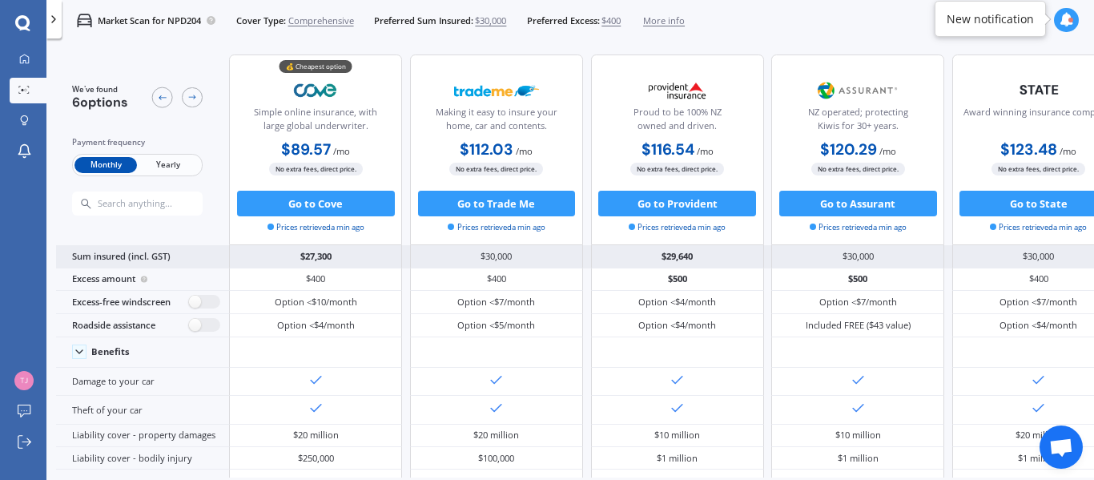
click at [369, 254] on div "$27,300" at bounding box center [315, 256] width 173 height 22
click at [329, 256] on div "$27,300" at bounding box center [315, 256] width 173 height 22
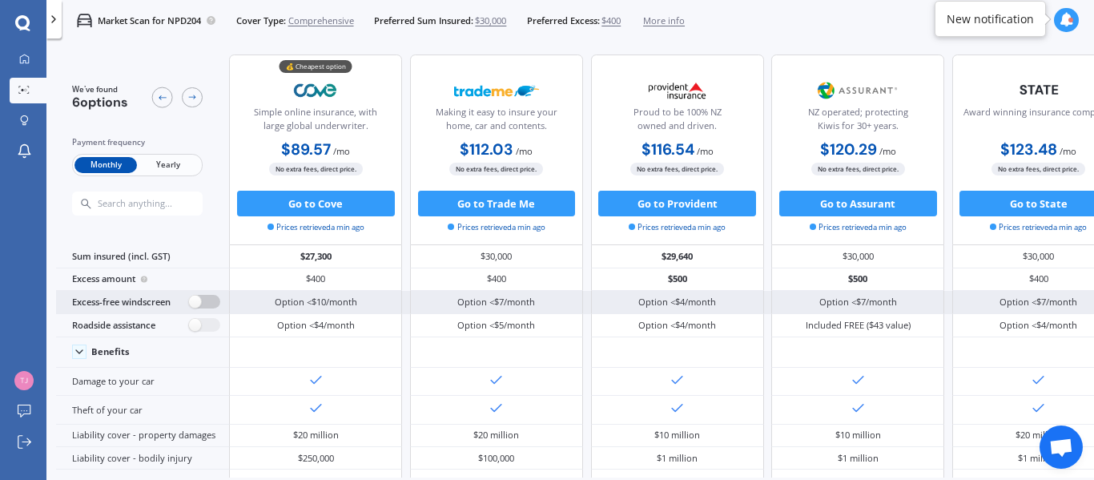
click at [207, 304] on label at bounding box center [204, 302] width 31 height 14
radio input "true"
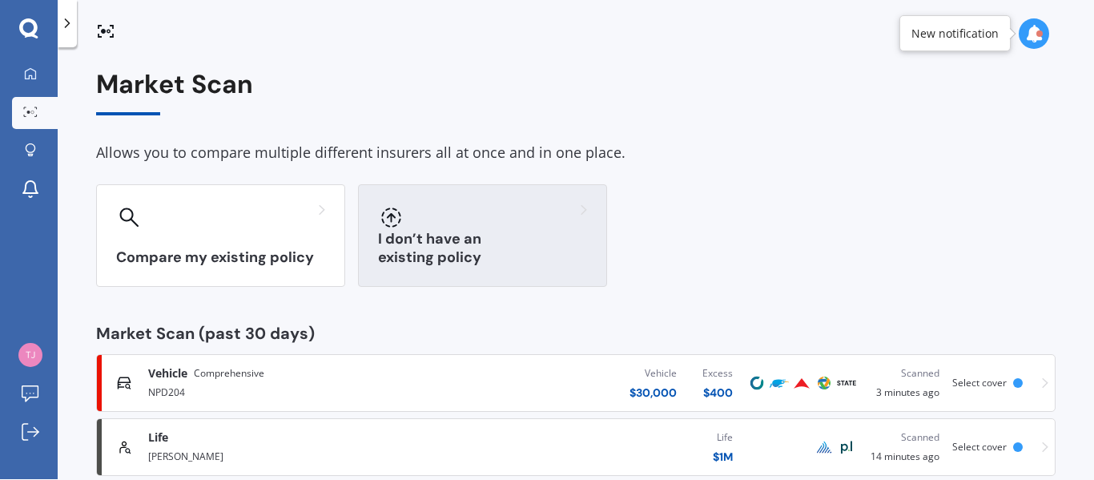
click at [434, 226] on div at bounding box center [482, 217] width 209 height 26
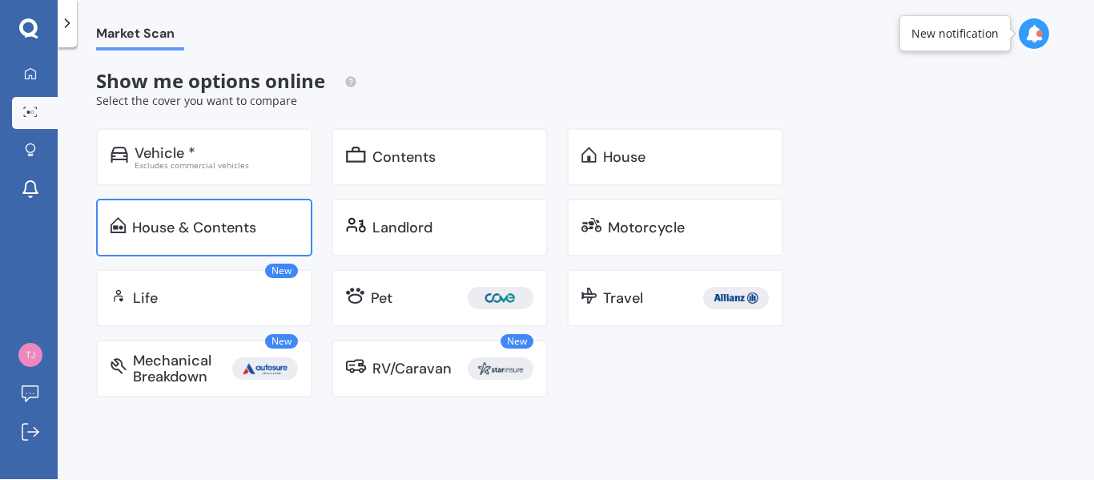
click at [240, 226] on div "House & Contents" at bounding box center [194, 228] width 124 height 16
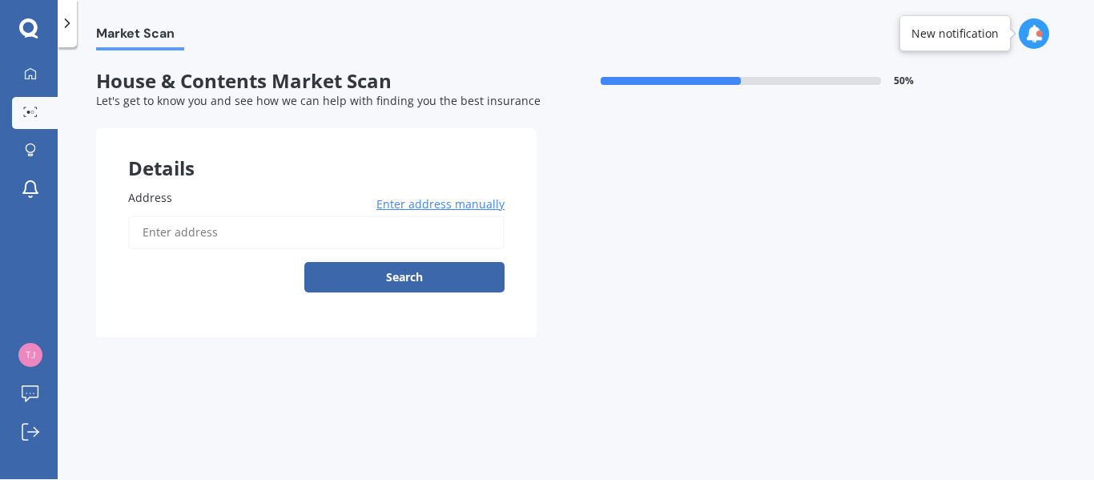
click at [276, 242] on input "Address" at bounding box center [316, 233] width 377 height 34
type input "[STREET_ADDRESS]"
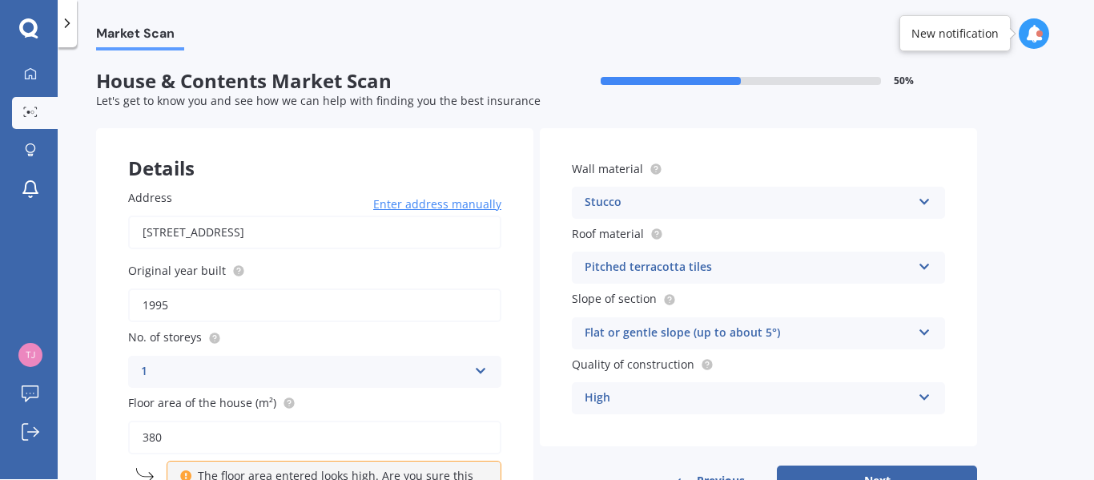
click at [191, 310] on input "1995" at bounding box center [314, 305] width 373 height 34
type input "1"
type input "2025"
click at [212, 430] on input "380" at bounding box center [314, 438] width 373 height 34
type input "3"
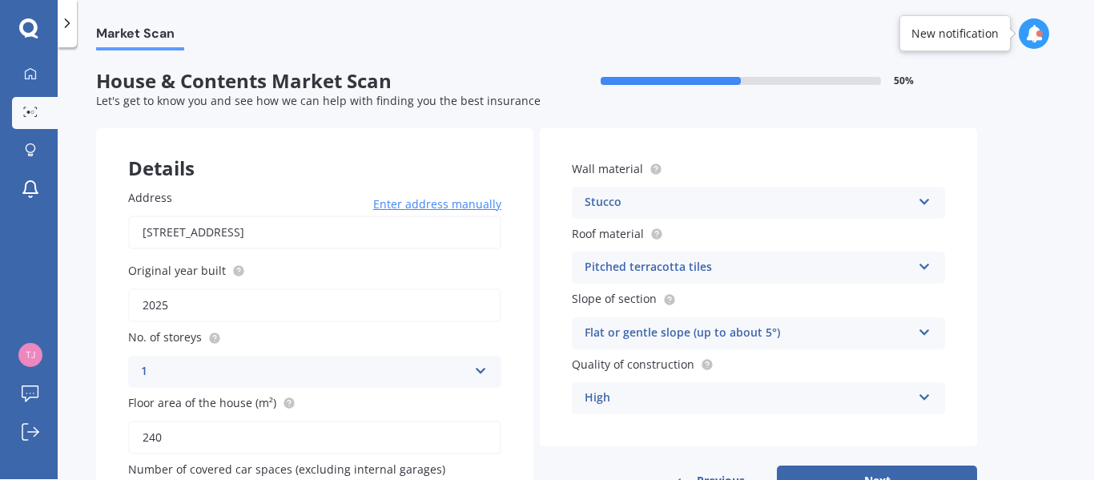
scroll to position [114, 0]
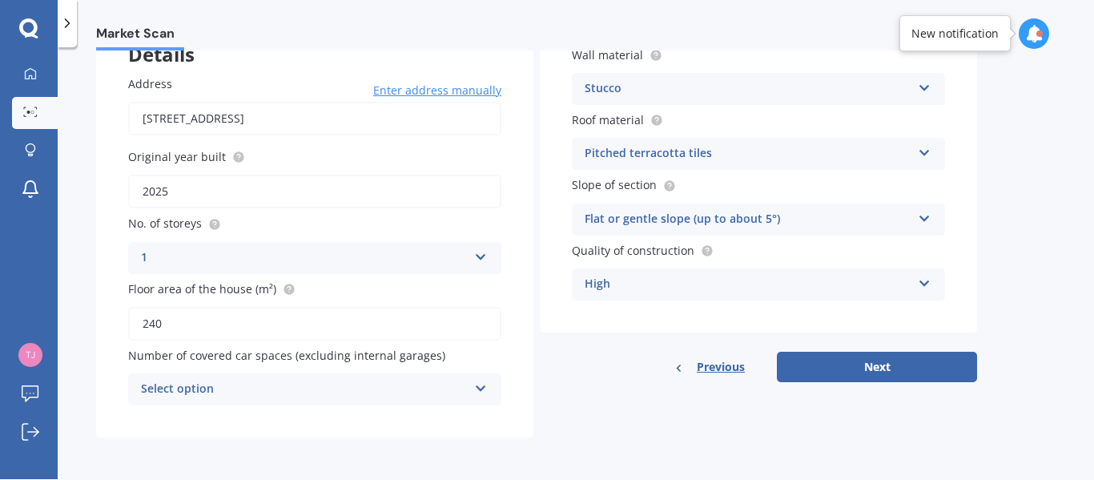
type input "240"
click at [482, 388] on icon at bounding box center [481, 385] width 14 height 11
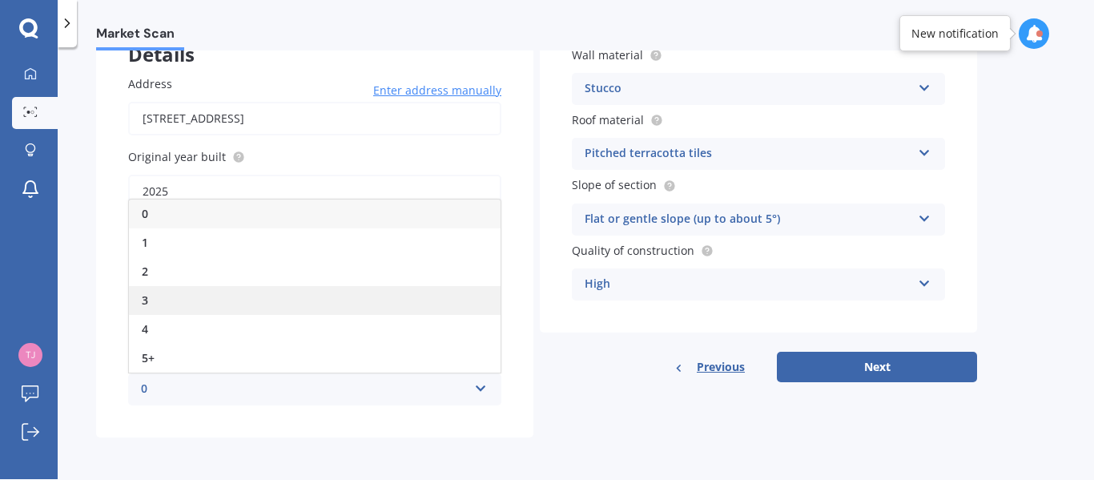
click at [272, 300] on div "3" at bounding box center [315, 300] width 372 height 29
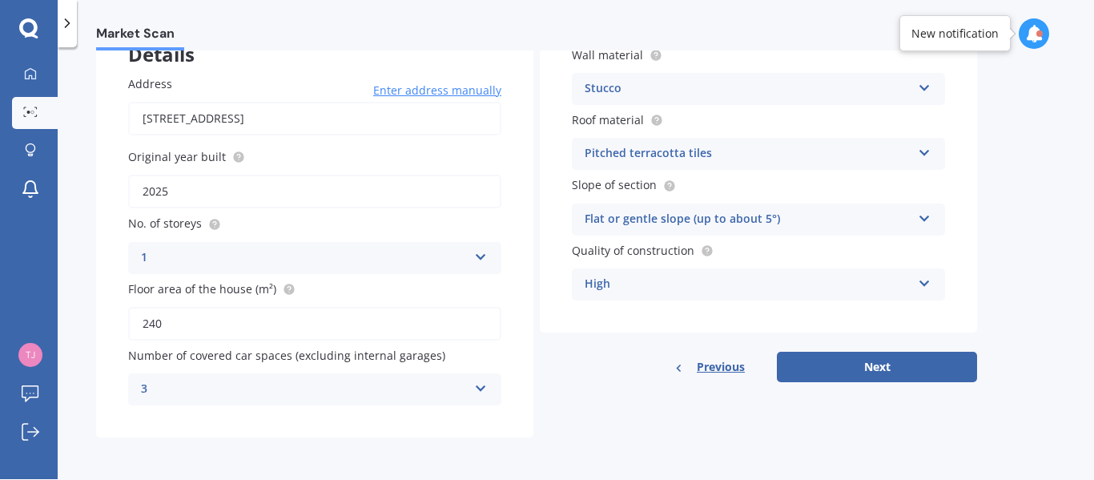
scroll to position [0, 0]
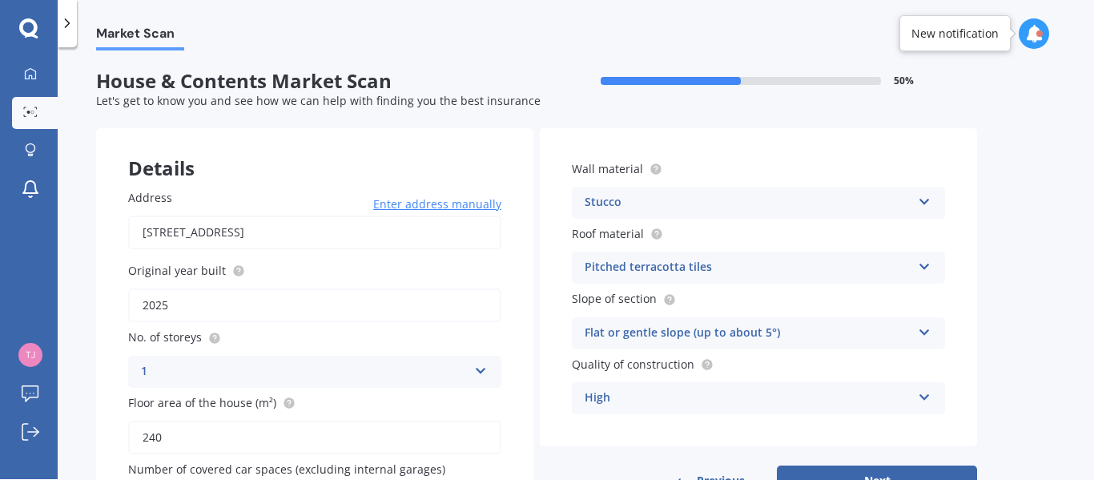
click at [929, 204] on icon at bounding box center [925, 198] width 14 height 11
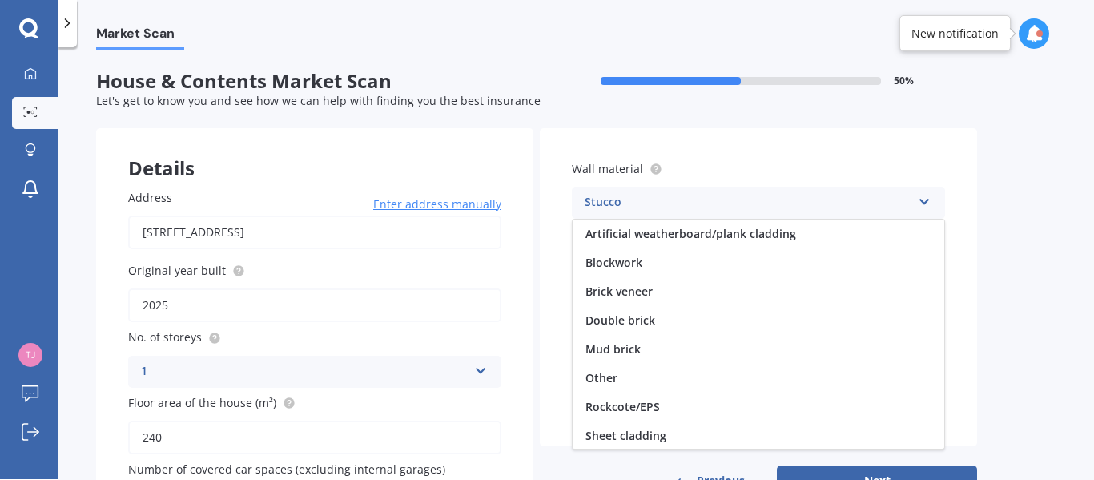
scroll to position [117, 0]
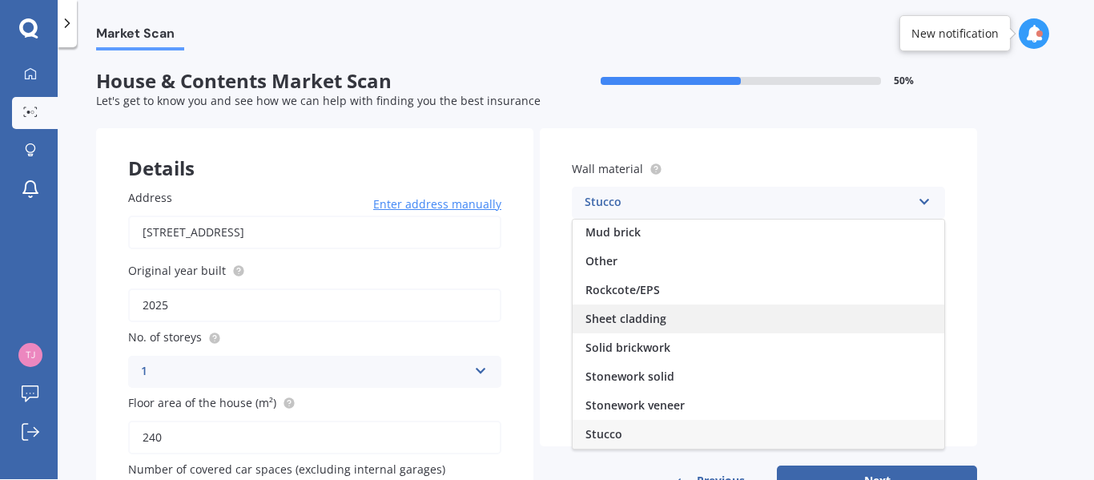
click at [797, 322] on div "Sheet cladding" at bounding box center [759, 318] width 372 height 29
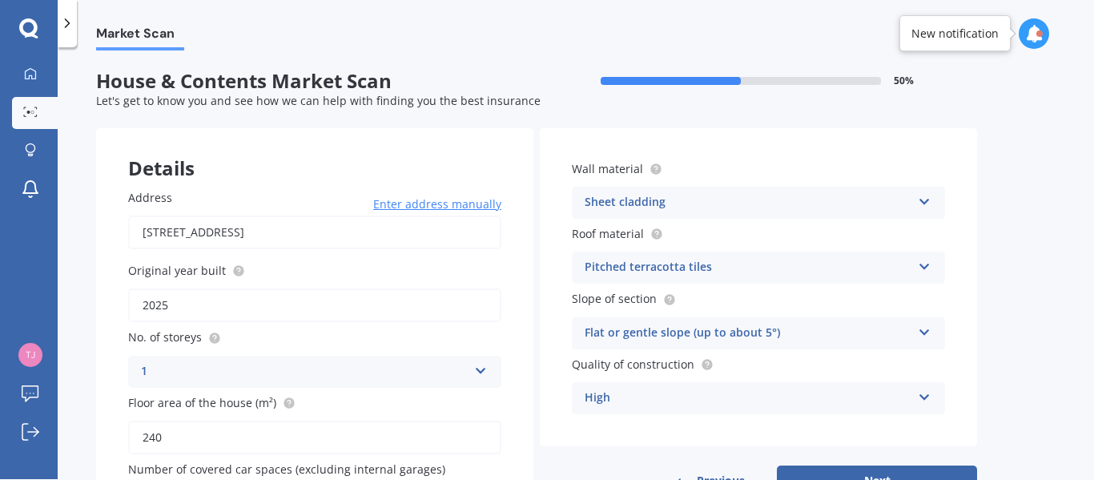
click at [933, 268] on div "Pitched terracotta tiles Flat fibre cement Flat membrane Flat metal covering Pi…" at bounding box center [758, 268] width 373 height 32
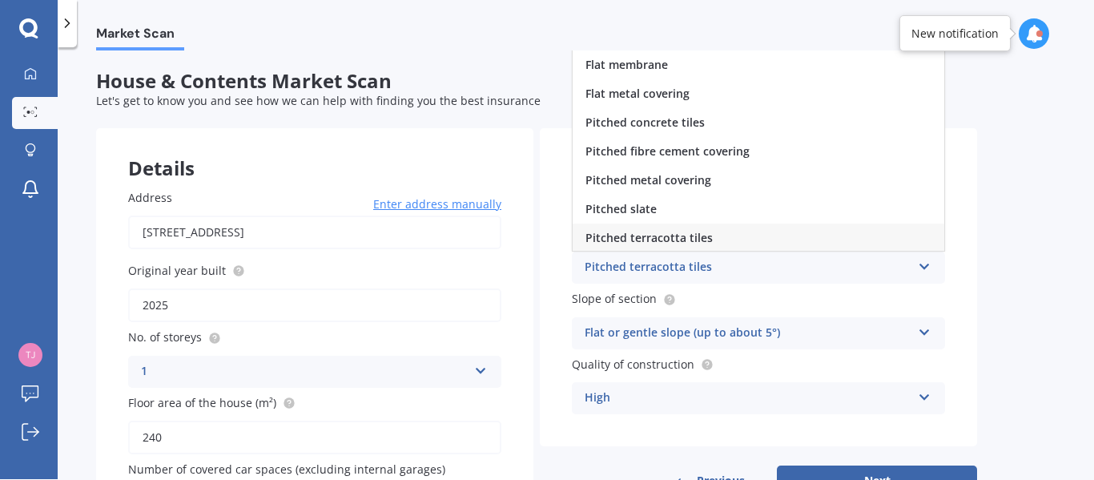
scroll to position [2, 0]
click at [885, 182] on div "Pitched metal covering" at bounding box center [759, 178] width 372 height 29
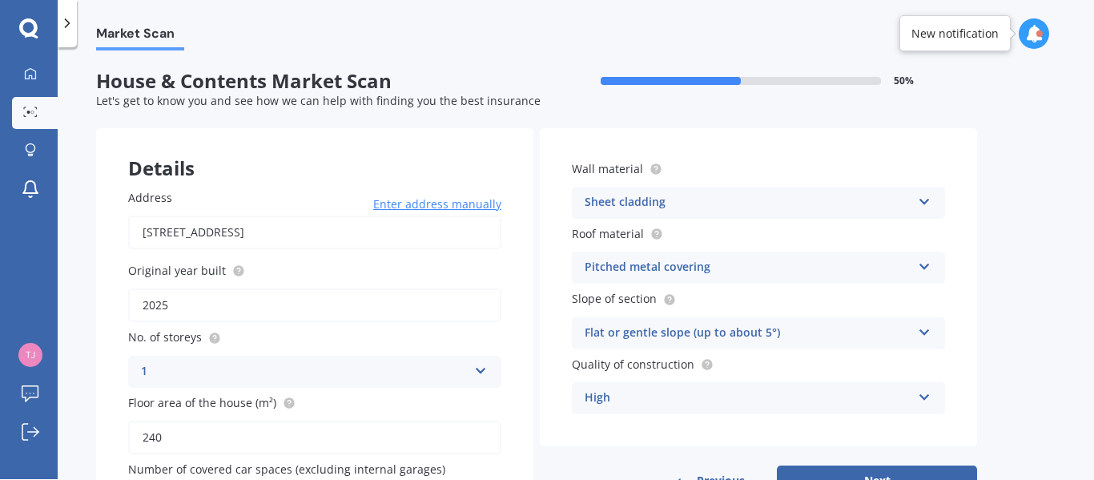
scroll to position [114, 0]
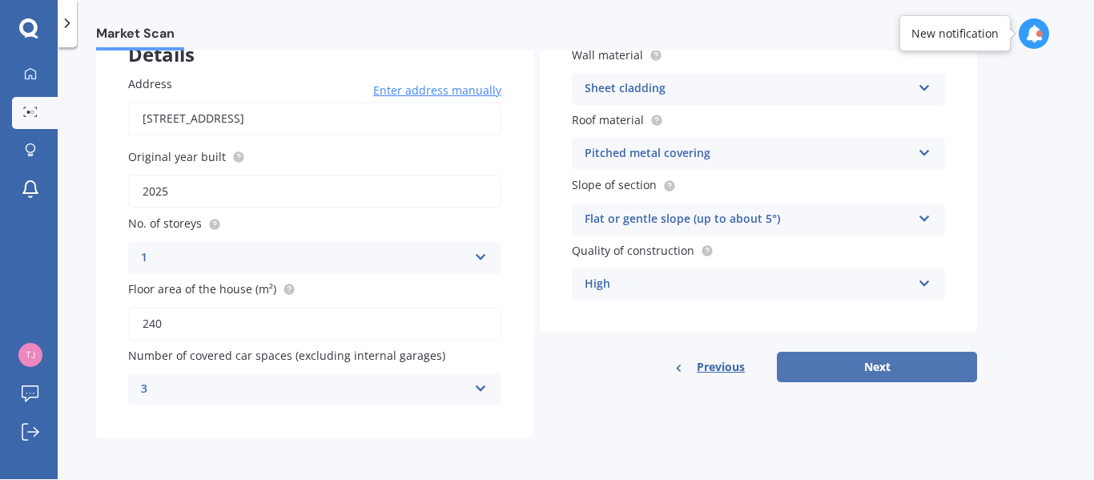
click at [897, 365] on button "Next" at bounding box center [877, 367] width 200 height 30
select select "17"
select select "09"
select select "1964"
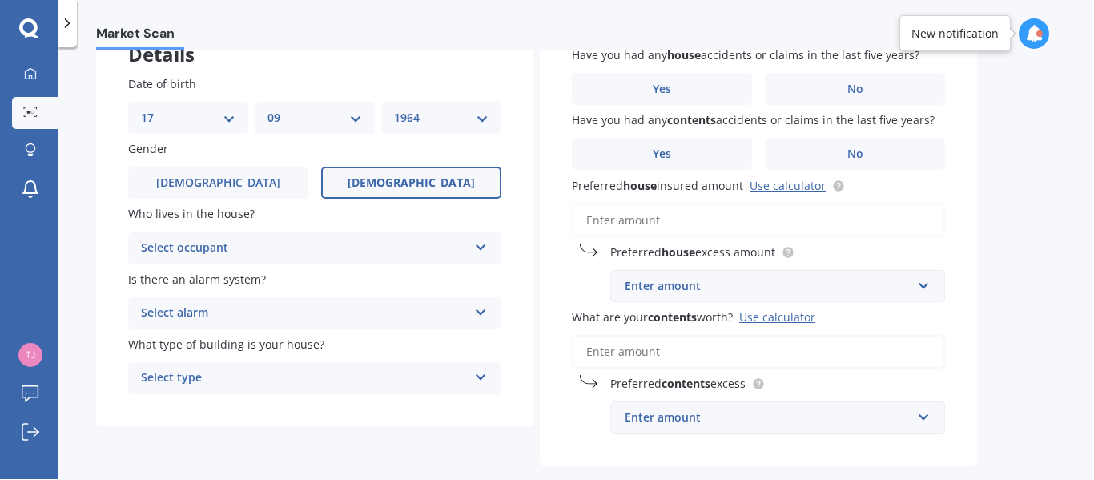
scroll to position [0, 0]
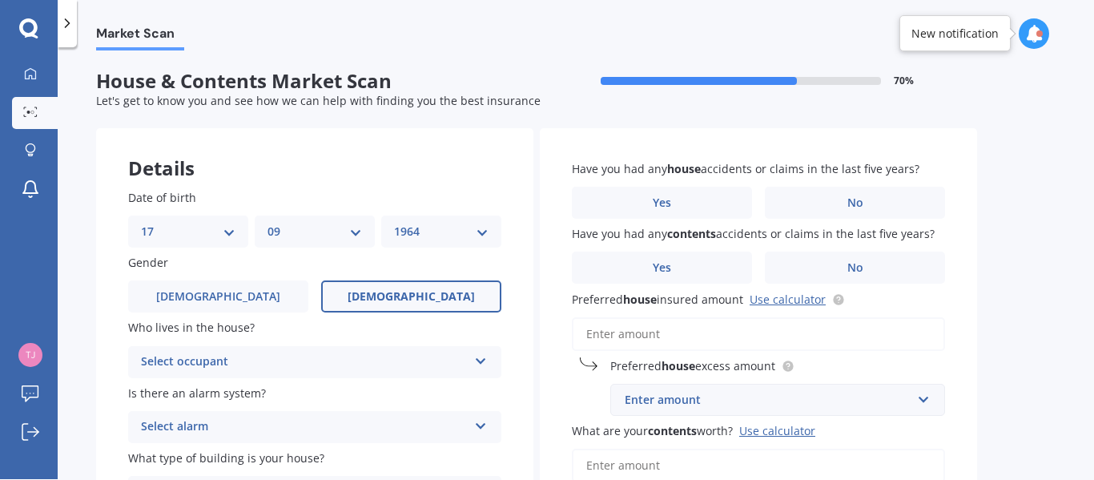
click at [232, 236] on select "DD 01 02 03 04 05 06 07 08 09 10 11 12 13 14 15 16 17 18 19 20 21 22 23 24 25 2…" at bounding box center [188, 232] width 95 height 18
select select "04"
click at [141, 223] on select "DD 01 02 03 04 05 06 07 08 09 10 11 12 13 14 15 16 17 18 19 20 21 22 23 24 25 2…" at bounding box center [188, 232] width 95 height 18
click at [359, 229] on select "MM 01 02 03 04 05 06 07 08 09 10 11 12" at bounding box center [315, 232] width 95 height 18
select select "02"
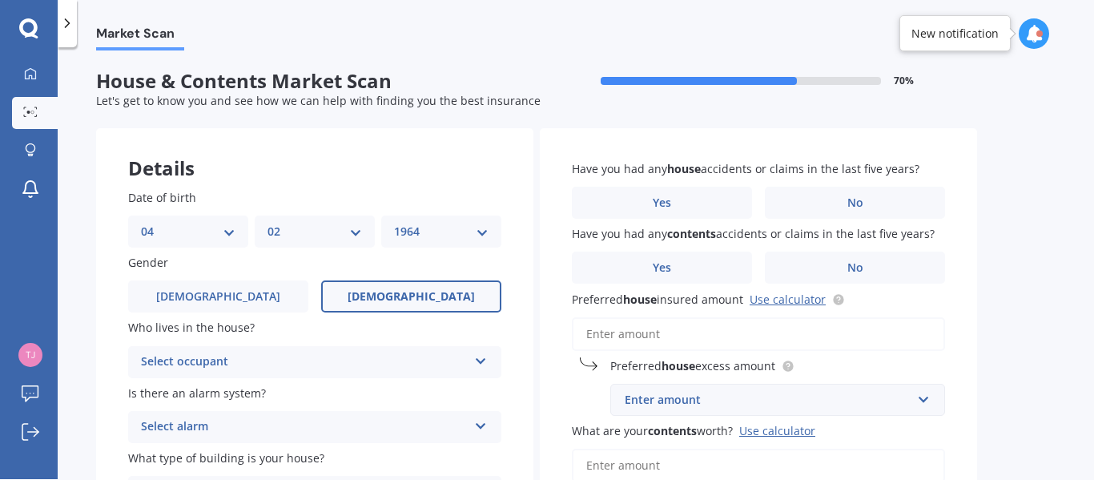
click at [268, 223] on select "MM 01 02 03 04 05 06 07 08 09 10 11 12" at bounding box center [315, 232] width 95 height 18
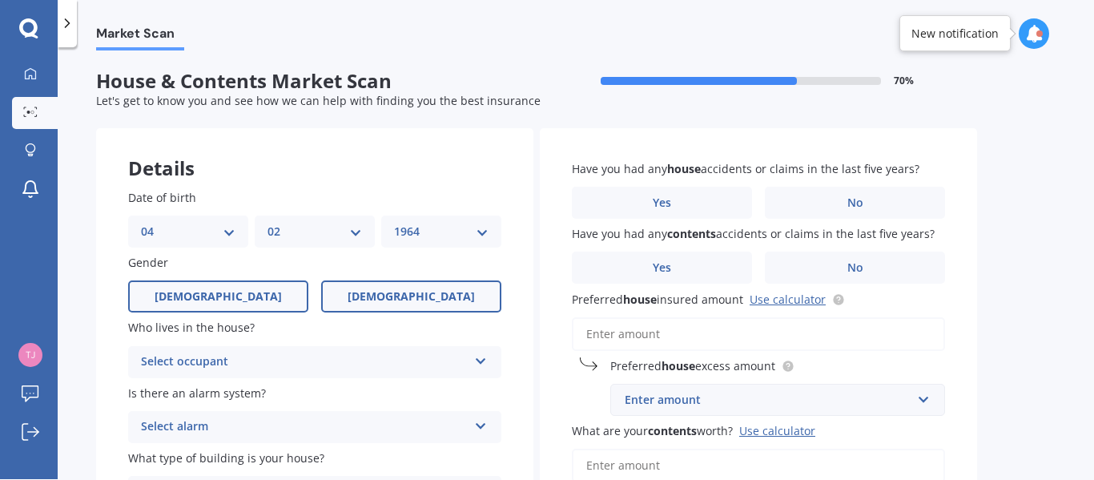
click at [291, 292] on label "[DEMOGRAPHIC_DATA]" at bounding box center [218, 296] width 180 height 32
click at [0, 0] on input "[DEMOGRAPHIC_DATA]" at bounding box center [0, 0] width 0 height 0
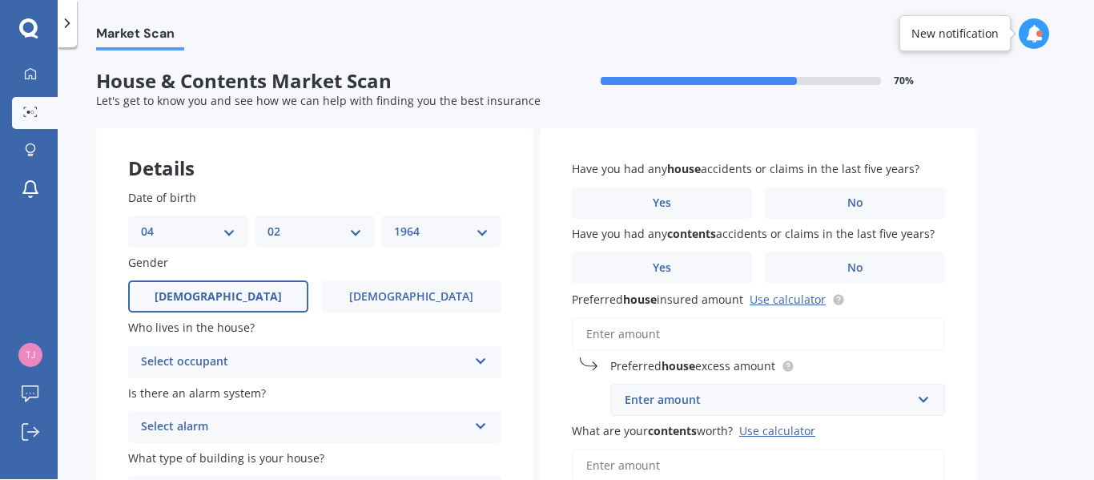
click at [478, 359] on icon at bounding box center [481, 358] width 14 height 11
click at [425, 387] on div "Owner" at bounding box center [315, 393] width 372 height 29
click at [482, 428] on icon at bounding box center [481, 422] width 14 height 11
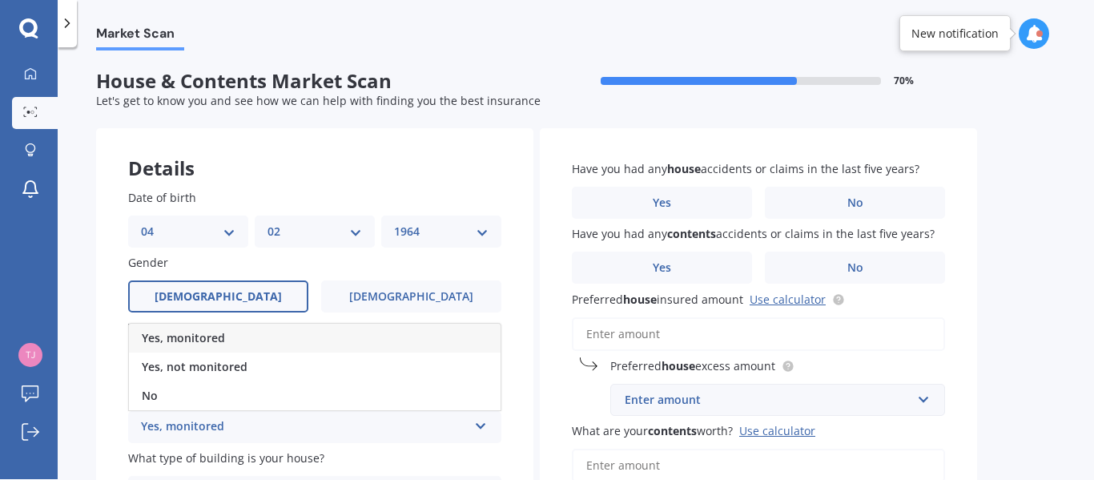
click at [482, 428] on icon at bounding box center [481, 422] width 14 height 11
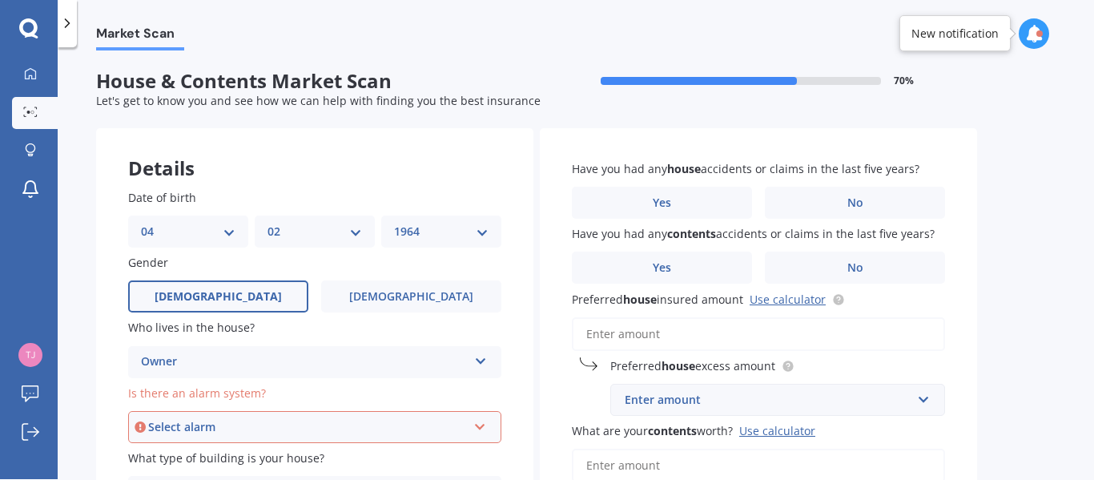
click at [482, 428] on icon at bounding box center [481, 423] width 14 height 11
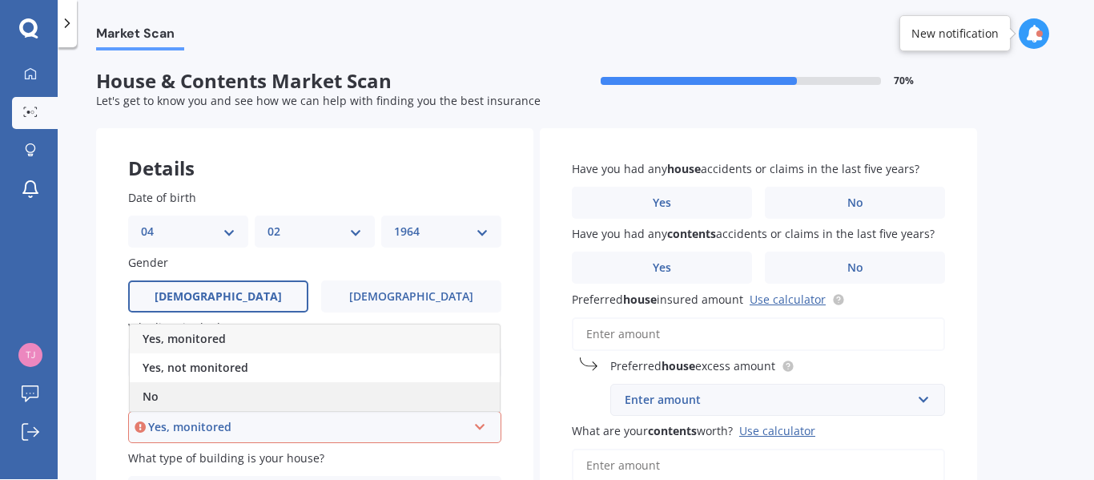
click at [416, 393] on div "No" at bounding box center [315, 396] width 370 height 29
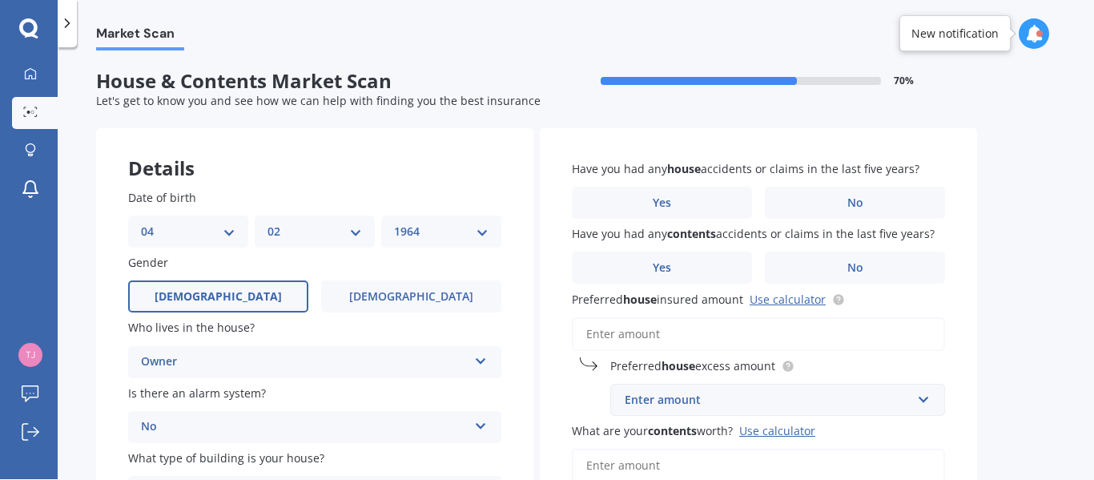
scroll to position [191, 0]
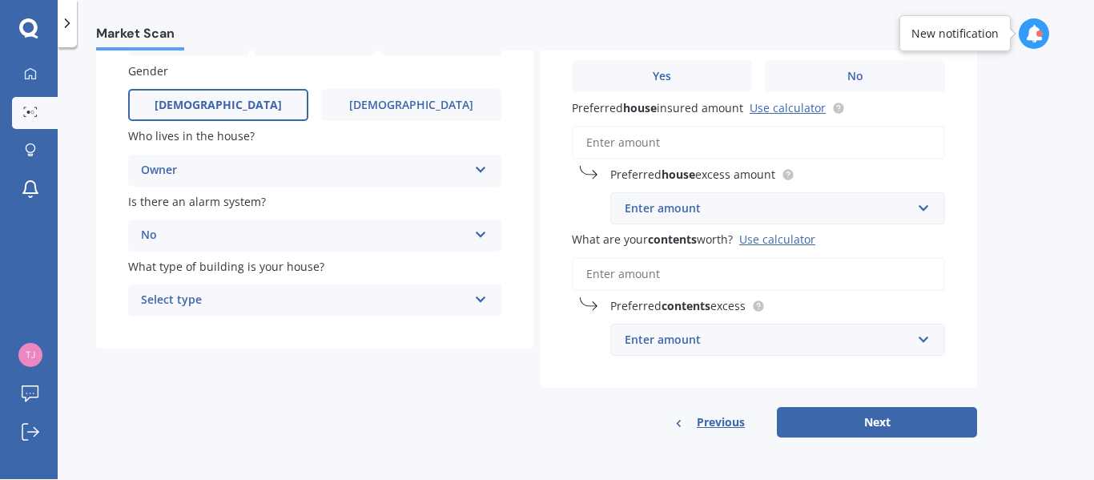
click at [478, 302] on icon at bounding box center [481, 296] width 14 height 11
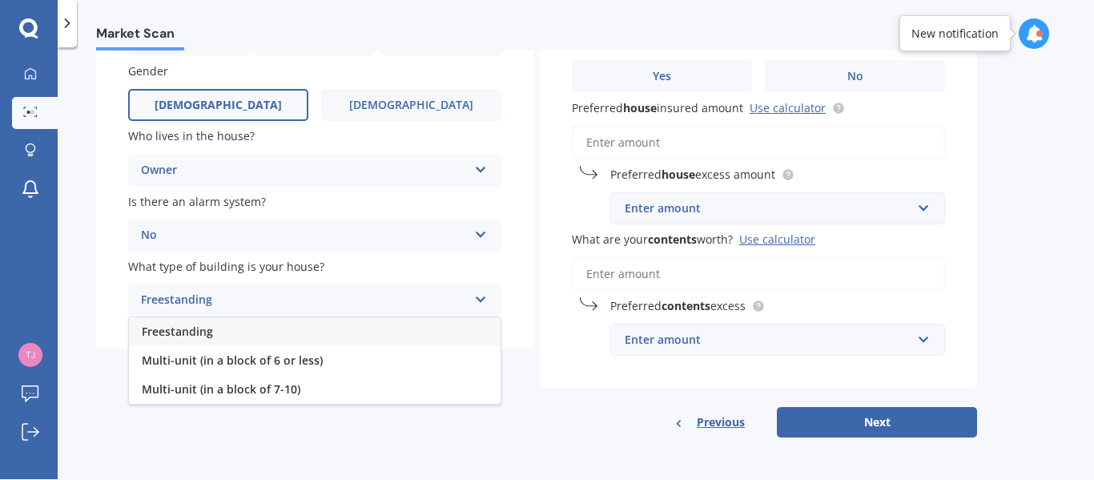
click at [407, 326] on div "Freestanding" at bounding box center [315, 331] width 372 height 29
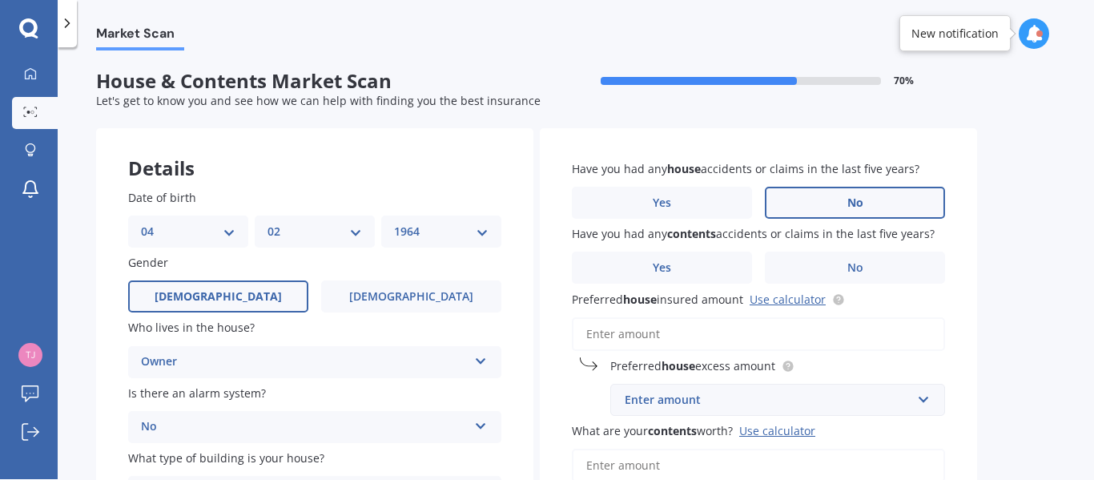
click at [866, 194] on label "No" at bounding box center [855, 203] width 180 height 32
click at [0, 0] on input "No" at bounding box center [0, 0] width 0 height 0
click at [862, 248] on div "Have you had any contents accidents or claims in the last five years? Yes No" at bounding box center [758, 254] width 373 height 58
click at [862, 258] on label "No" at bounding box center [855, 268] width 180 height 32
click at [0, 0] on input "No" at bounding box center [0, 0] width 0 height 0
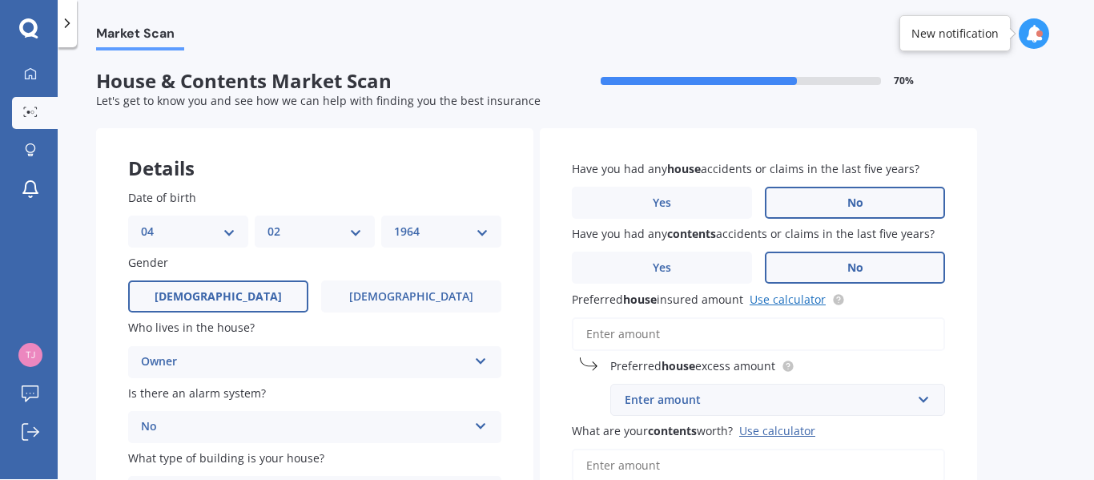
click at [791, 302] on link "Use calculator" at bounding box center [788, 299] width 76 height 15
click at [746, 325] on input "Preferred house insured amount Use calculator" at bounding box center [758, 334] width 373 height 34
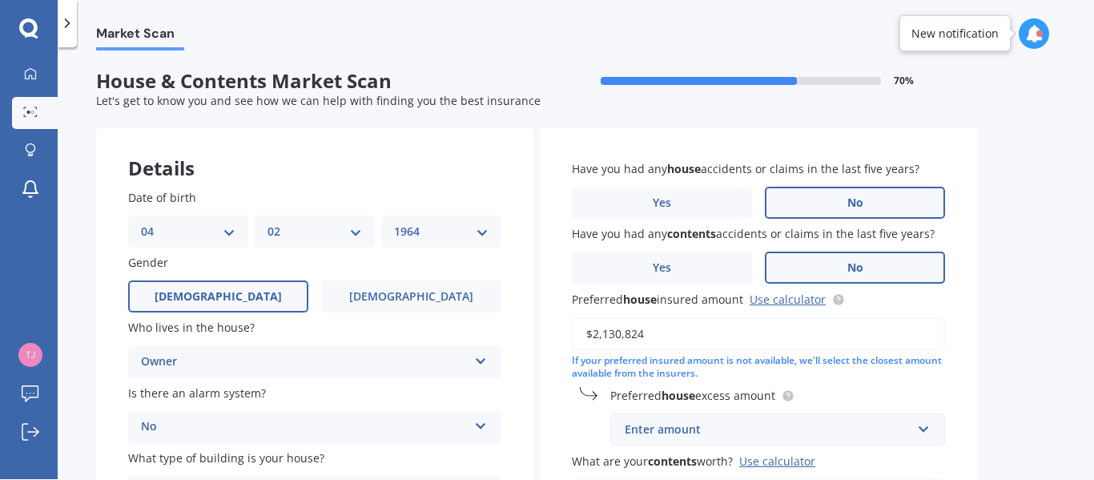
type input "$2,130,824"
click at [926, 445] on div "Enter amount $300 $400 $500 $750 $1,000 $2,000 $2,500" at bounding box center [778, 429] width 335 height 32
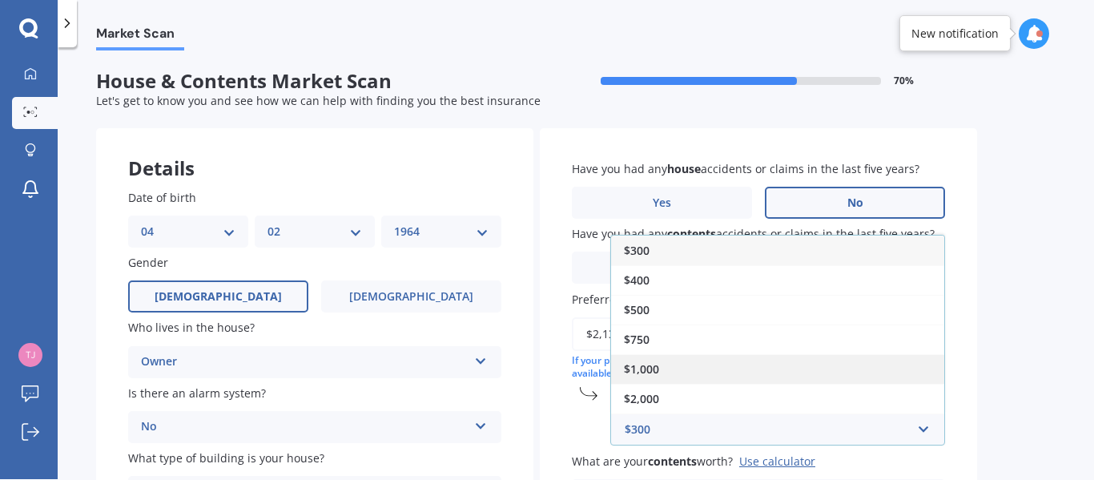
click at [861, 361] on div "$1,000" at bounding box center [777, 369] width 333 height 30
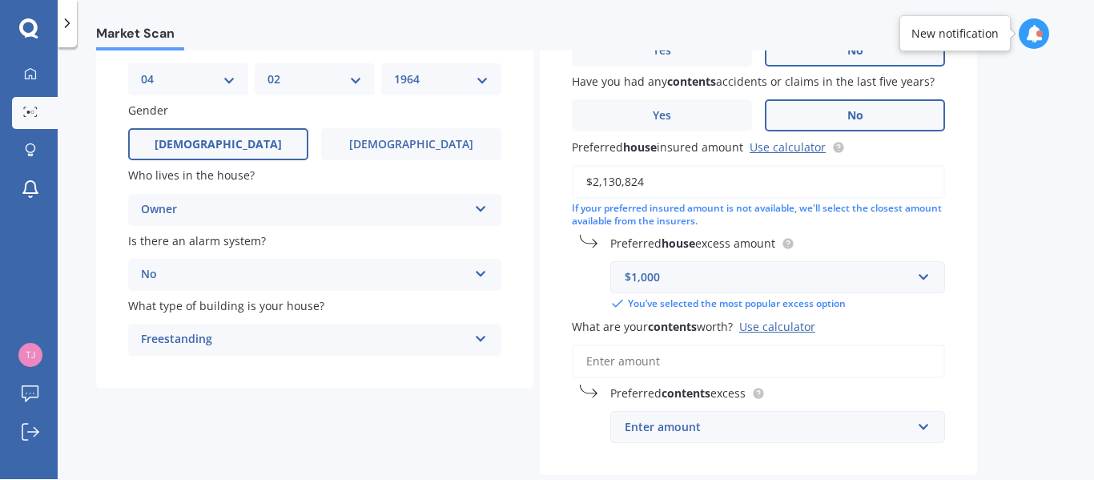
scroll to position [155, 0]
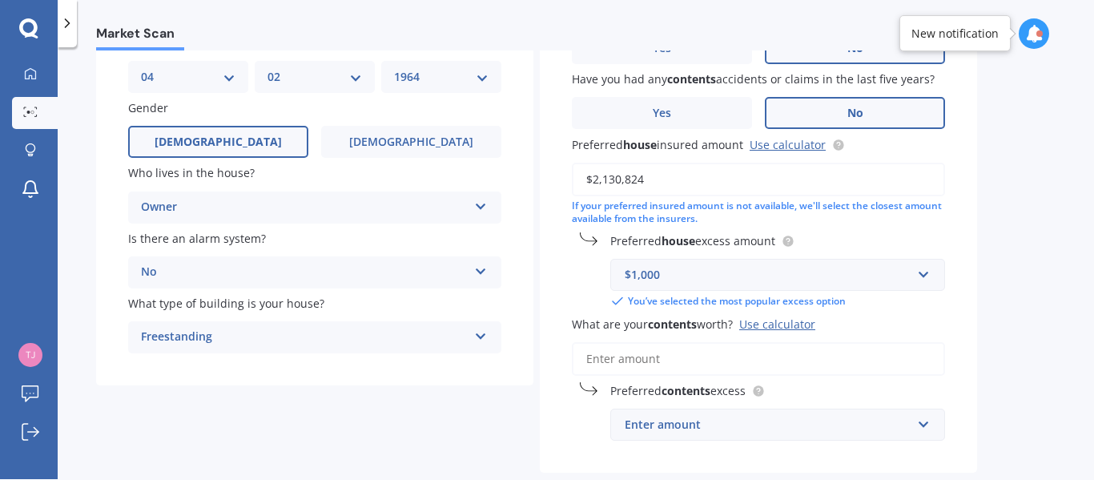
click at [795, 326] on div "Use calculator" at bounding box center [778, 323] width 76 height 15
click at [795, 342] on input "What are your contents worth? Use calculator" at bounding box center [758, 359] width 373 height 34
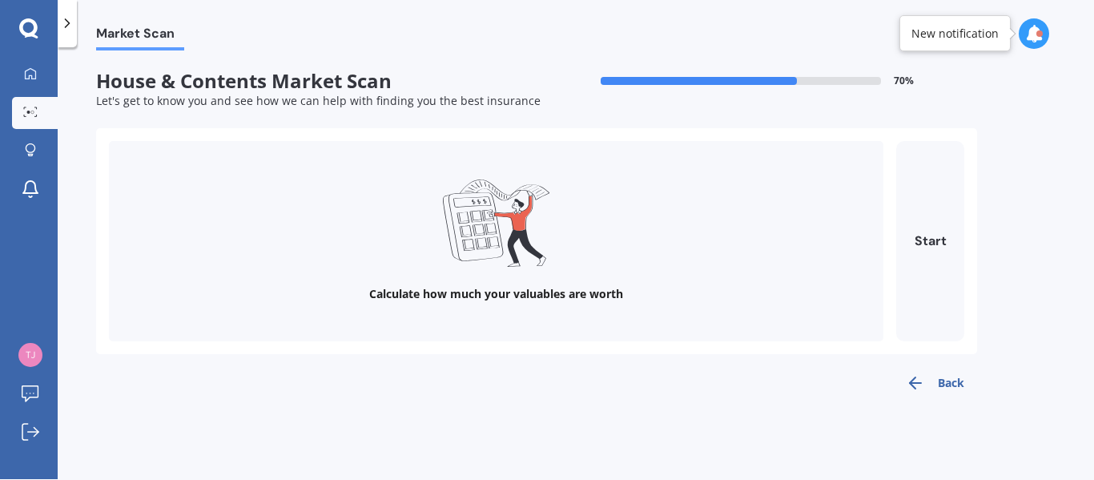
scroll to position [0, 0]
click at [926, 247] on button "Start" at bounding box center [931, 241] width 68 height 200
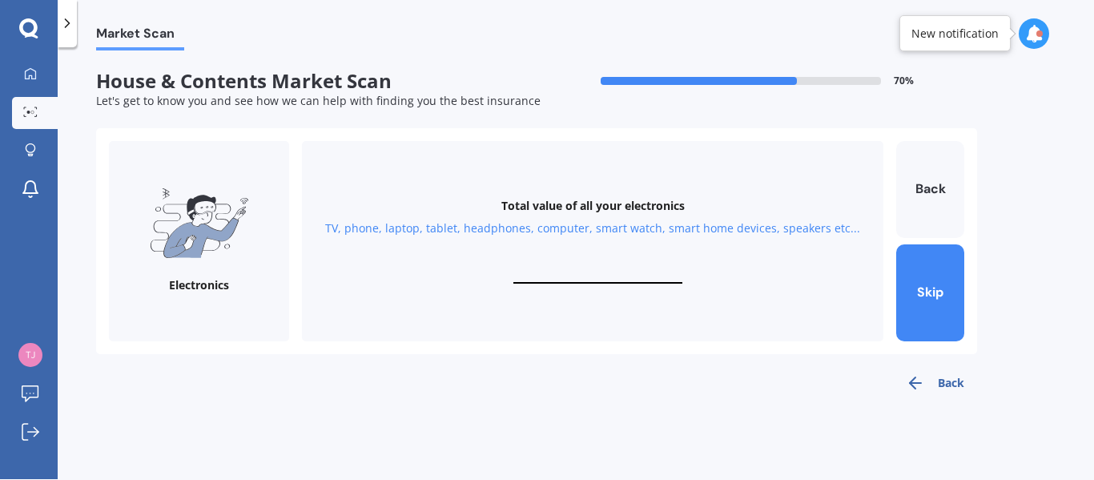
click at [630, 256] on div "Total value of all your electronics TV, phone, laptop, tablet, headphones, comp…" at bounding box center [593, 241] width 582 height 200
click at [630, 268] on div "Total value of all your electronics TV, phone, laptop, tablet, headphones, comp…" at bounding box center [593, 241] width 582 height 200
click at [584, 248] on div "Total value of all your electronics TV, phone, laptop, tablet, headphones, comp…" at bounding box center [593, 241] width 582 height 200
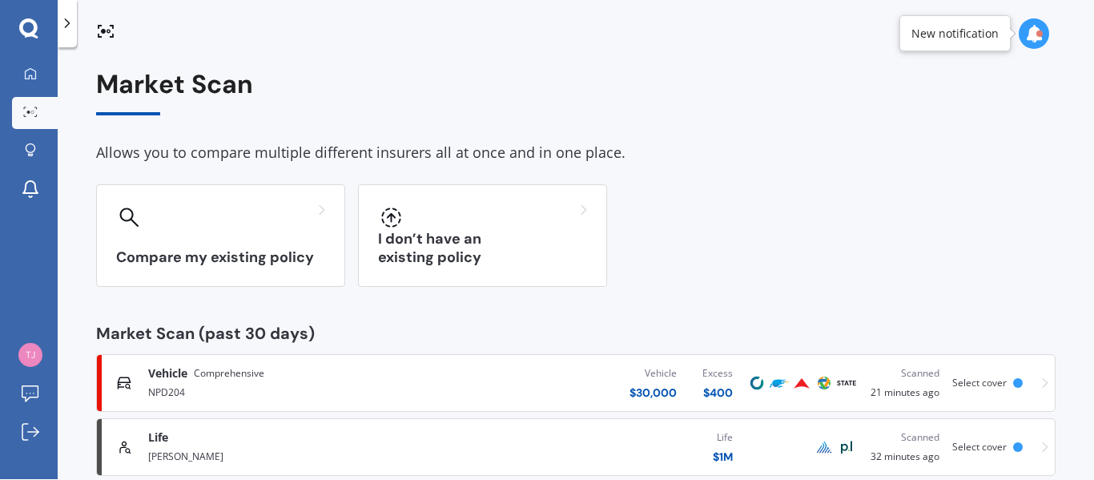
scroll to position [96, 0]
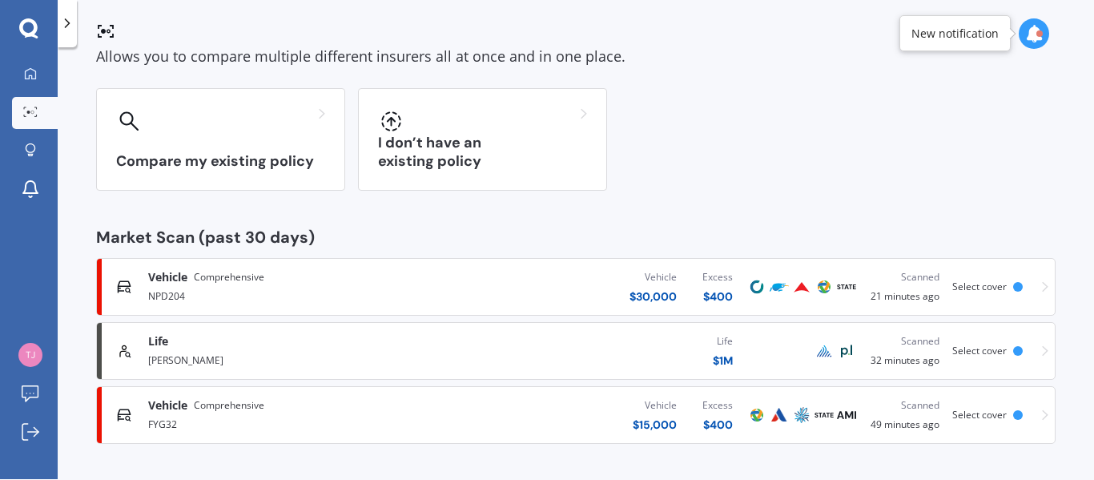
click at [784, 61] on div "Allows you to compare multiple different insurers all at once and in one place." at bounding box center [576, 57] width 960 height 24
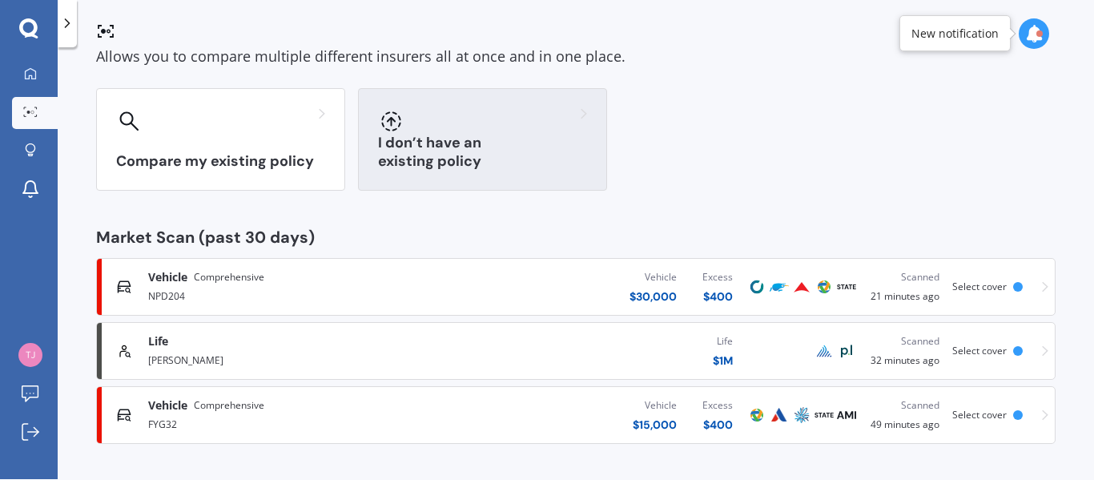
click at [525, 130] on div at bounding box center [482, 121] width 209 height 26
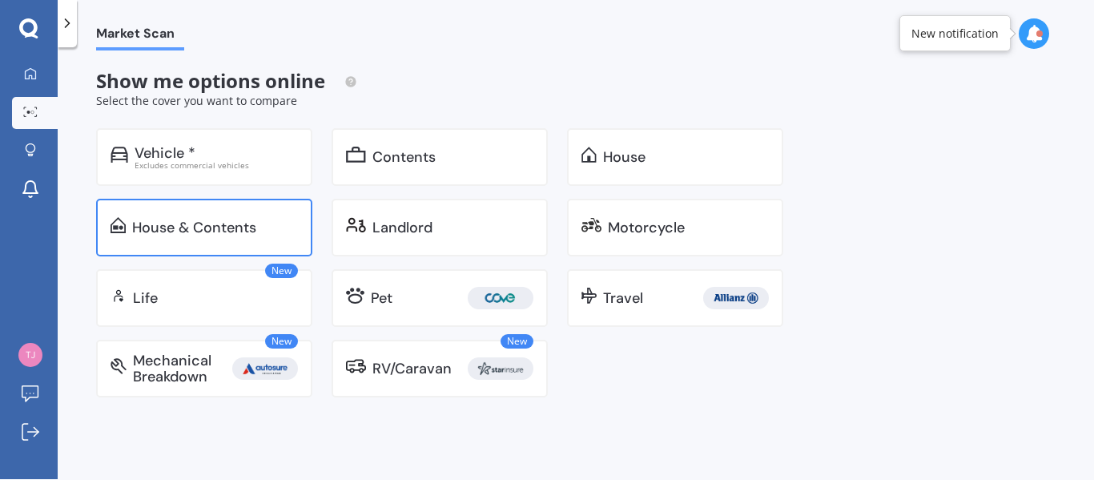
click at [262, 208] on div "House & Contents" at bounding box center [204, 228] width 216 height 58
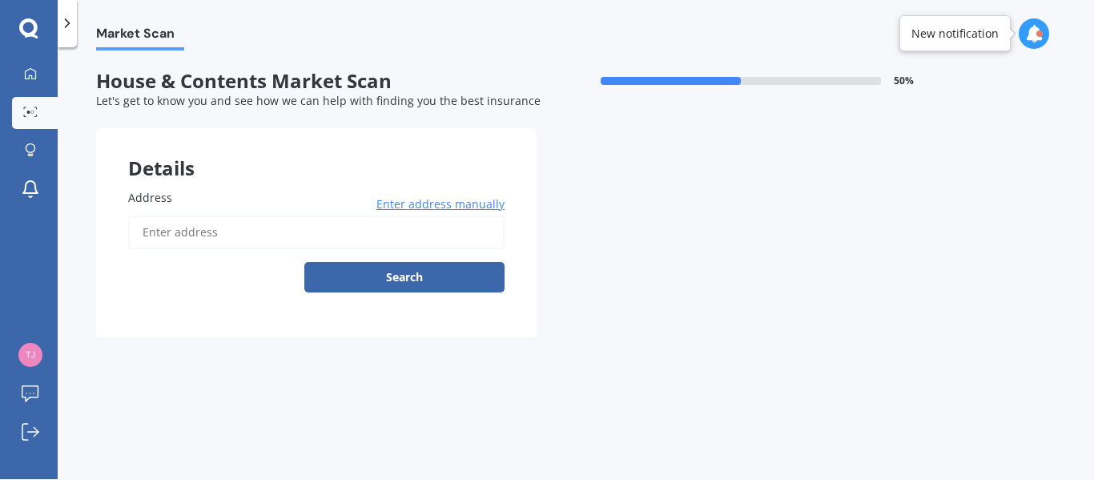
click at [305, 236] on input "Address" at bounding box center [316, 233] width 377 height 34
type input "[STREET_ADDRESS]"
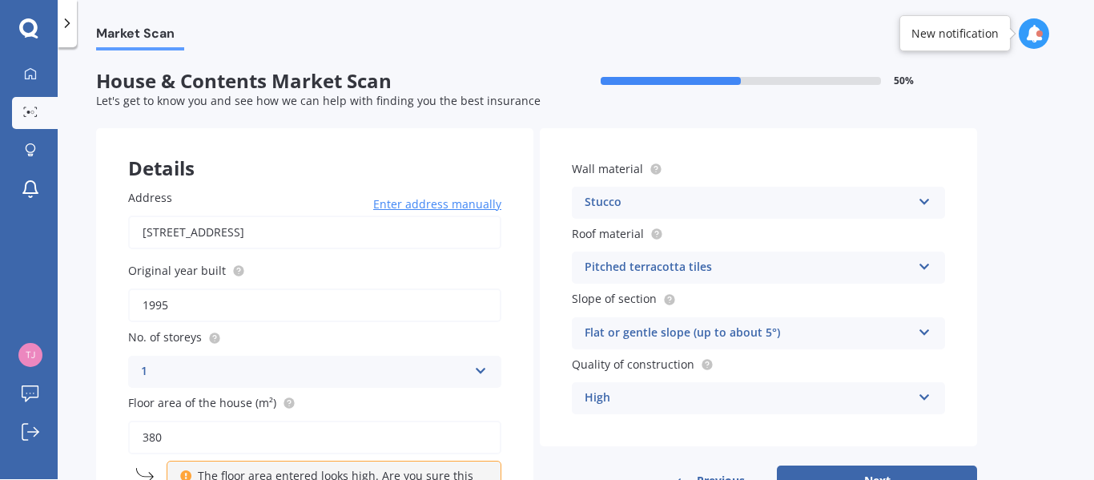
click at [183, 297] on input "1995" at bounding box center [314, 305] width 373 height 34
type input "1"
type input "2025"
click at [190, 430] on input "380" at bounding box center [314, 438] width 373 height 34
type input "3"
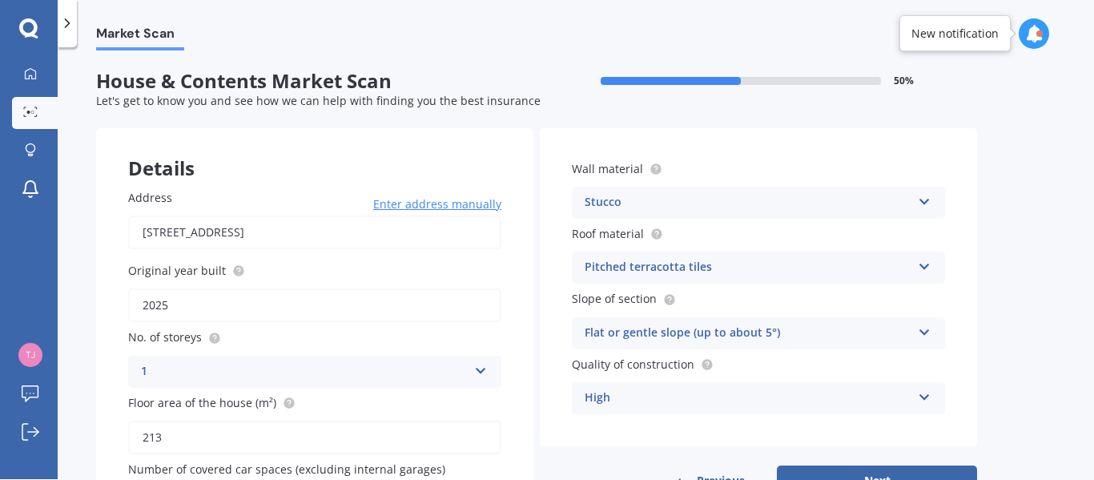
scroll to position [114, 0]
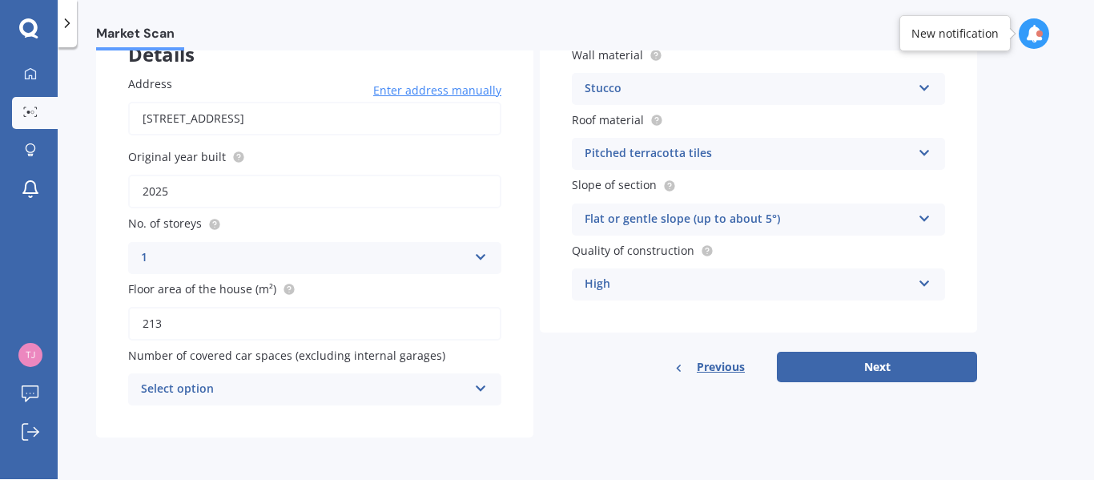
type input "213"
click at [481, 391] on icon at bounding box center [481, 385] width 14 height 11
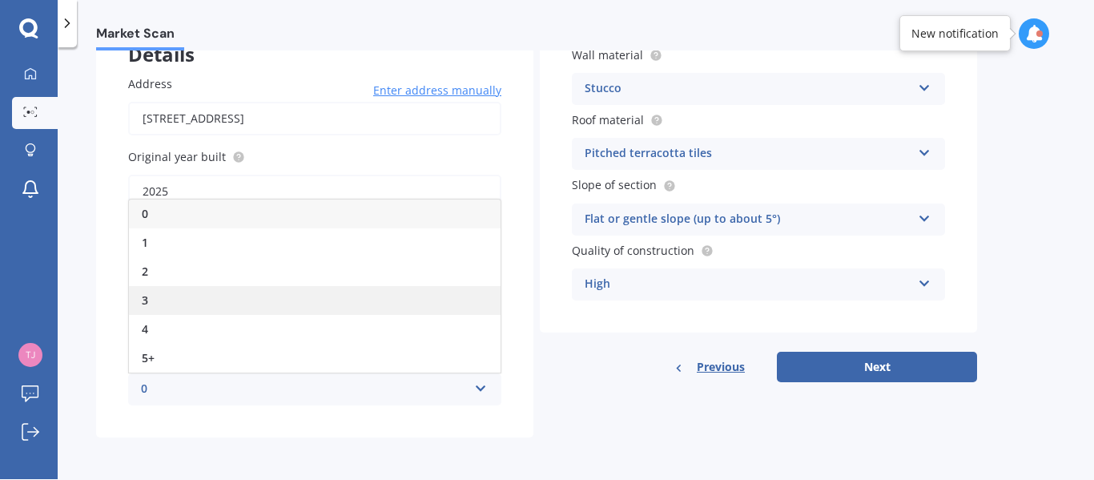
click at [236, 296] on div "3" at bounding box center [315, 300] width 372 height 29
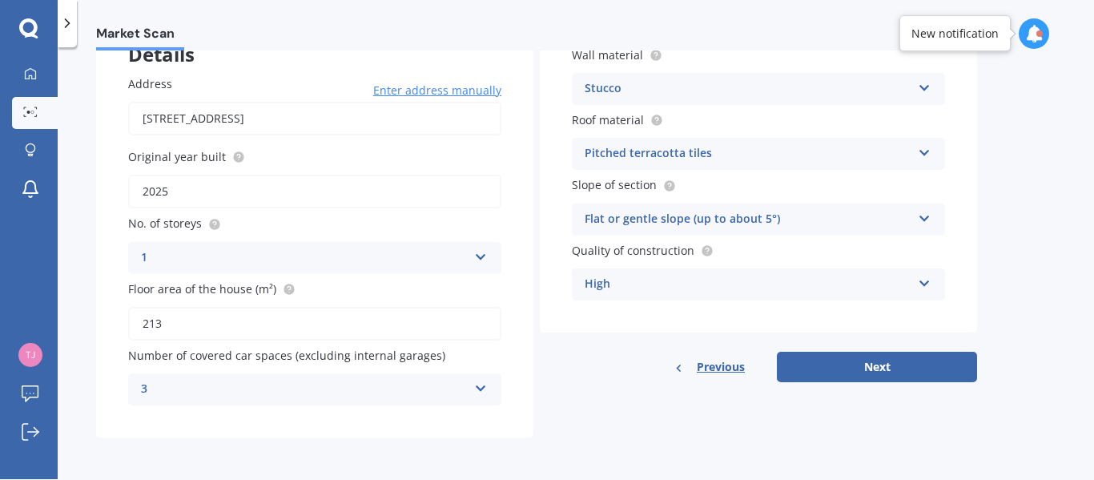
scroll to position [0, 0]
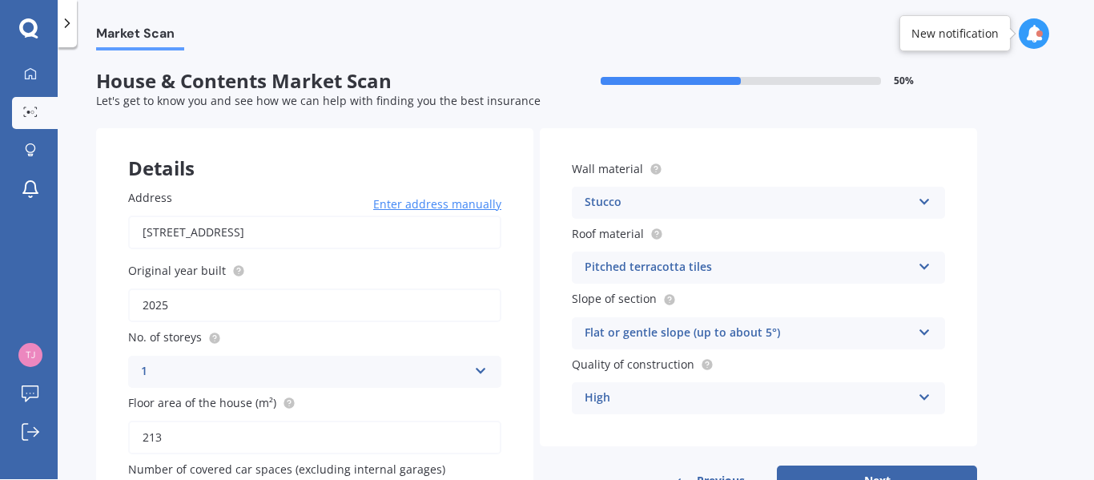
click at [923, 201] on icon at bounding box center [925, 198] width 14 height 11
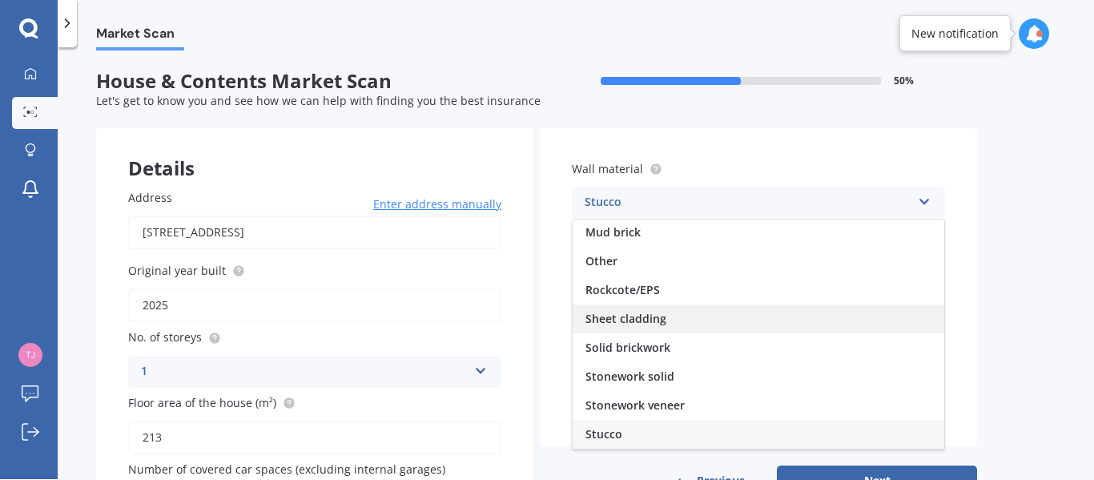
click at [834, 316] on div "Sheet cladding" at bounding box center [759, 318] width 372 height 29
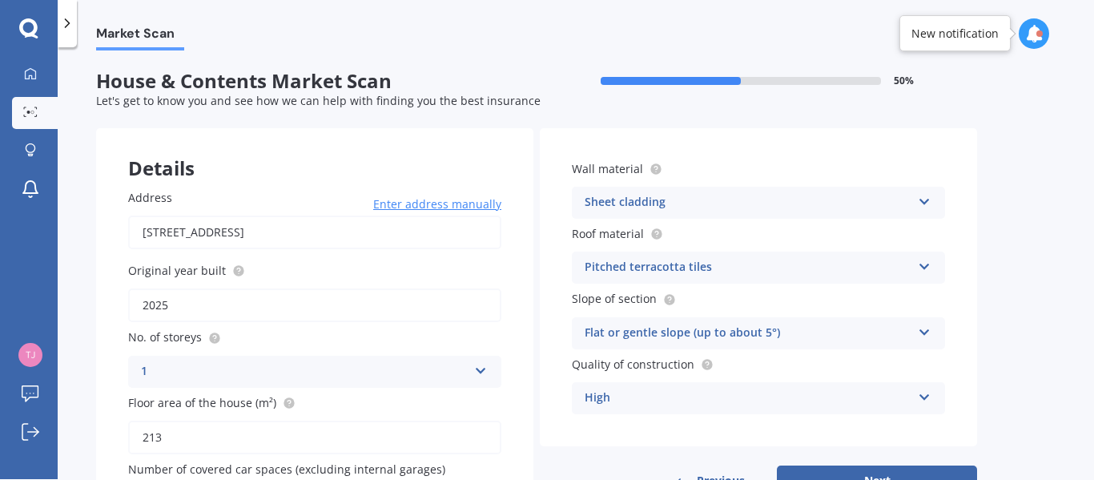
click at [929, 264] on icon at bounding box center [925, 263] width 14 height 11
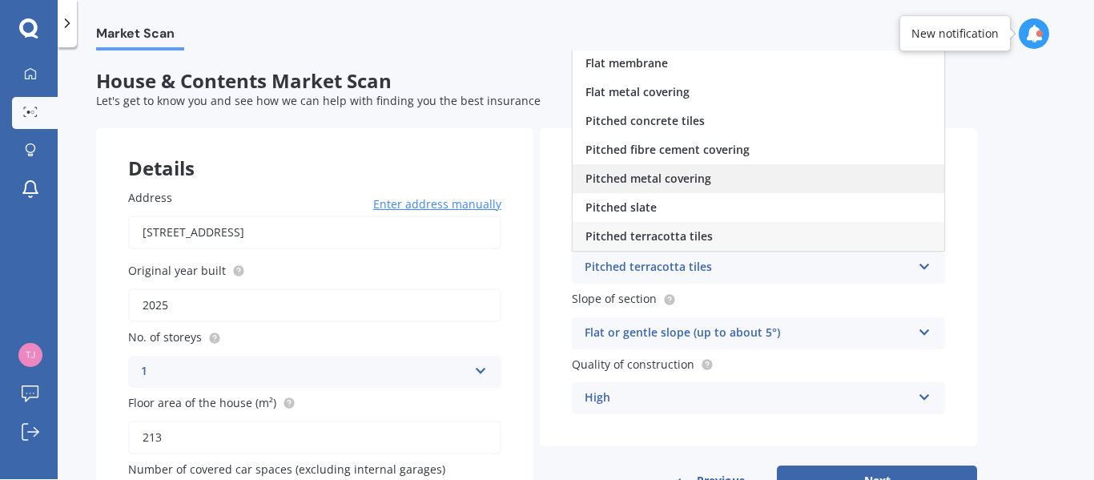
click at [857, 186] on div "Pitched metal covering" at bounding box center [759, 178] width 372 height 29
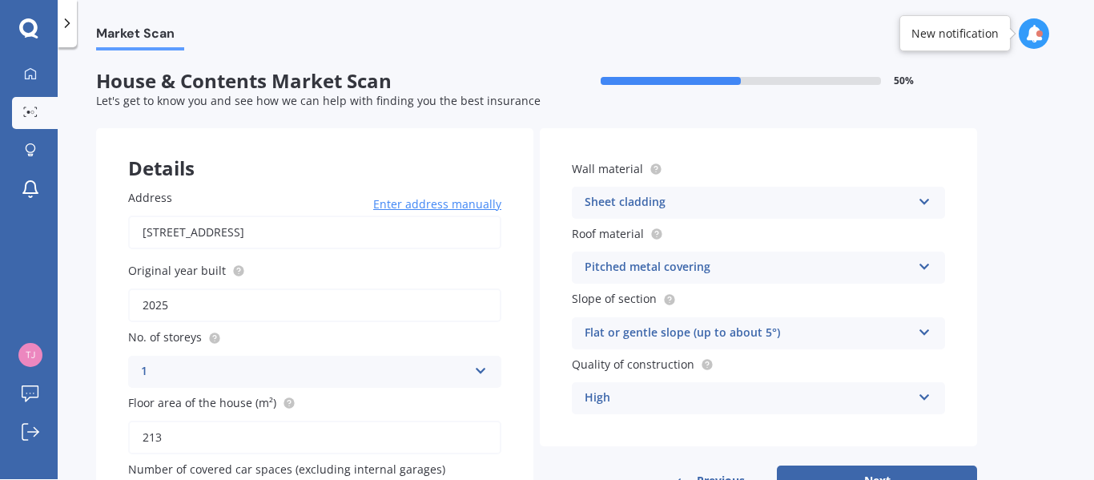
click at [923, 394] on icon at bounding box center [925, 394] width 14 height 11
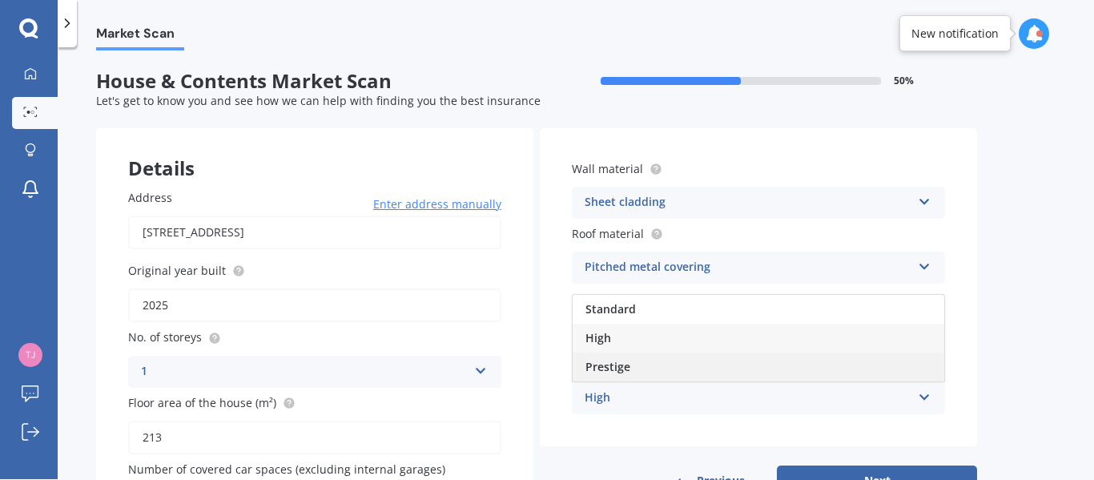
click at [872, 369] on div "Prestige" at bounding box center [759, 367] width 372 height 29
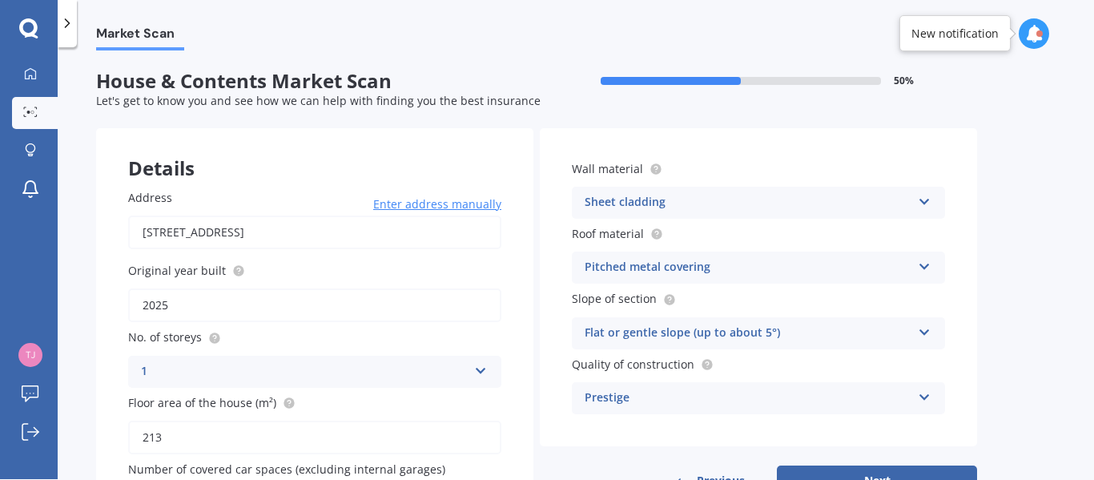
scroll to position [114, 0]
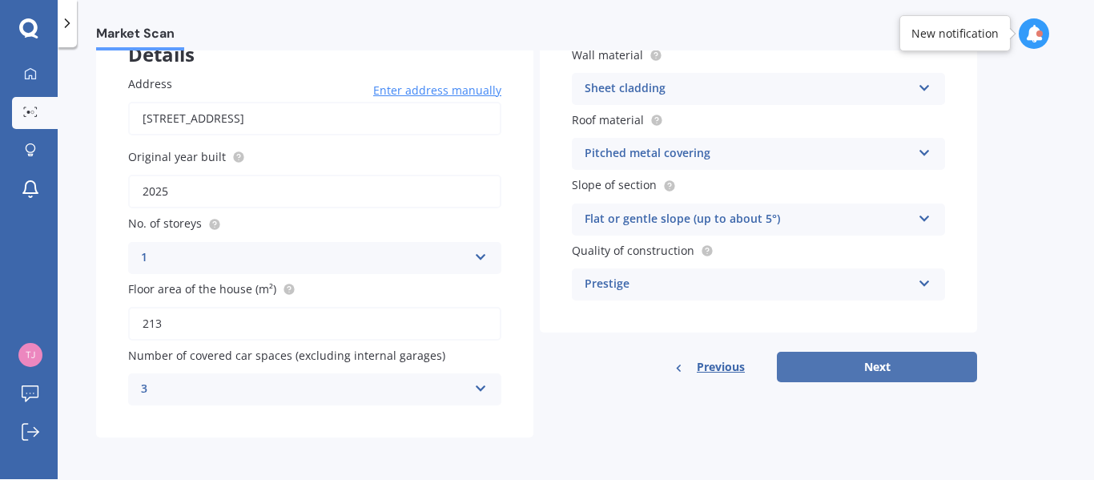
click at [887, 358] on button "Next" at bounding box center [877, 367] width 200 height 30
select select "17"
select select "09"
select select "1964"
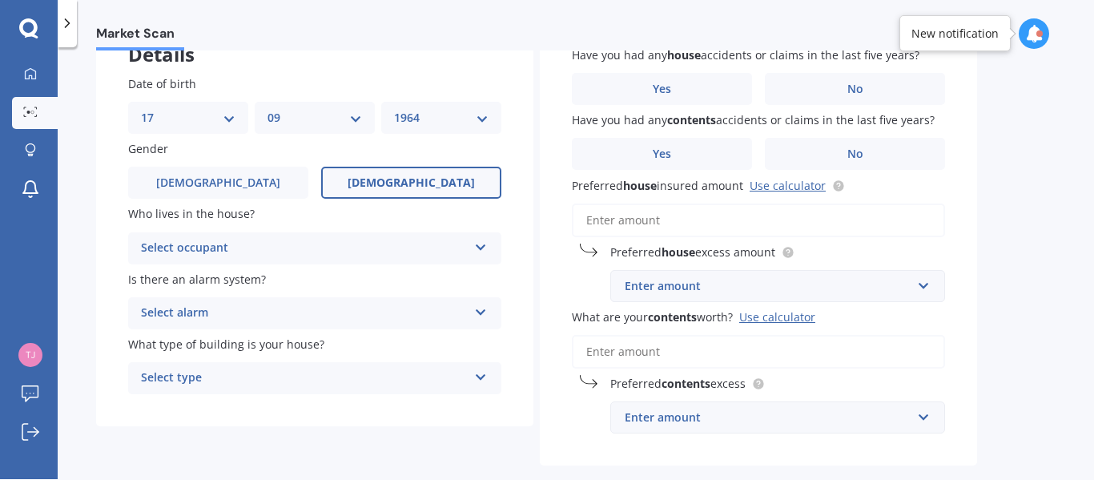
scroll to position [0, 0]
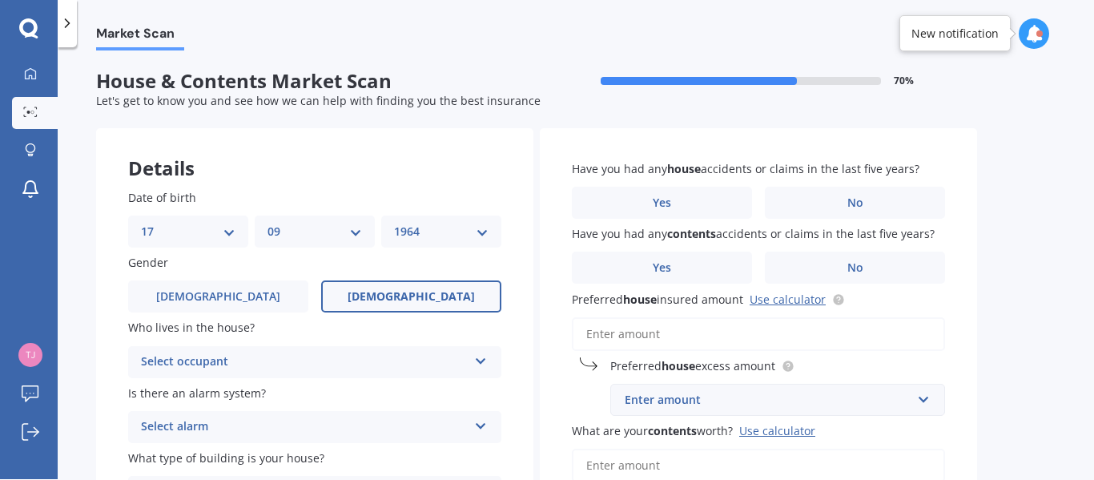
click at [232, 228] on select "DD 01 02 03 04 05 06 07 08 09 10 11 12 13 14 15 16 17 18 19 20 21 22 23 24 25 2…" at bounding box center [188, 232] width 95 height 18
select select "04"
click at [141, 223] on select "DD 01 02 03 04 05 06 07 08 09 10 11 12 13 14 15 16 17 18 19 20 21 22 23 24 25 2…" at bounding box center [188, 232] width 95 height 18
click at [359, 230] on select "MM 01 02 03 04 05 06 07 08 09 10 11 12" at bounding box center [315, 232] width 95 height 18
select select "02"
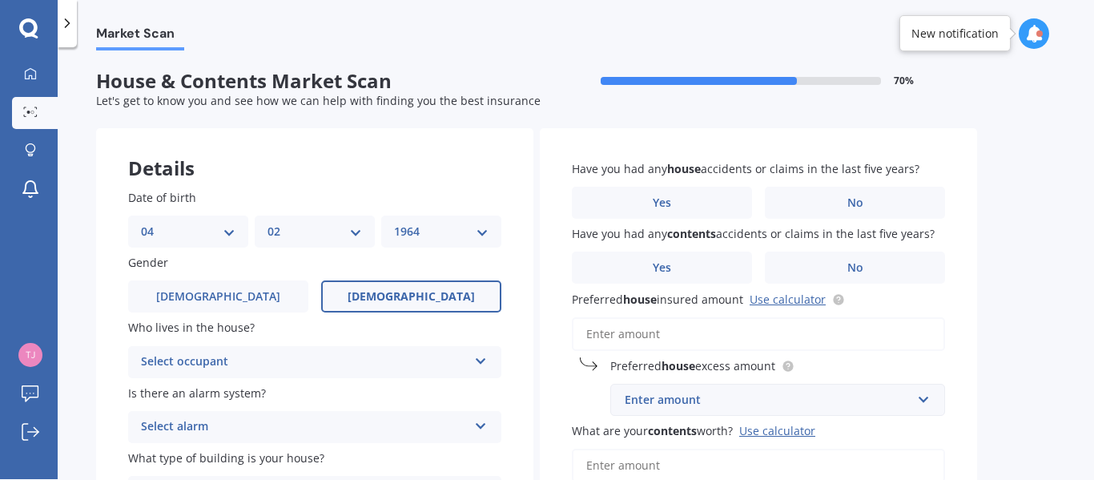
click at [268, 223] on select "MM 01 02 03 04 05 06 07 08 09 10 11 12" at bounding box center [315, 232] width 95 height 18
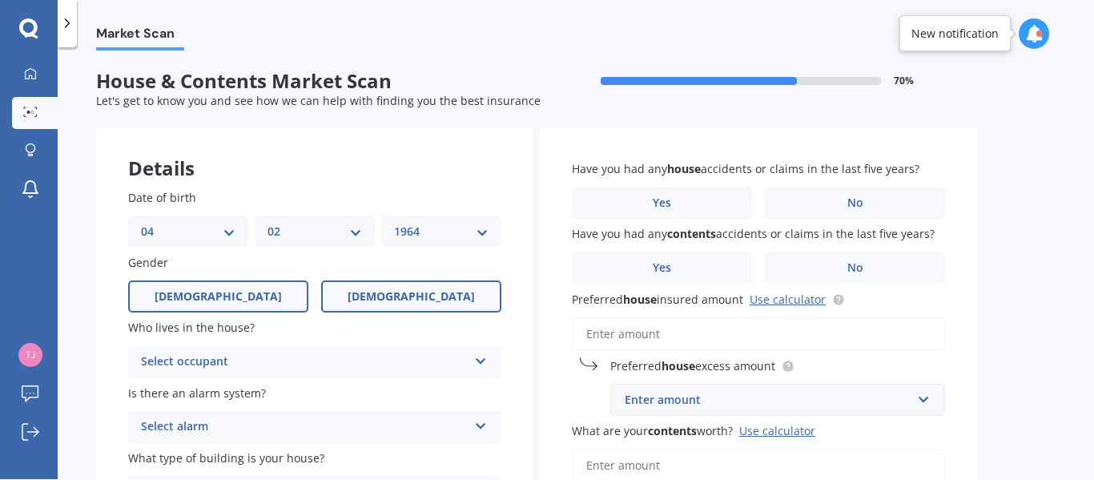
click at [273, 280] on label "[DEMOGRAPHIC_DATA]" at bounding box center [218, 296] width 180 height 32
click at [0, 0] on input "[DEMOGRAPHIC_DATA]" at bounding box center [0, 0] width 0 height 0
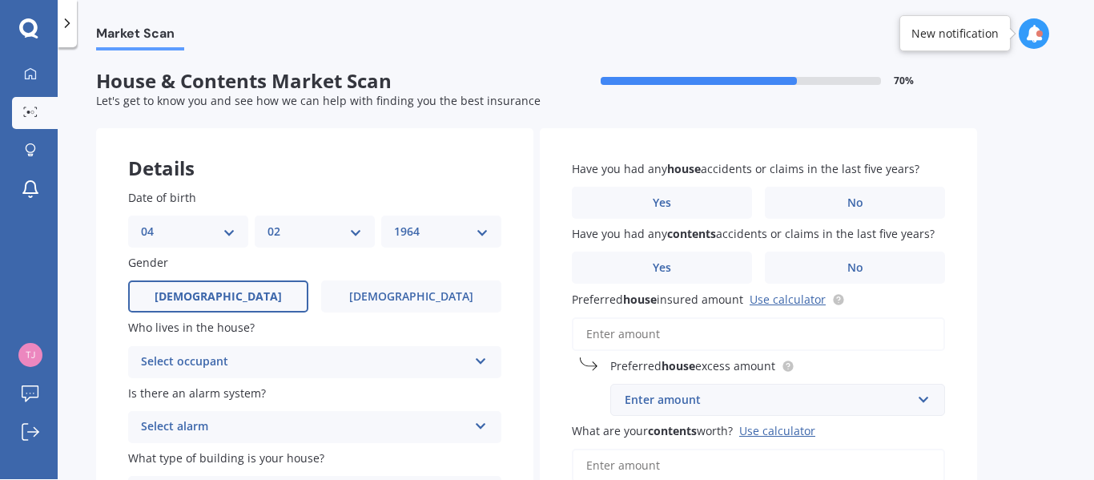
click at [476, 359] on icon at bounding box center [481, 358] width 14 height 11
click at [424, 390] on div "Owner" at bounding box center [315, 393] width 372 height 29
click at [483, 423] on icon at bounding box center [481, 422] width 14 height 11
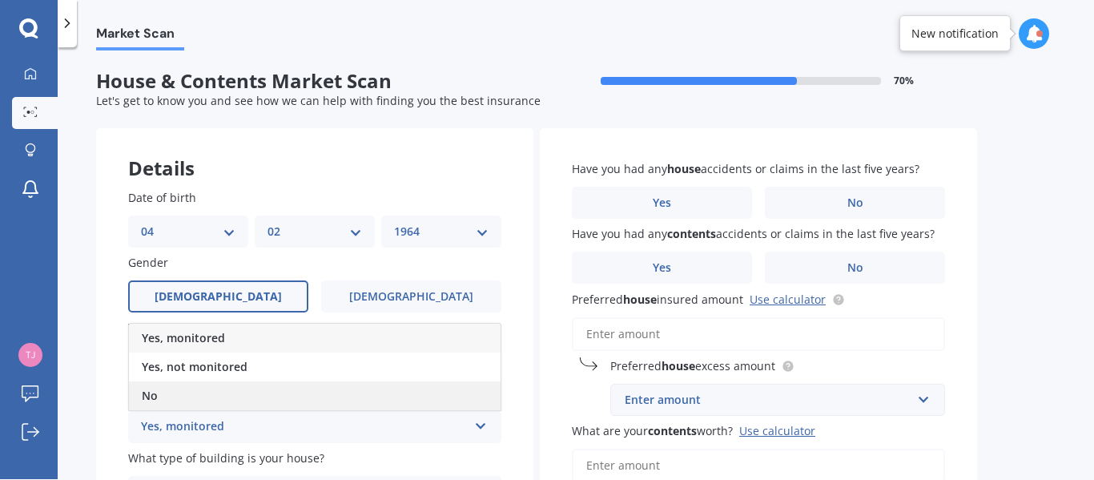
click at [406, 398] on div "No" at bounding box center [315, 395] width 372 height 29
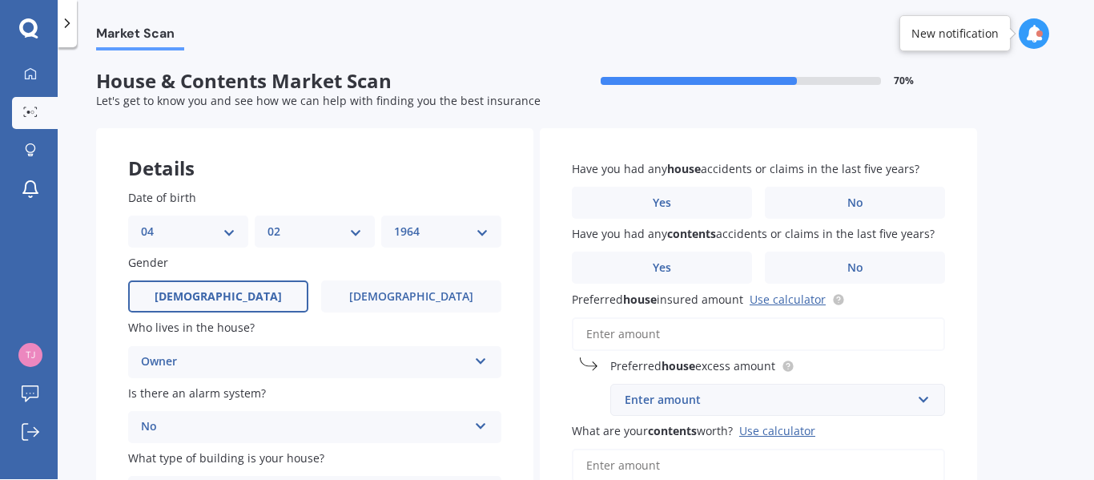
scroll to position [191, 0]
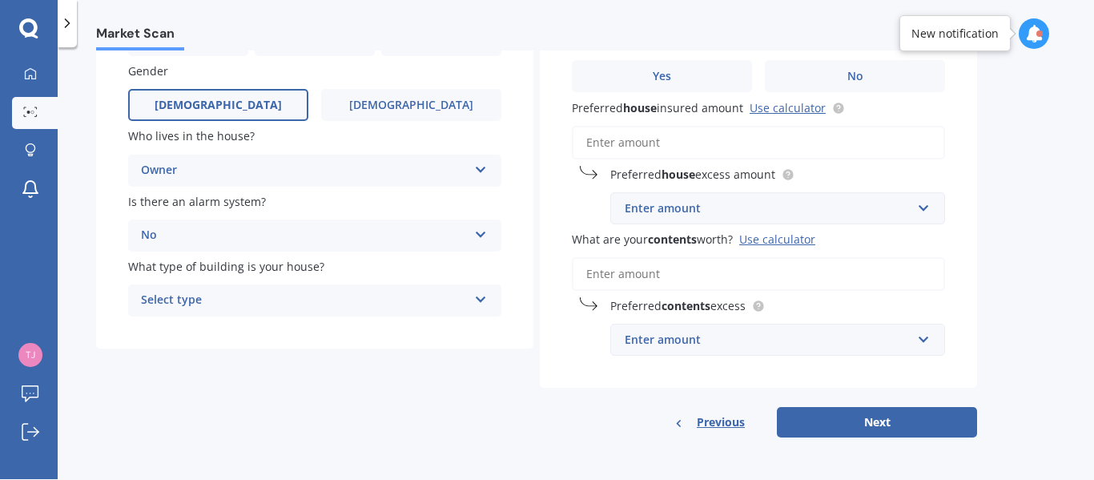
click at [486, 294] on icon at bounding box center [481, 296] width 14 height 11
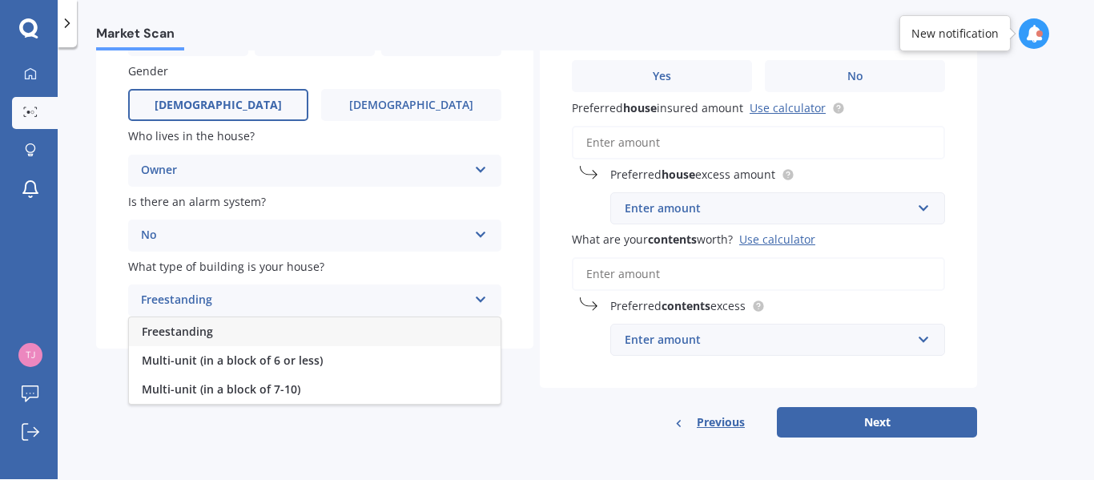
click at [369, 322] on div "Freestanding" at bounding box center [315, 331] width 372 height 29
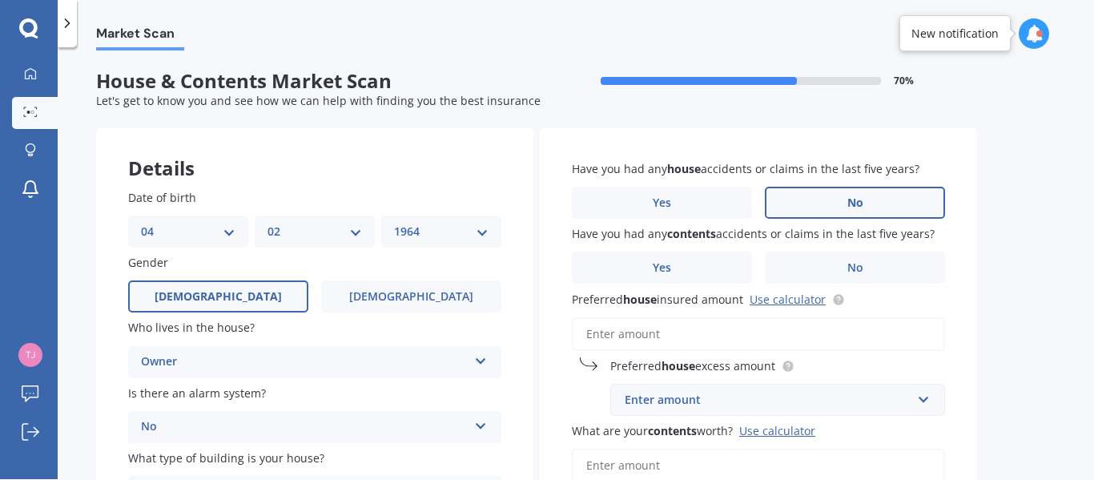
click at [898, 196] on label "No" at bounding box center [855, 203] width 180 height 32
click at [0, 0] on input "No" at bounding box center [0, 0] width 0 height 0
click at [863, 270] on span "No" at bounding box center [856, 268] width 16 height 14
click at [0, 0] on input "No" at bounding box center [0, 0] width 0 height 0
click at [774, 334] on input "Preferred house insured amount Use calculator" at bounding box center [758, 334] width 373 height 34
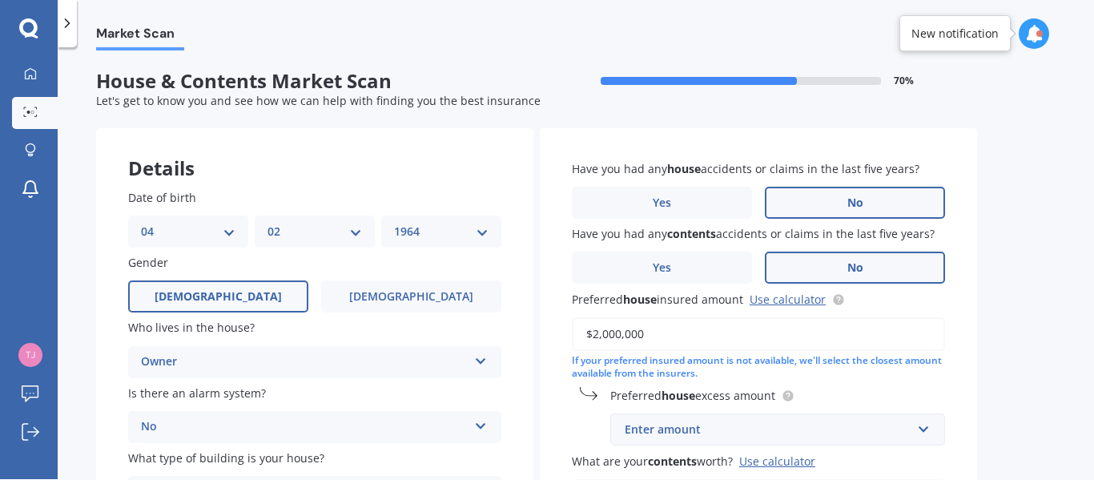
type input "$2,000,000"
click at [923, 430] on input "text" at bounding box center [772, 429] width 320 height 30
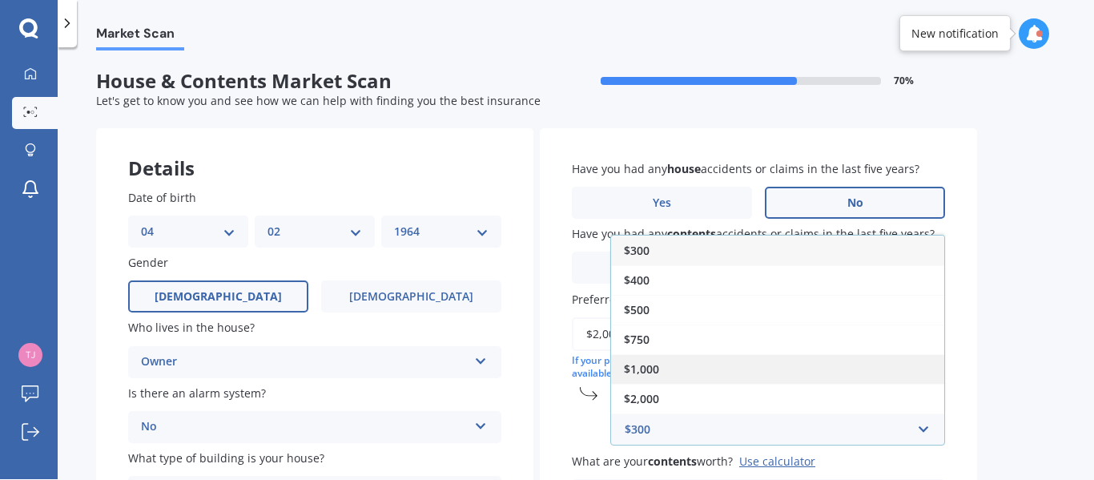
click at [909, 381] on div "$1,000" at bounding box center [777, 369] width 333 height 30
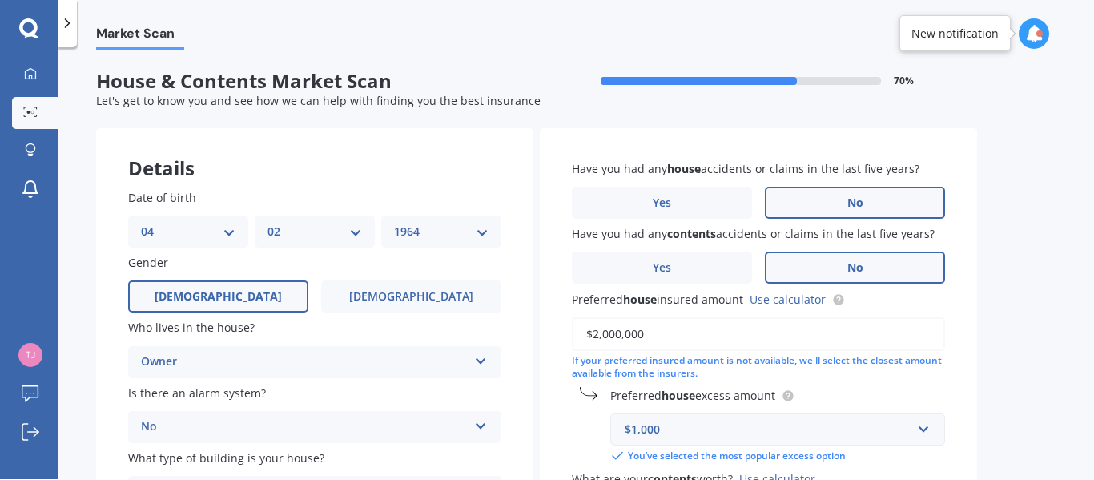
click at [1086, 442] on div "Market Scan House & Contents Market Scan 70 % Let's get to know you and see how…" at bounding box center [576, 266] width 1037 height 432
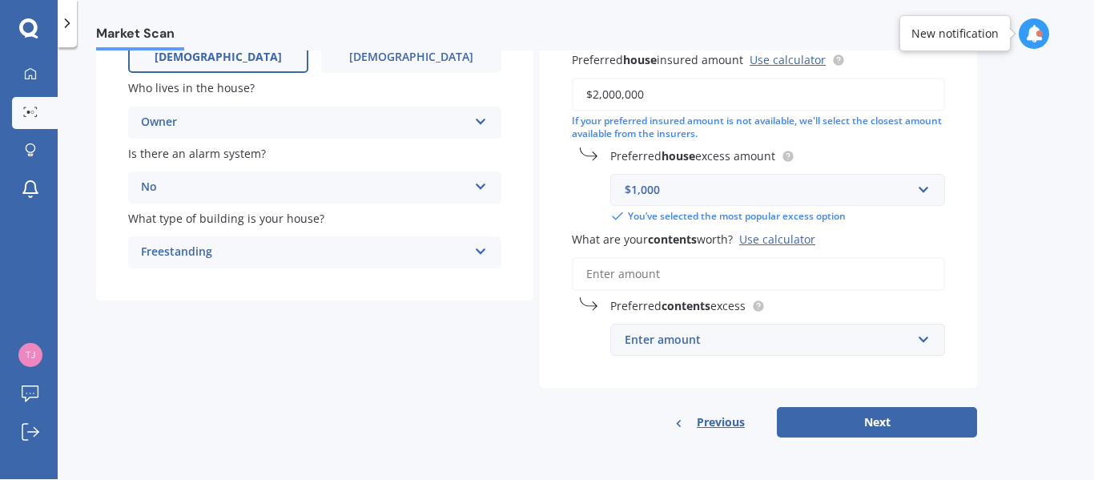
click at [742, 273] on input "What are your contents worth? Use calculator" at bounding box center [758, 274] width 373 height 34
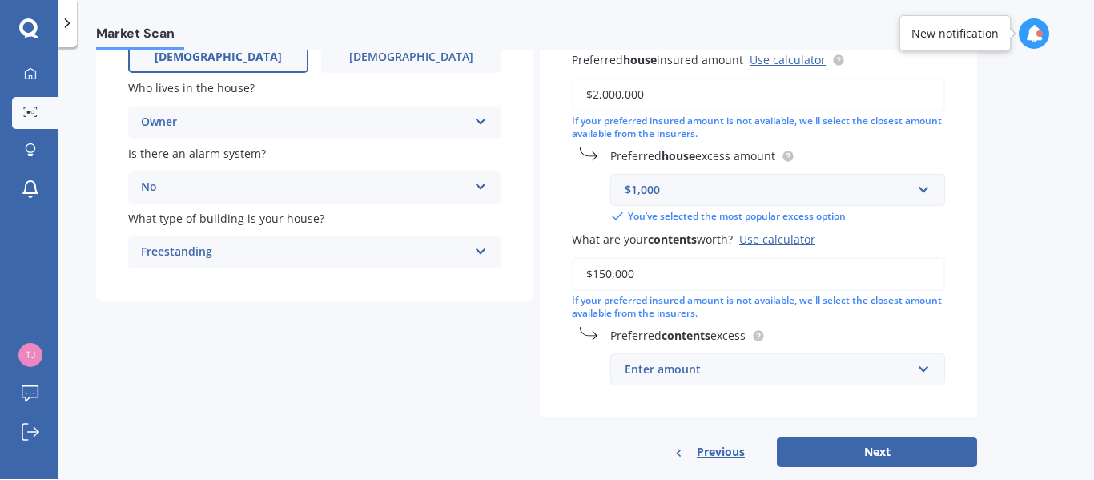
type input "$150,000"
click at [925, 370] on input "text" at bounding box center [772, 369] width 320 height 30
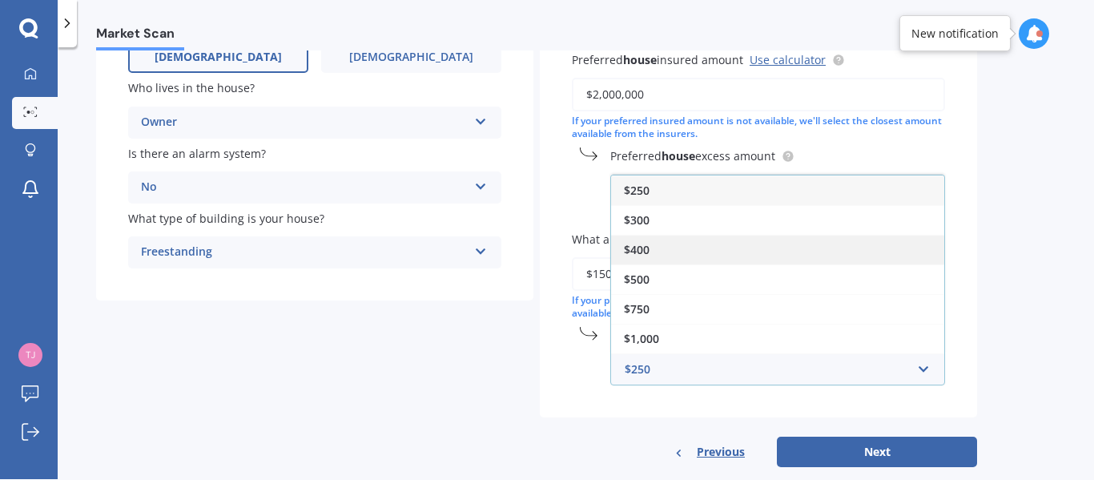
click at [881, 256] on div "$400" at bounding box center [777, 250] width 333 height 30
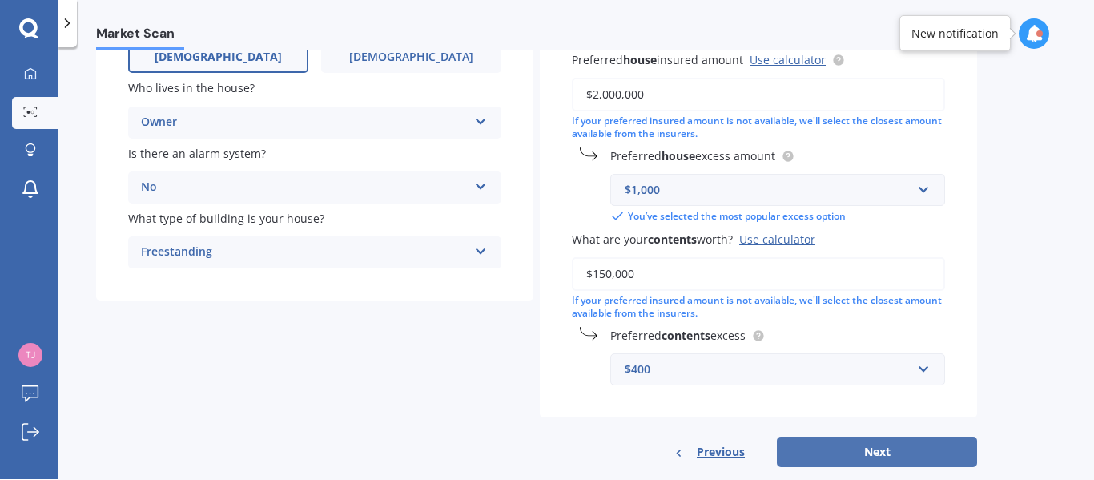
click at [934, 445] on button "Next" at bounding box center [877, 452] width 200 height 30
select select "04"
select select "02"
select select "1964"
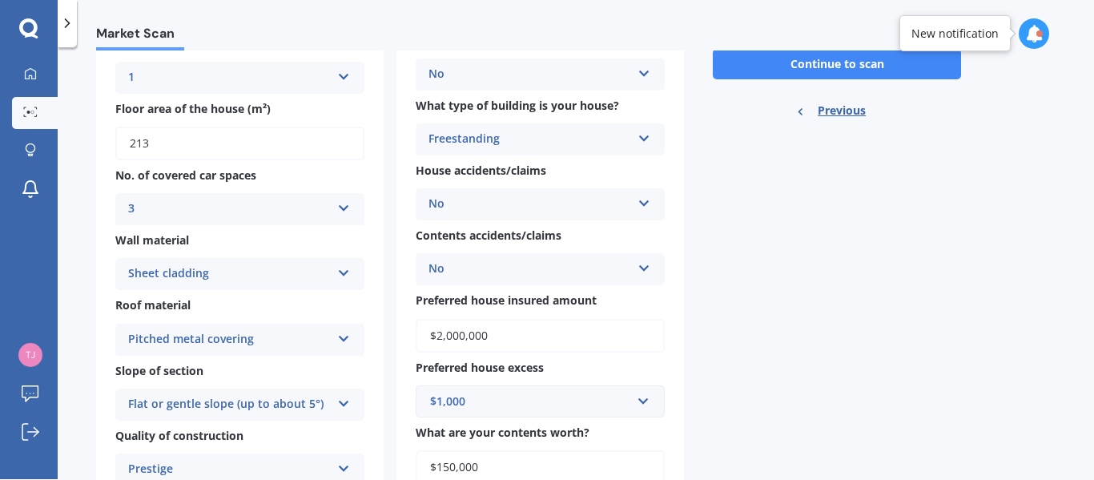
scroll to position [0, 0]
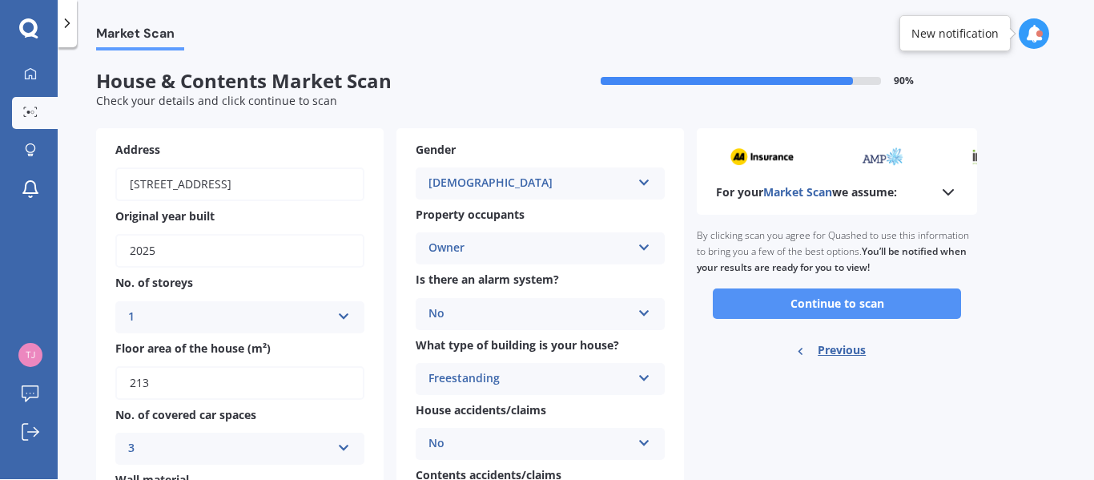
click at [859, 304] on button "Continue to scan" at bounding box center [837, 303] width 248 height 30
